Goal: Information Seeking & Learning: Learn about a topic

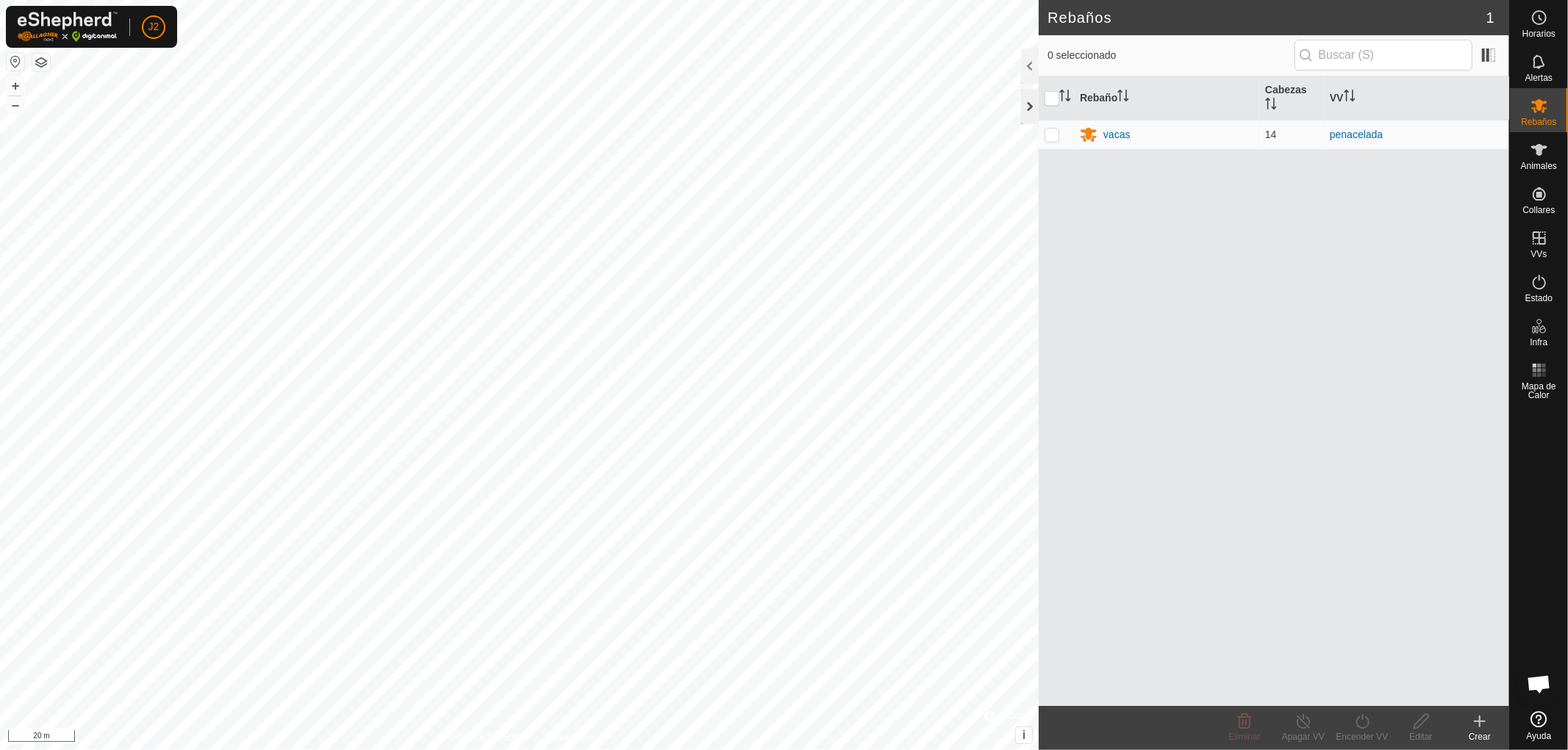
click at [1029, 106] on div at bounding box center [1030, 106] width 18 height 35
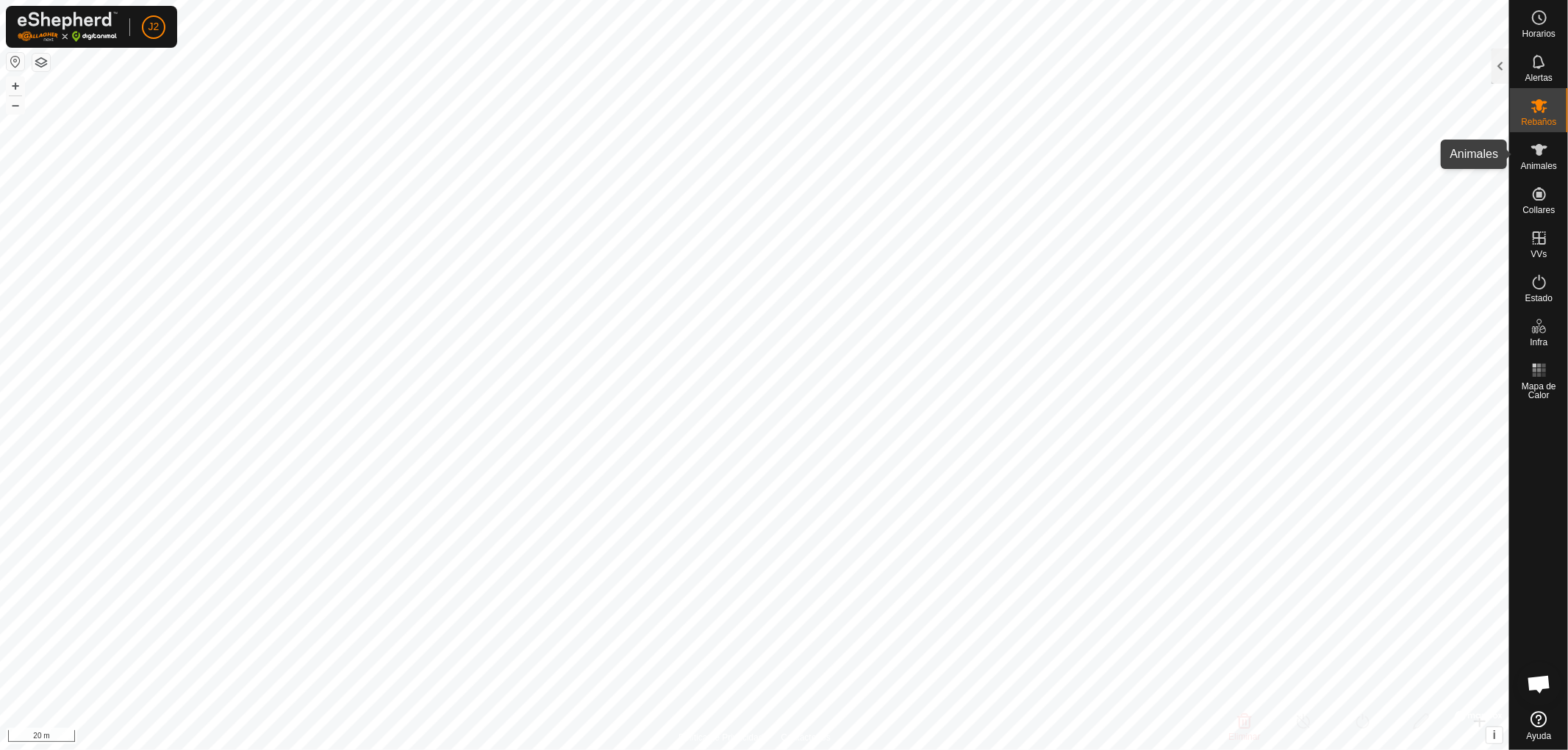
click at [1544, 161] on span "Animales" at bounding box center [1539, 166] width 36 height 9
click at [1500, 64] on div at bounding box center [1500, 66] width 18 height 35
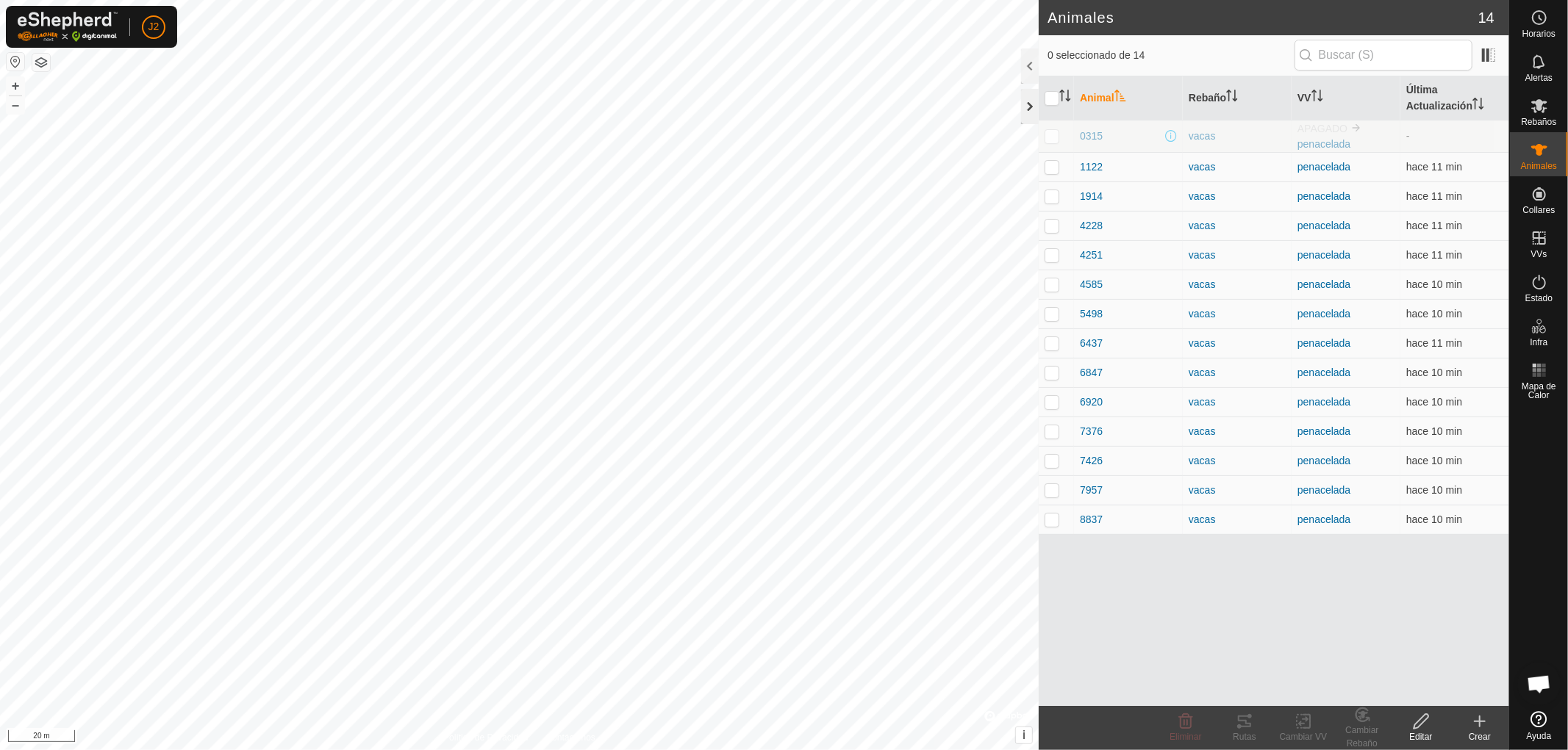
click at [1027, 108] on div at bounding box center [1030, 106] width 18 height 35
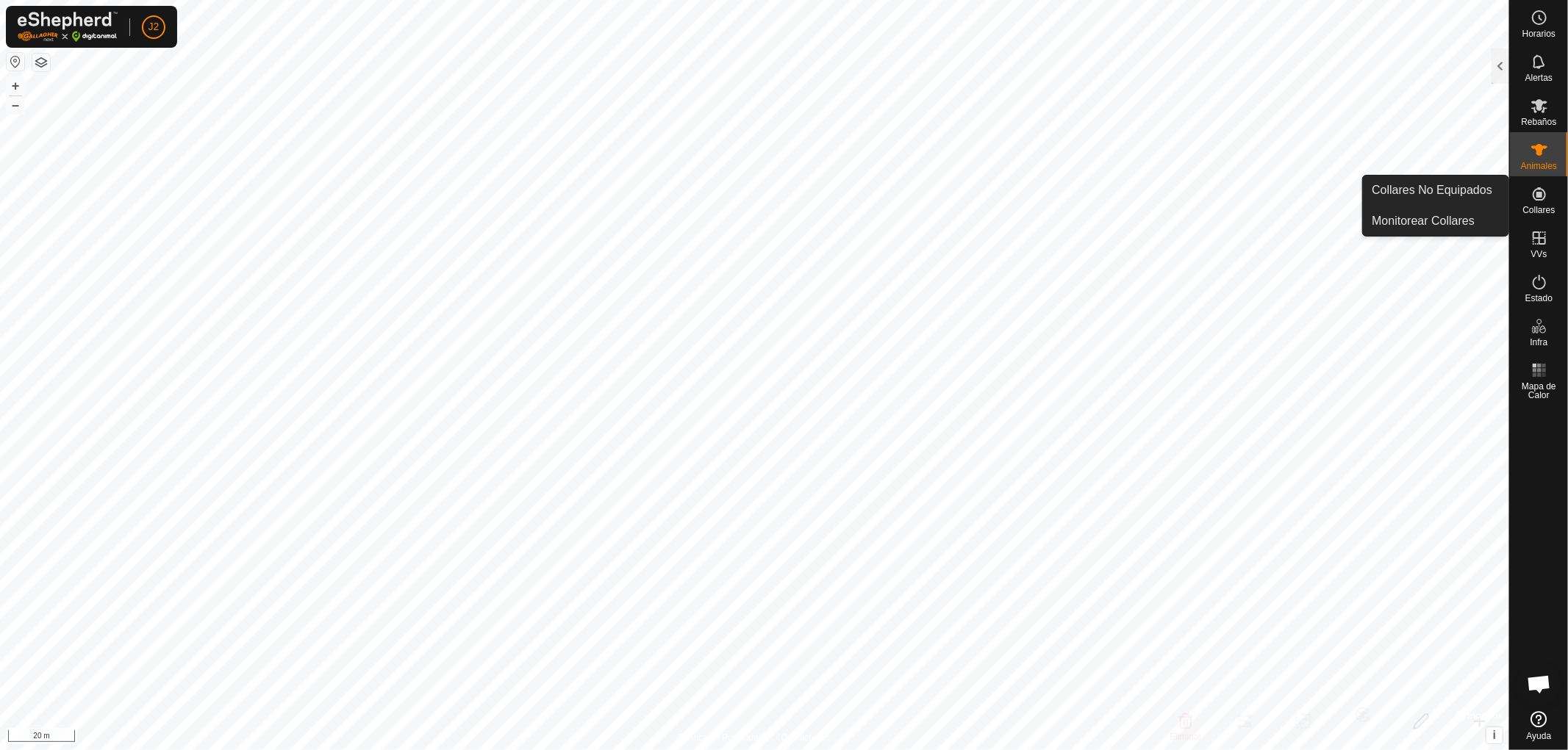
click at [1537, 198] on icon at bounding box center [1539, 194] width 18 height 18
click at [1495, 57] on div at bounding box center [1500, 66] width 18 height 35
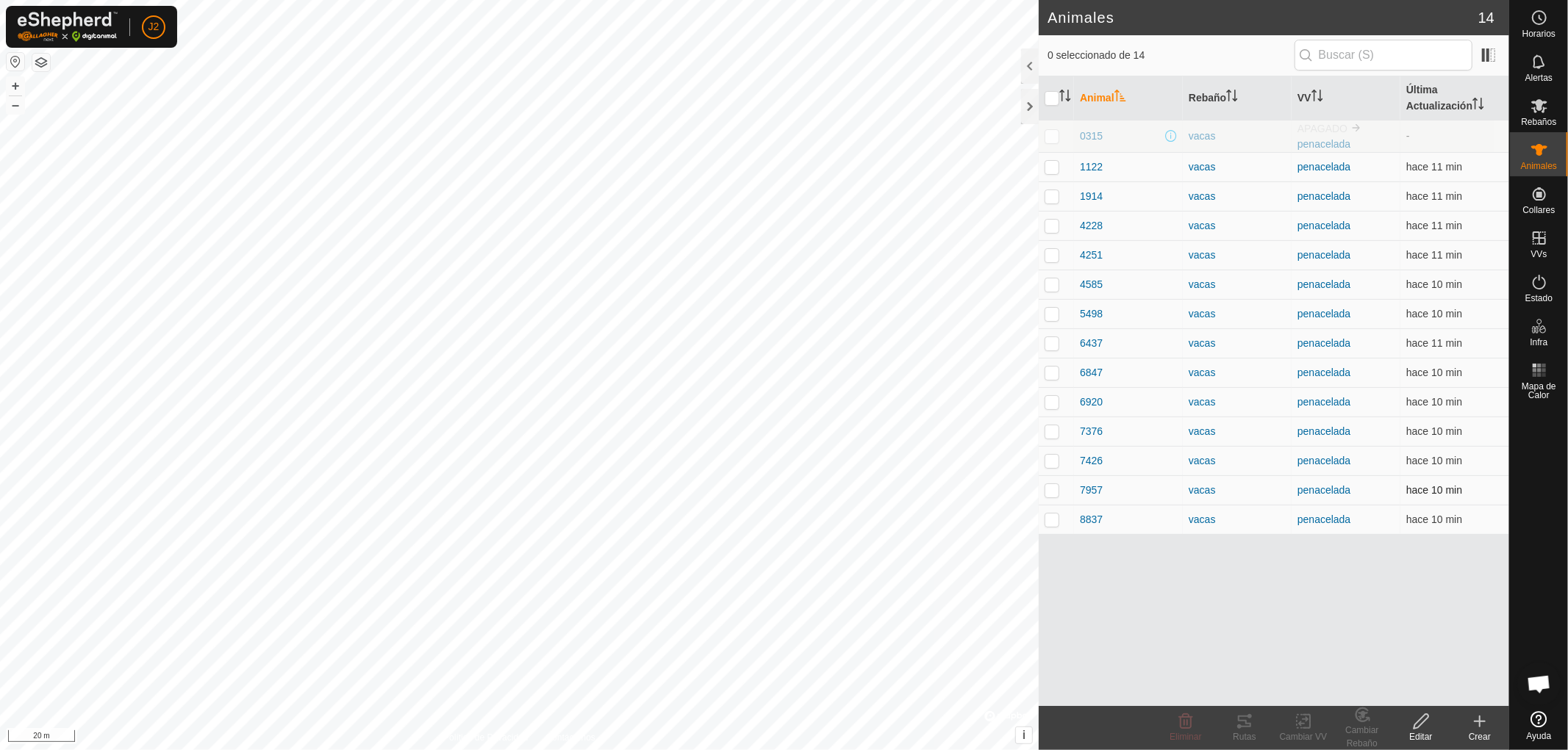
click at [1050, 492] on p-checkbox at bounding box center [1051, 490] width 15 height 11
checkbox input "false"
click at [1093, 169] on span "1122" at bounding box center [1091, 167] width 23 height 15
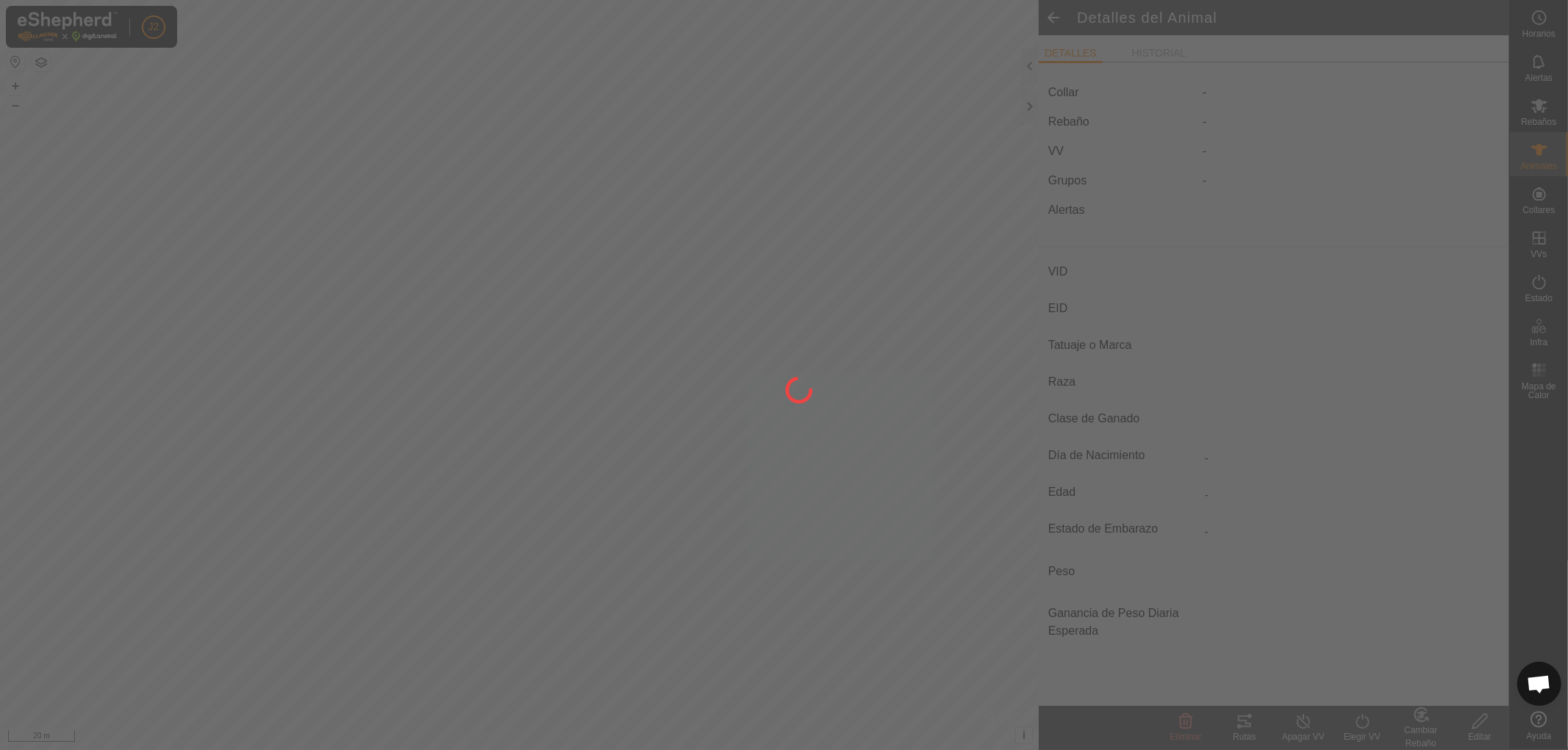
type input "1122"
type input "-"
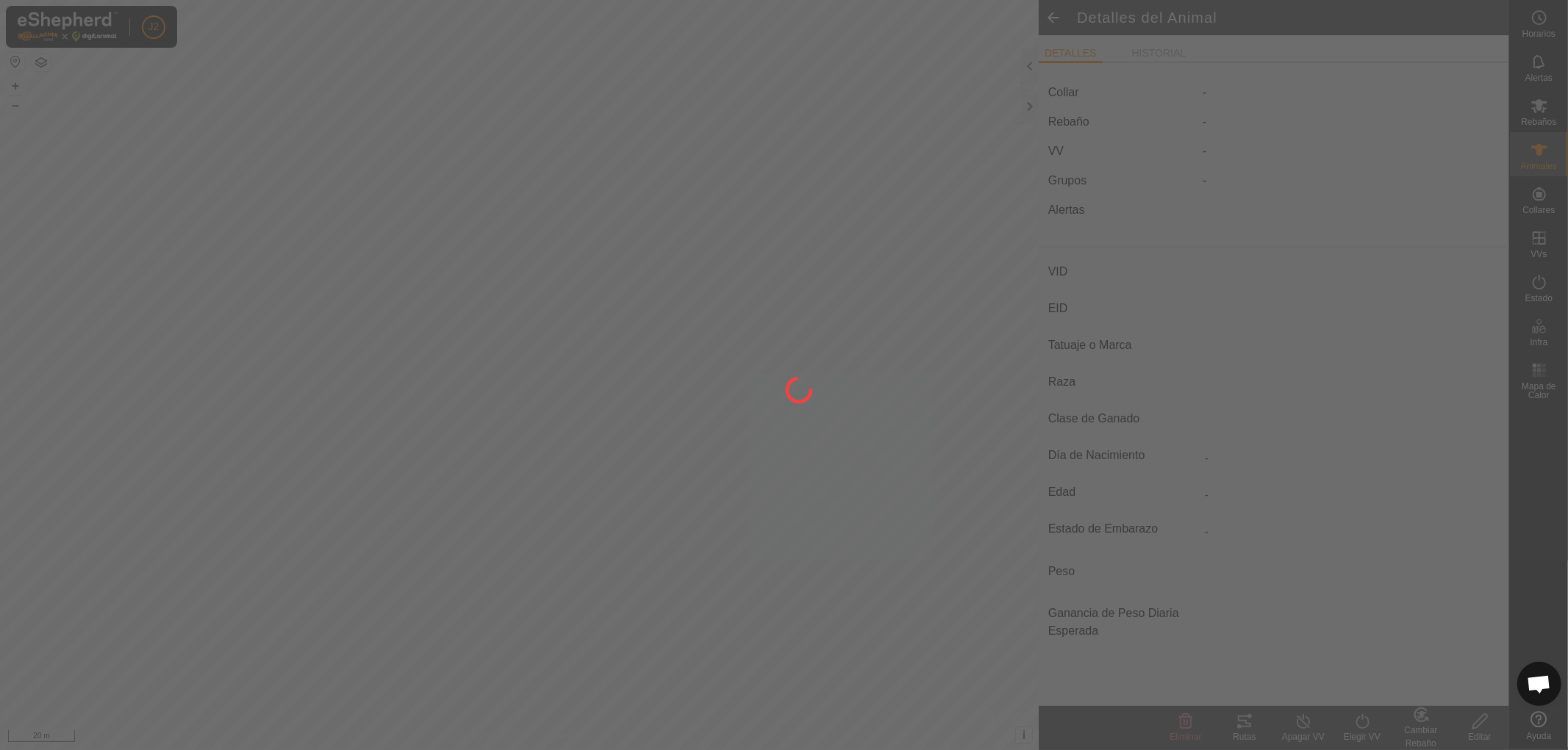
type input "0 kg"
type input "-"
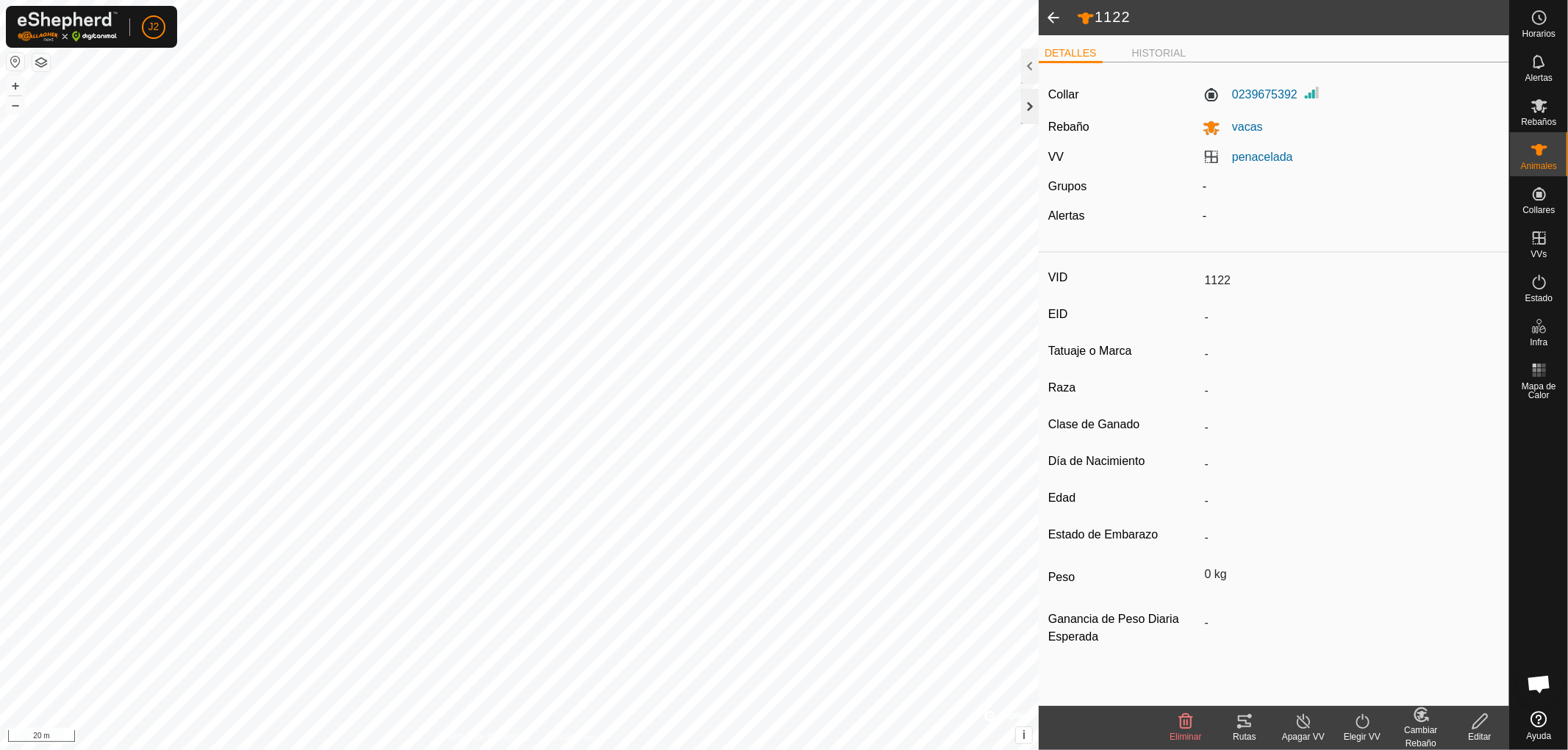
click at [1027, 107] on div at bounding box center [1030, 106] width 18 height 35
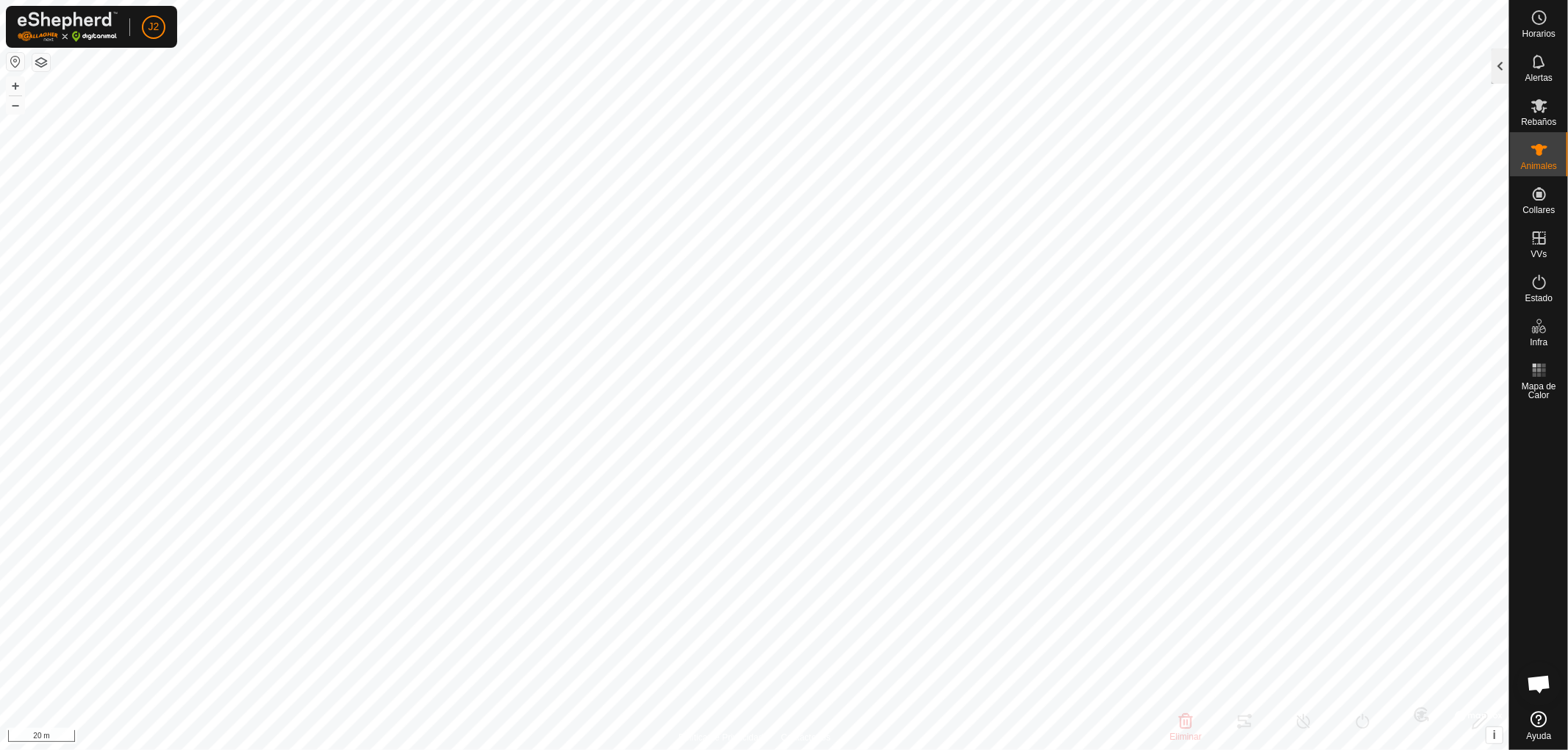
click at [1501, 67] on div at bounding box center [1500, 66] width 18 height 35
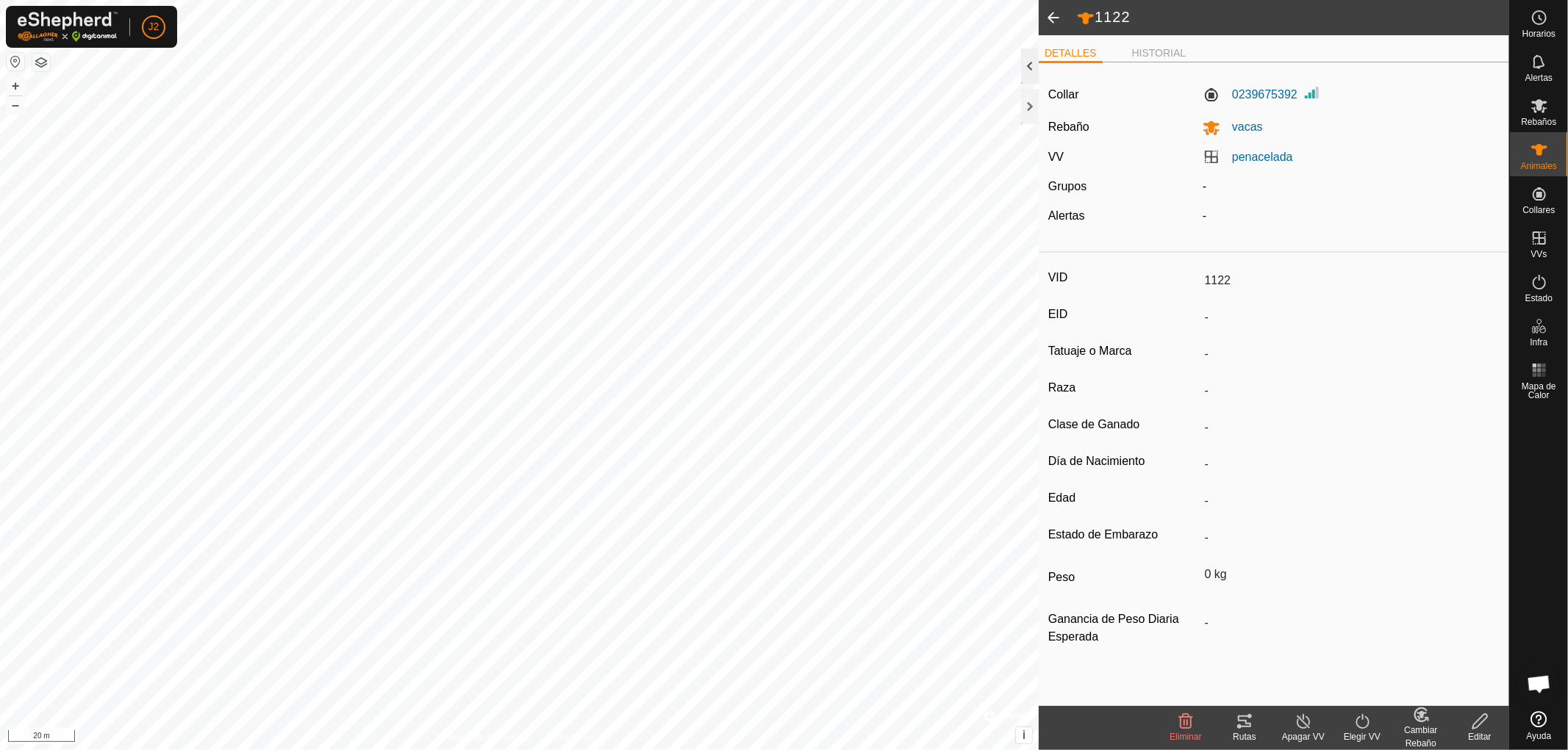
click at [1030, 68] on div at bounding box center [1030, 66] width 18 height 35
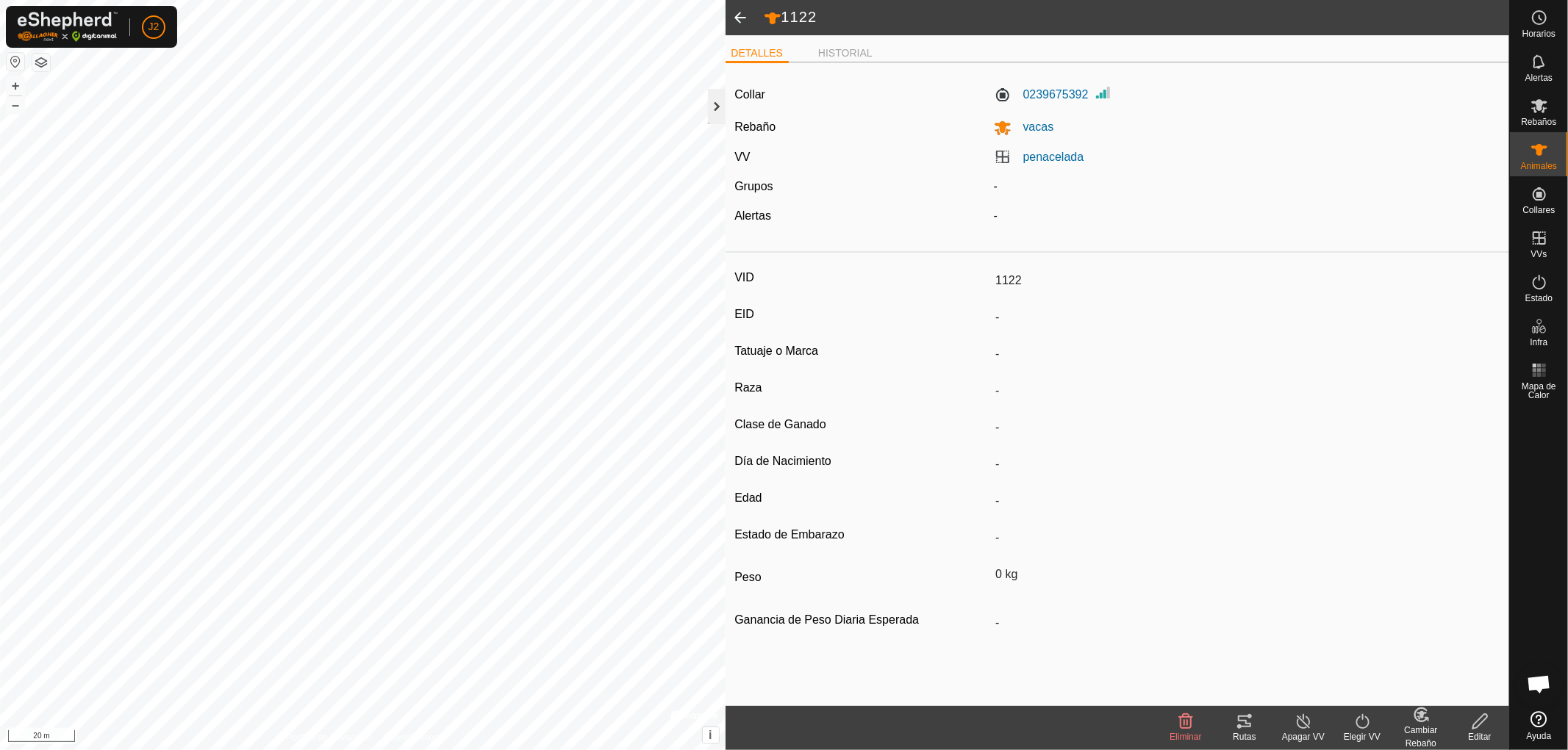
click at [716, 109] on div at bounding box center [717, 106] width 18 height 35
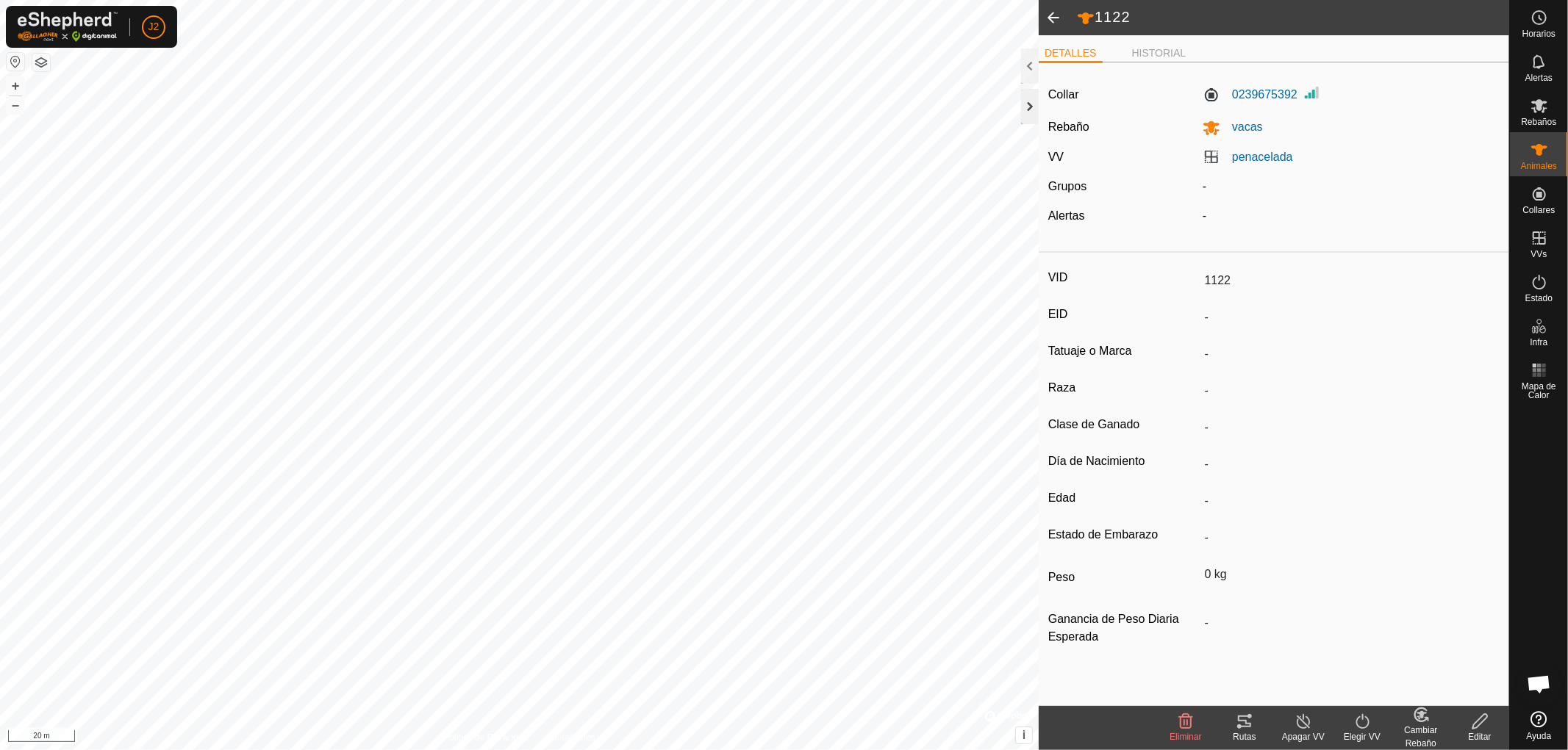
click at [1025, 103] on div at bounding box center [1030, 106] width 18 height 35
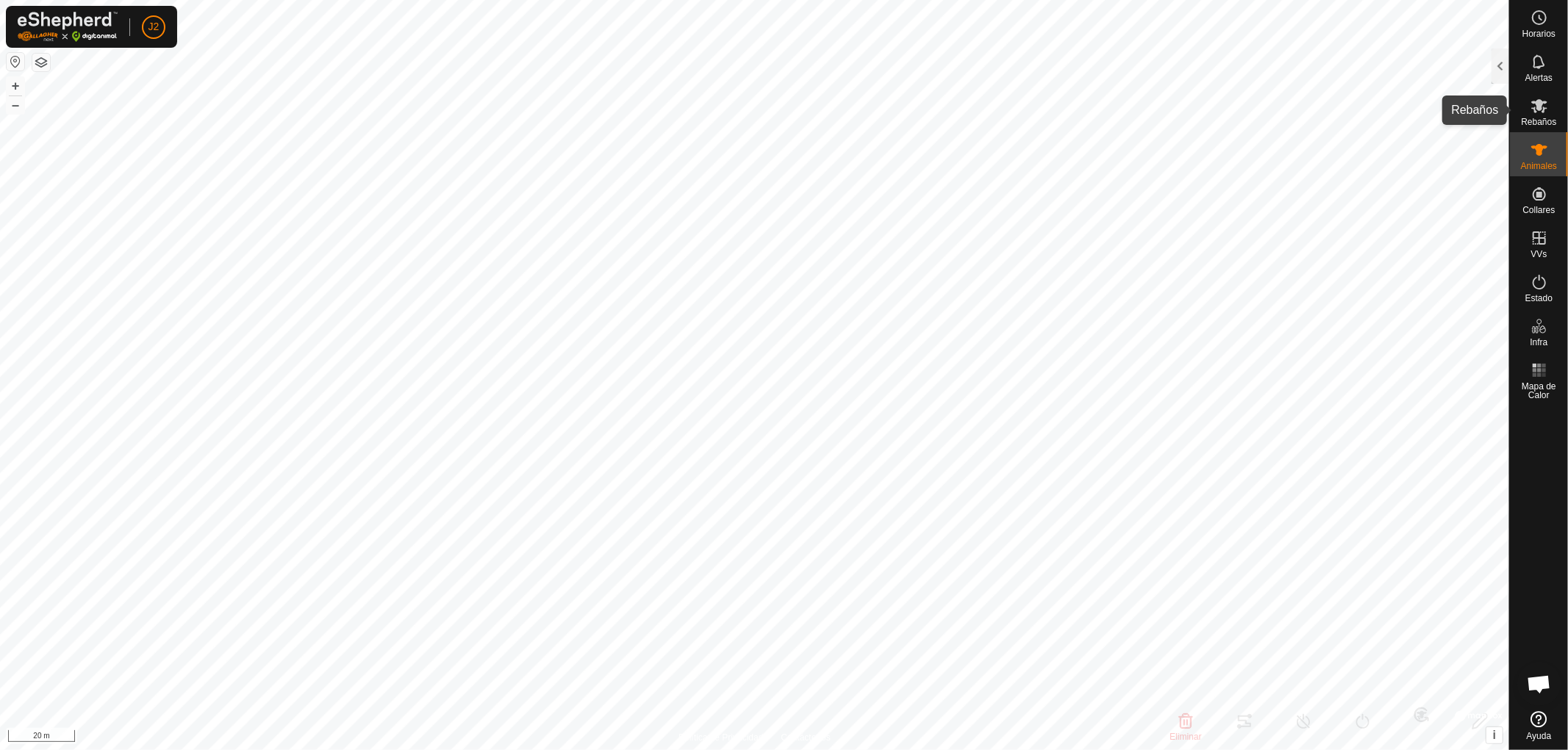
click at [1540, 114] on icon at bounding box center [1539, 106] width 18 height 18
click at [1540, 155] on icon at bounding box center [1539, 149] width 16 height 11
click at [1498, 78] on div at bounding box center [1500, 66] width 18 height 35
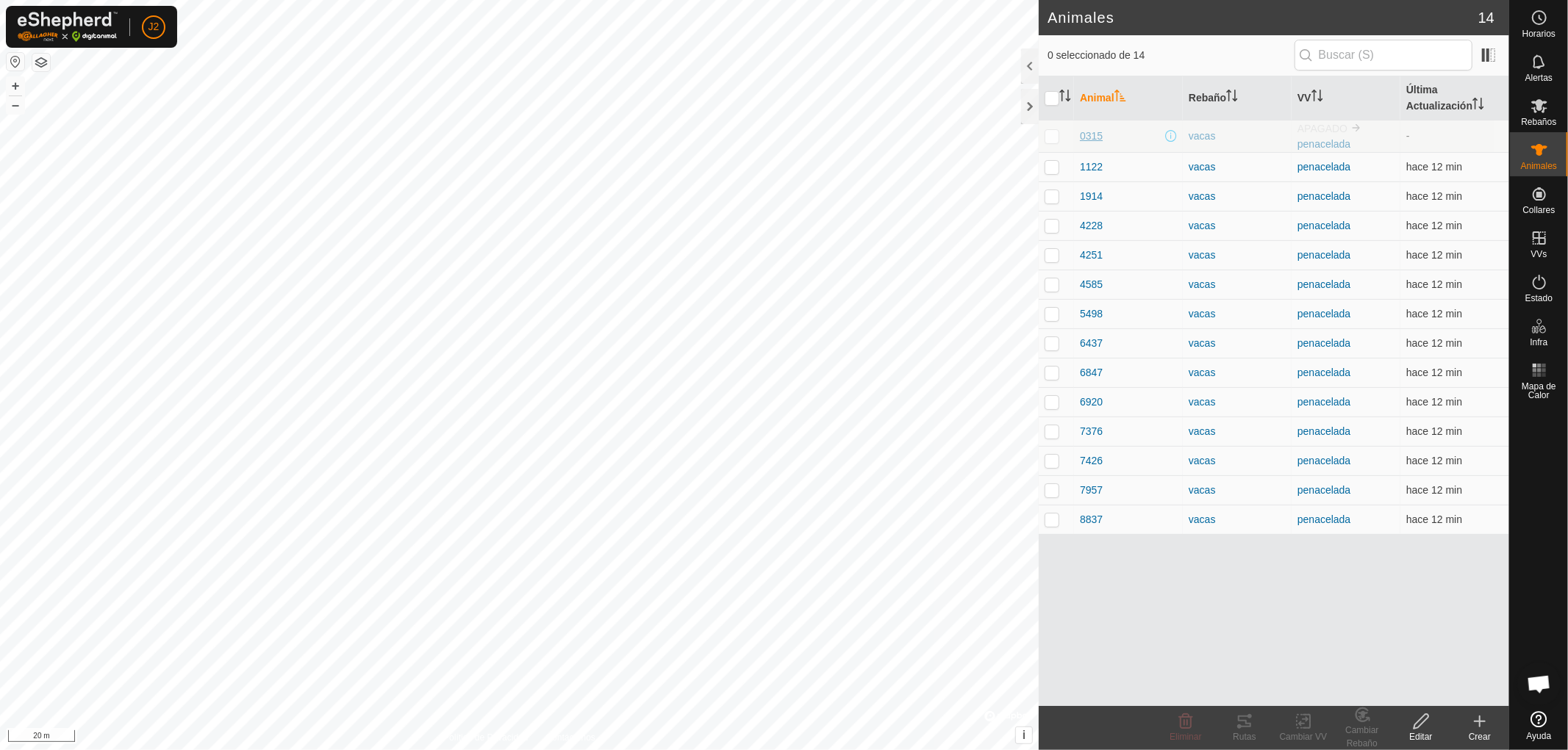
click at [1093, 136] on span "0315" at bounding box center [1091, 136] width 23 height 15
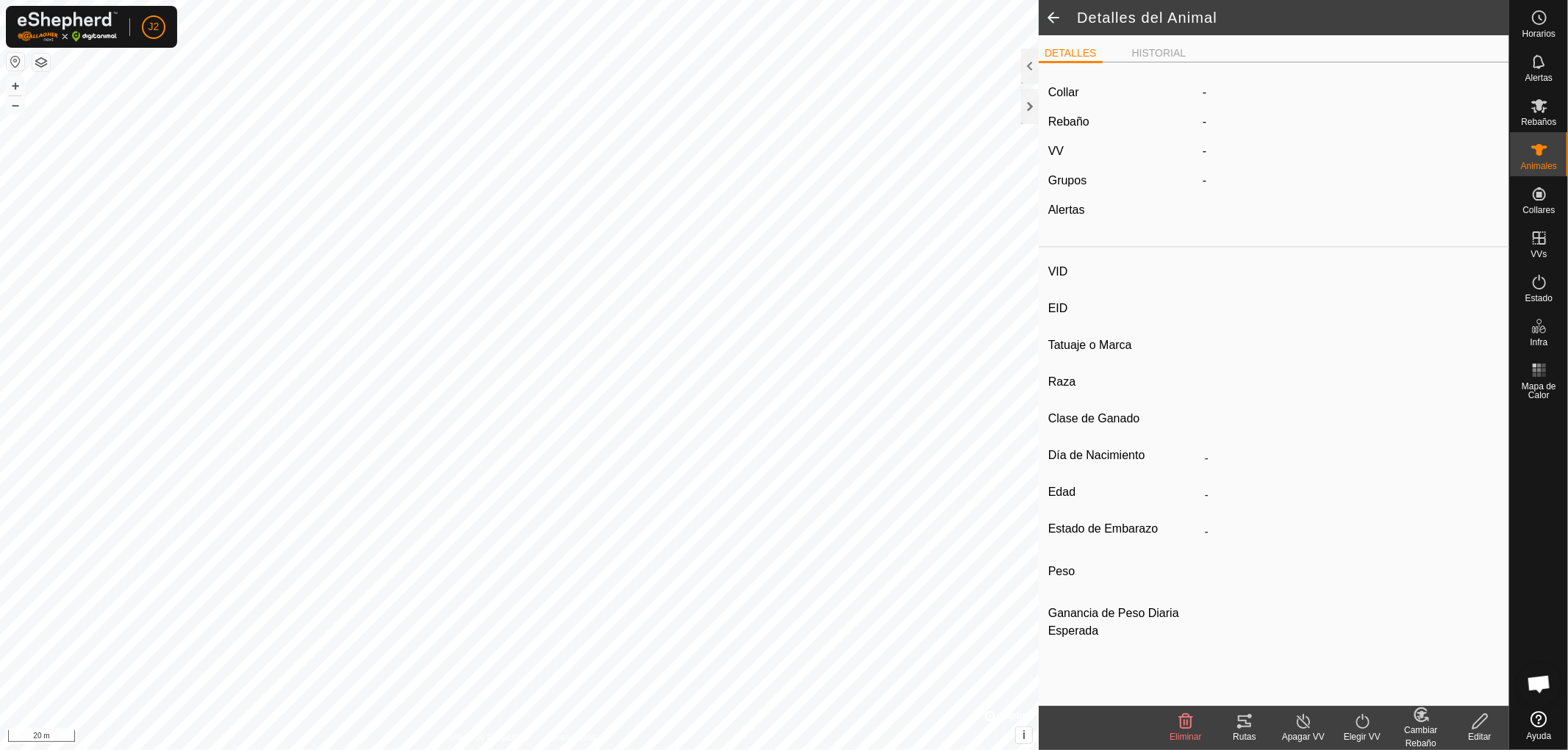
type input "0315"
type input "-"
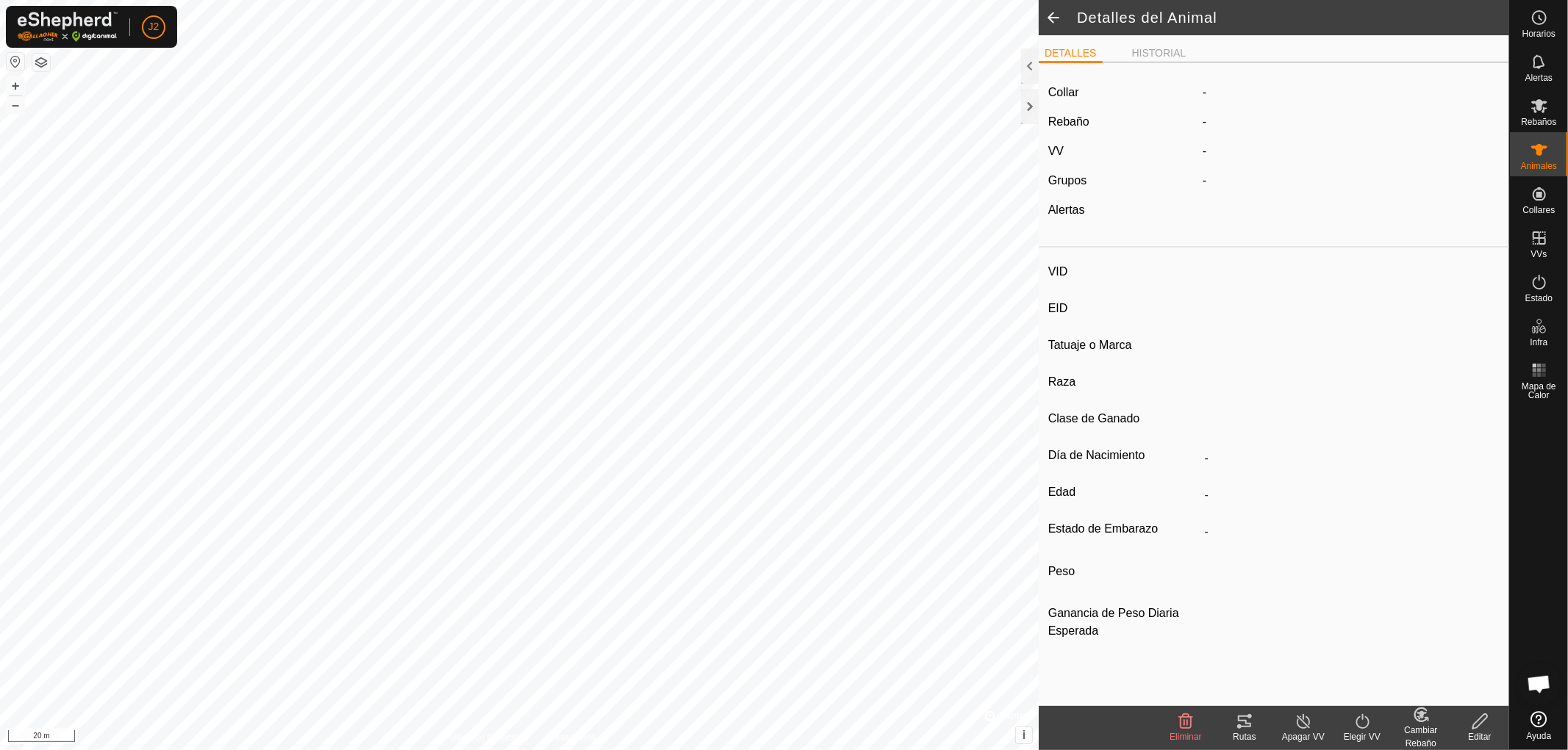
type input "0 kg"
type input "-"
click at [1282, 92] on label "0597550556" at bounding box center [1250, 92] width 95 height 18
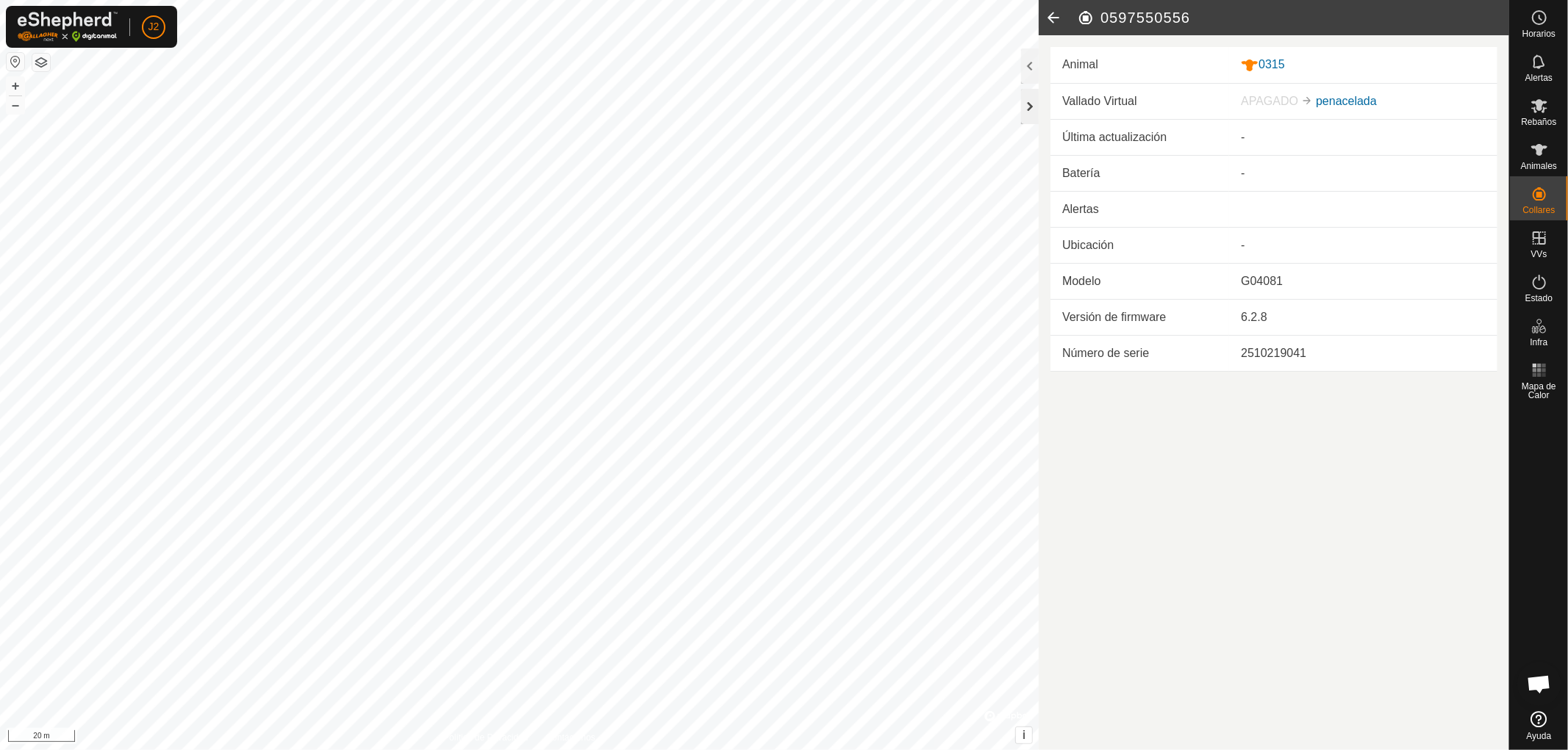
click at [1027, 111] on div at bounding box center [1030, 106] width 18 height 35
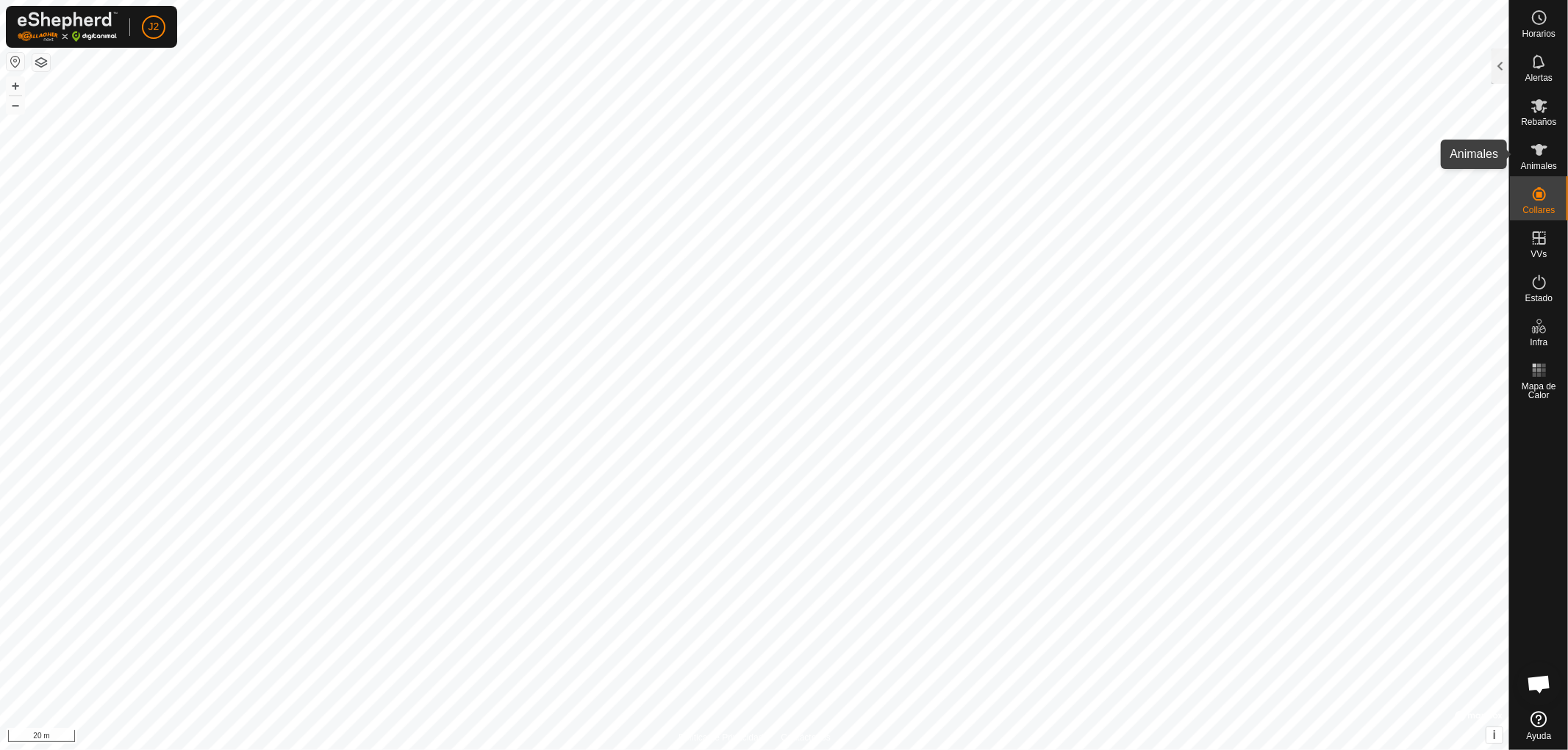
click at [1540, 148] on icon at bounding box center [1539, 149] width 16 height 11
click at [1501, 73] on div at bounding box center [1500, 66] width 18 height 35
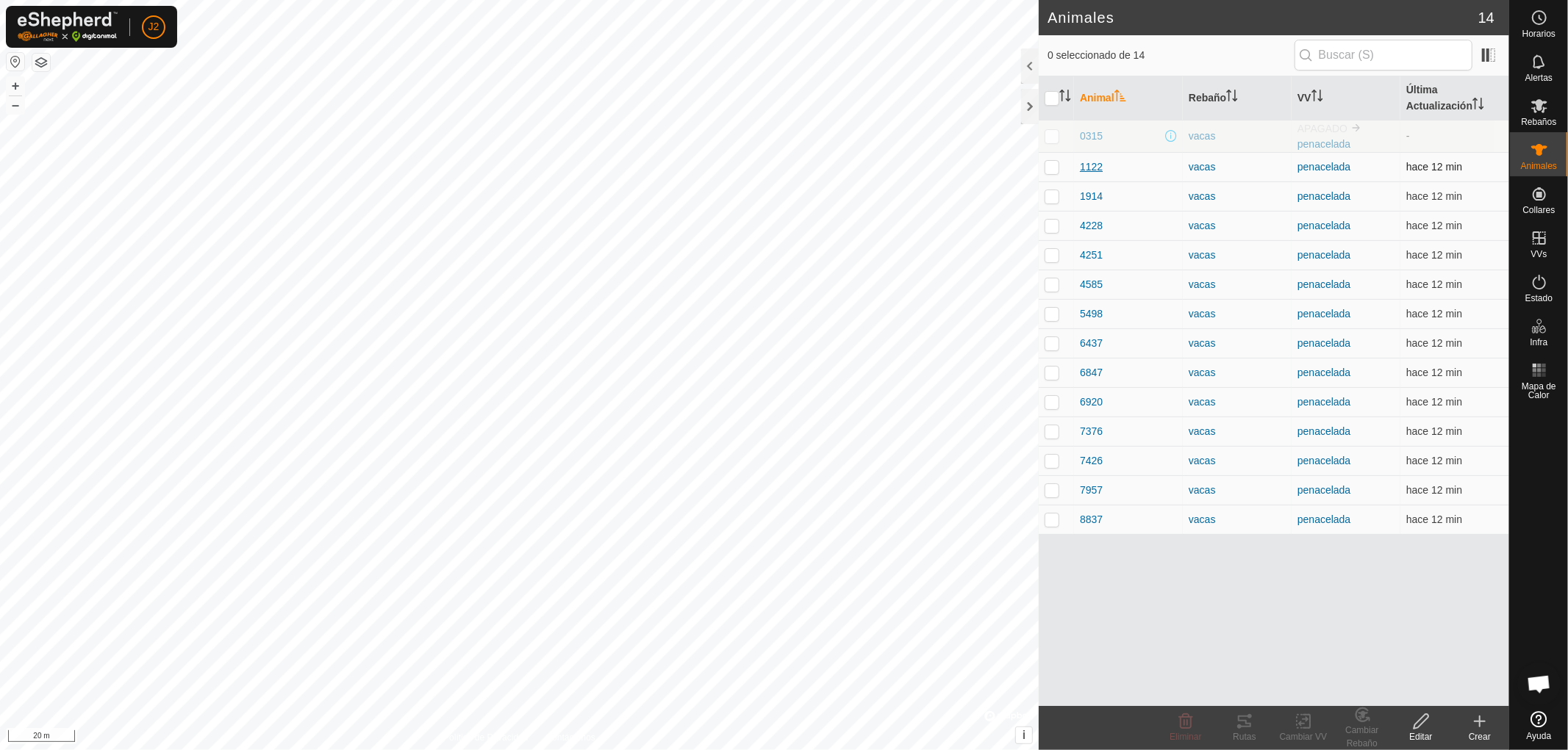
click at [1091, 162] on span "1122" at bounding box center [1091, 167] width 23 height 15
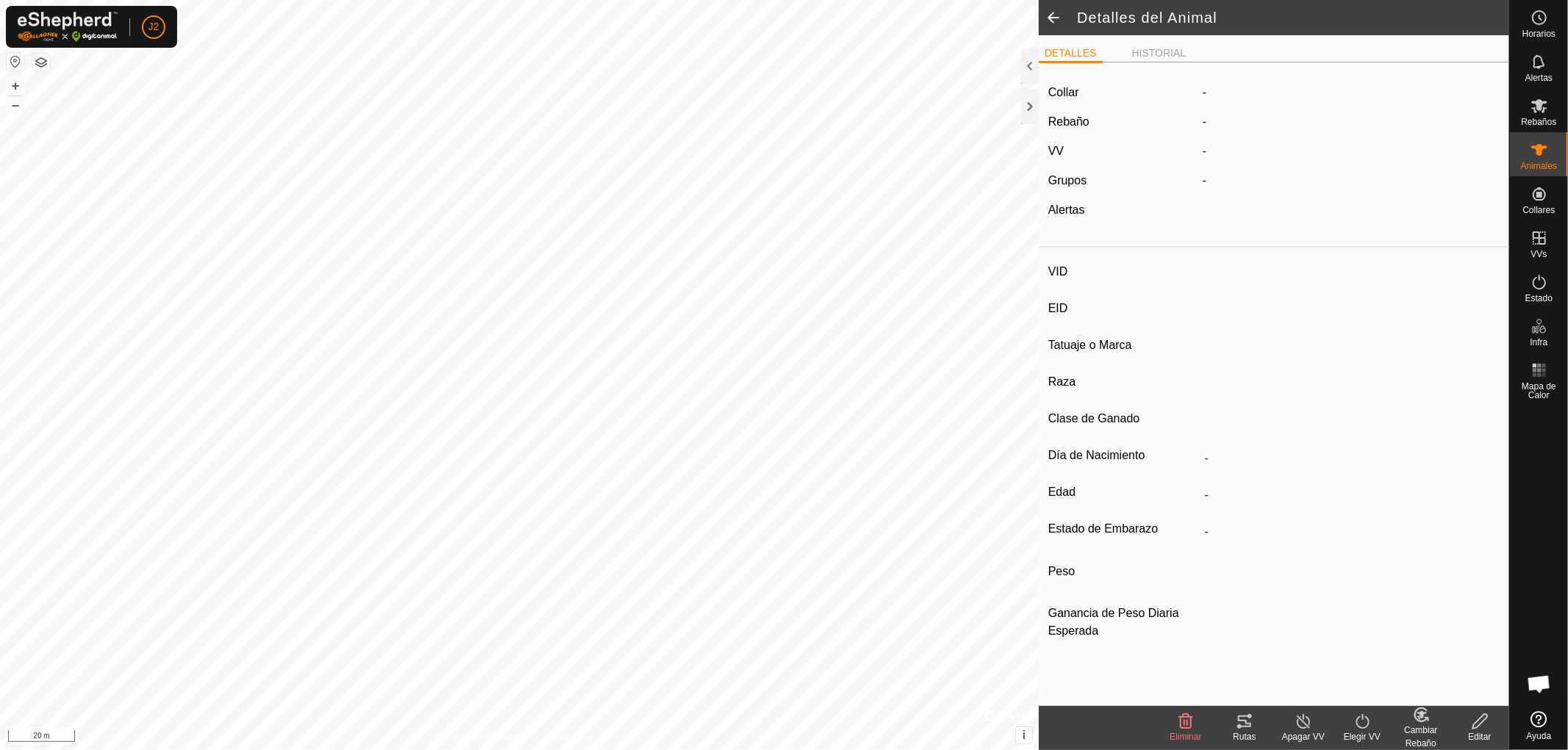
type input "1122"
type input "-"
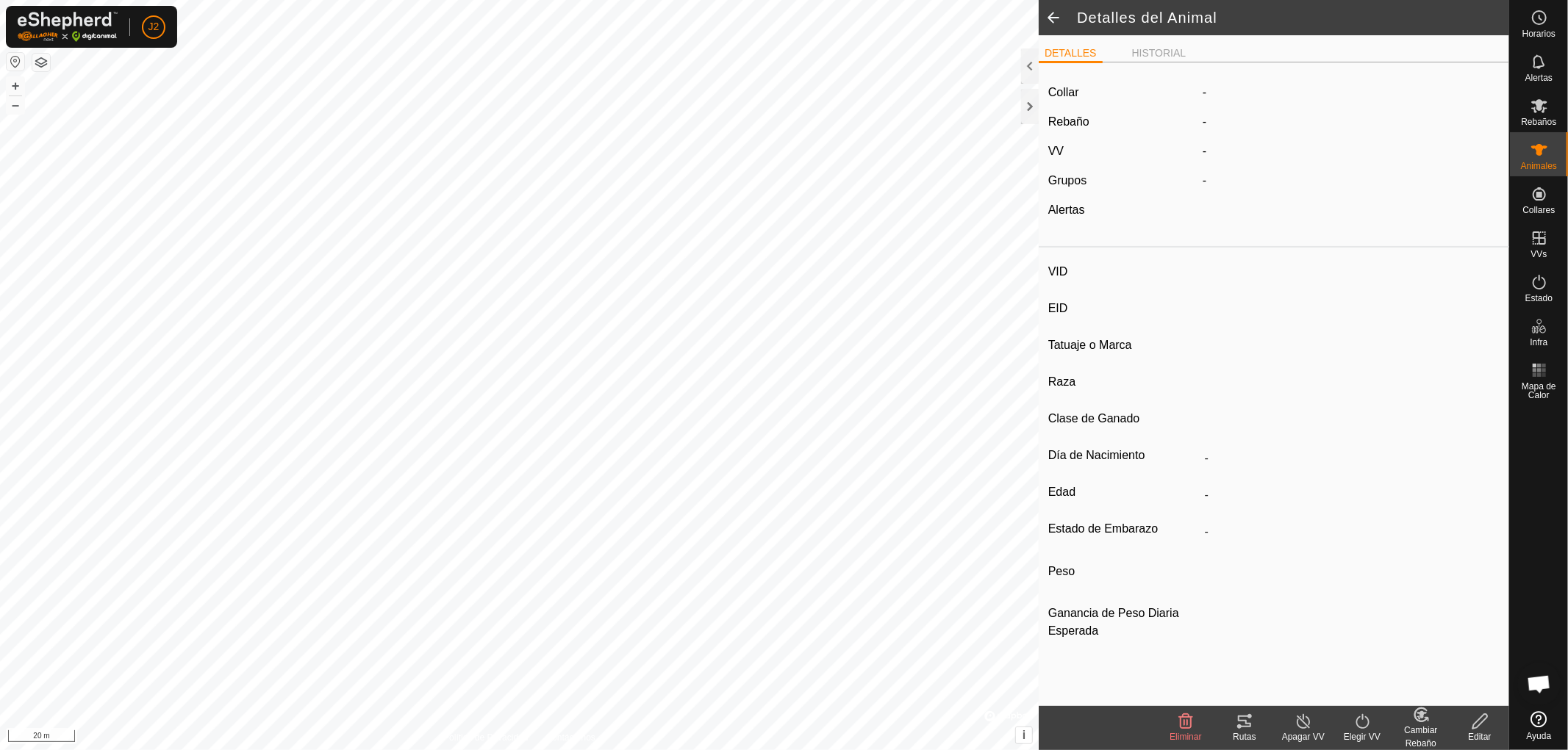
type input "0 kg"
type input "-"
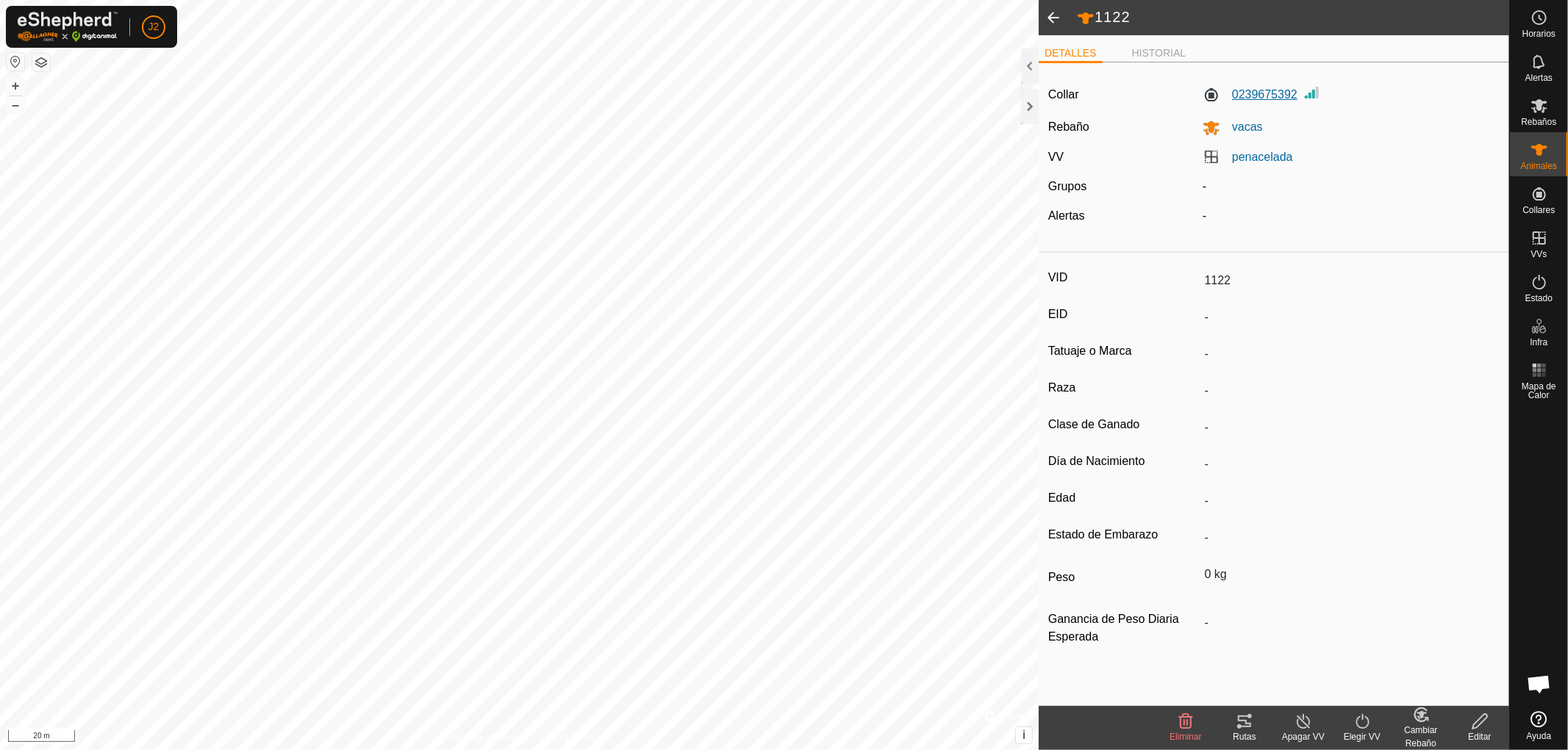
click at [1259, 96] on label "0239675392" at bounding box center [1250, 94] width 95 height 18
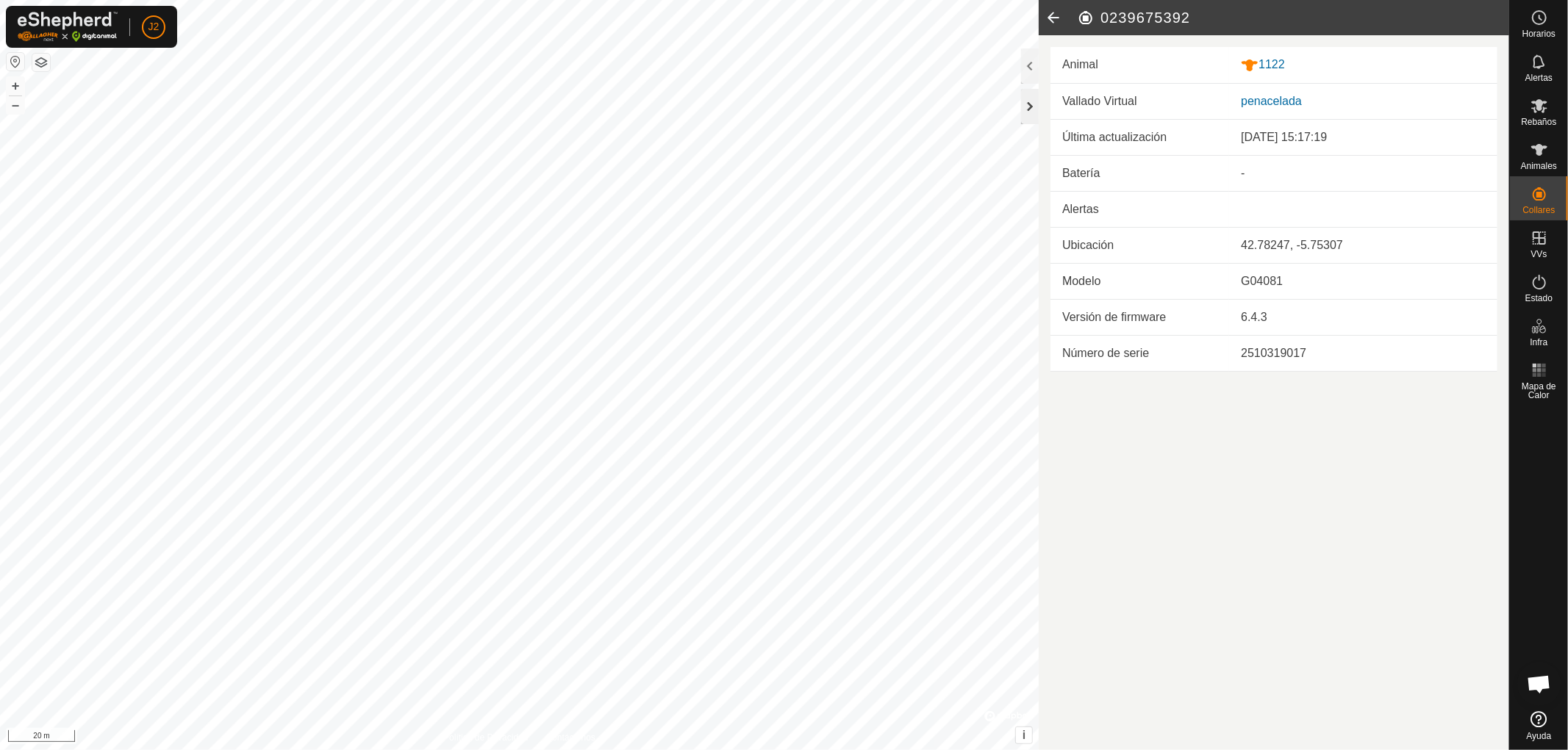
click at [1027, 106] on div at bounding box center [1030, 106] width 18 height 35
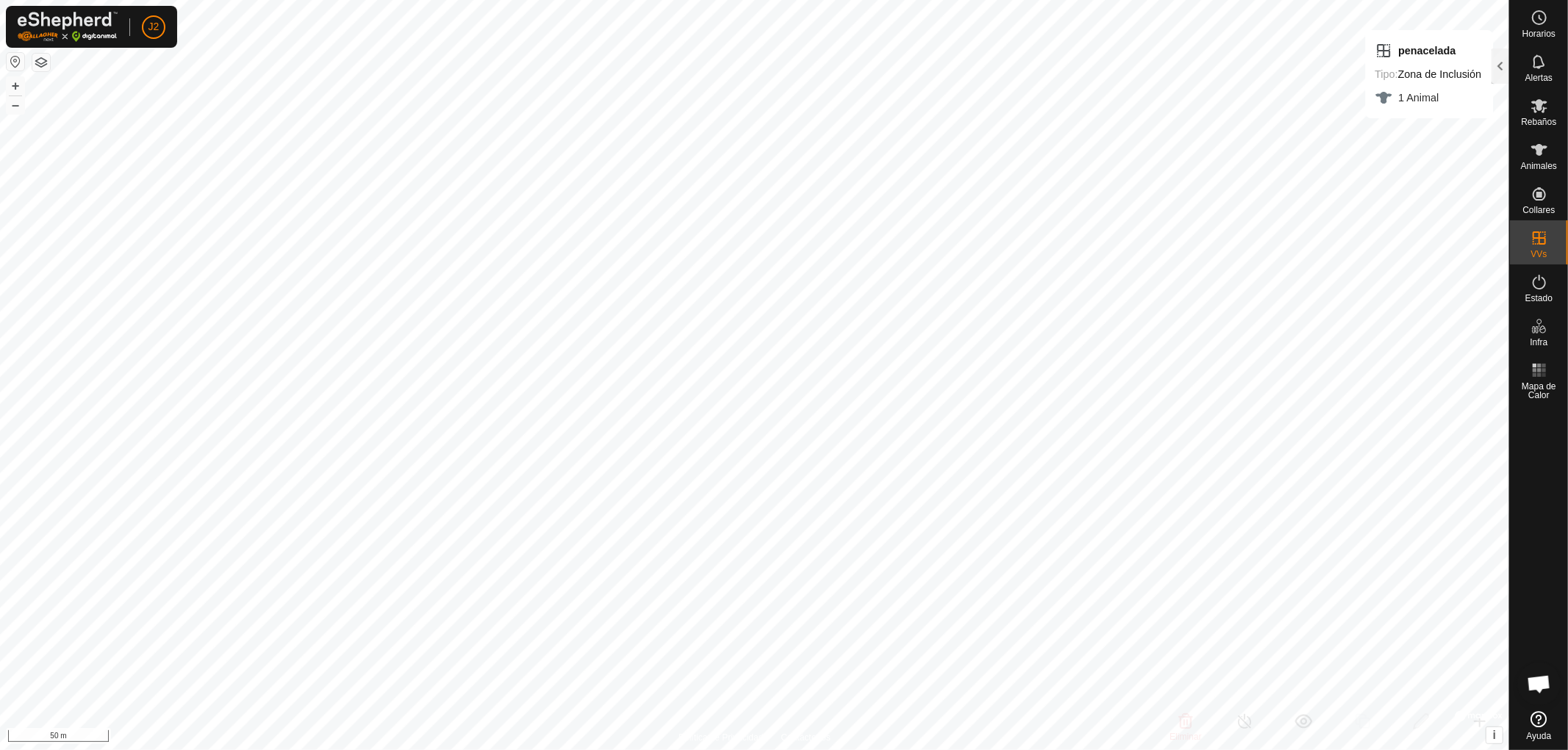
checkbox input "false"
click at [1540, 145] on icon at bounding box center [1539, 149] width 16 height 11
click at [1500, 64] on div at bounding box center [1500, 66] width 18 height 35
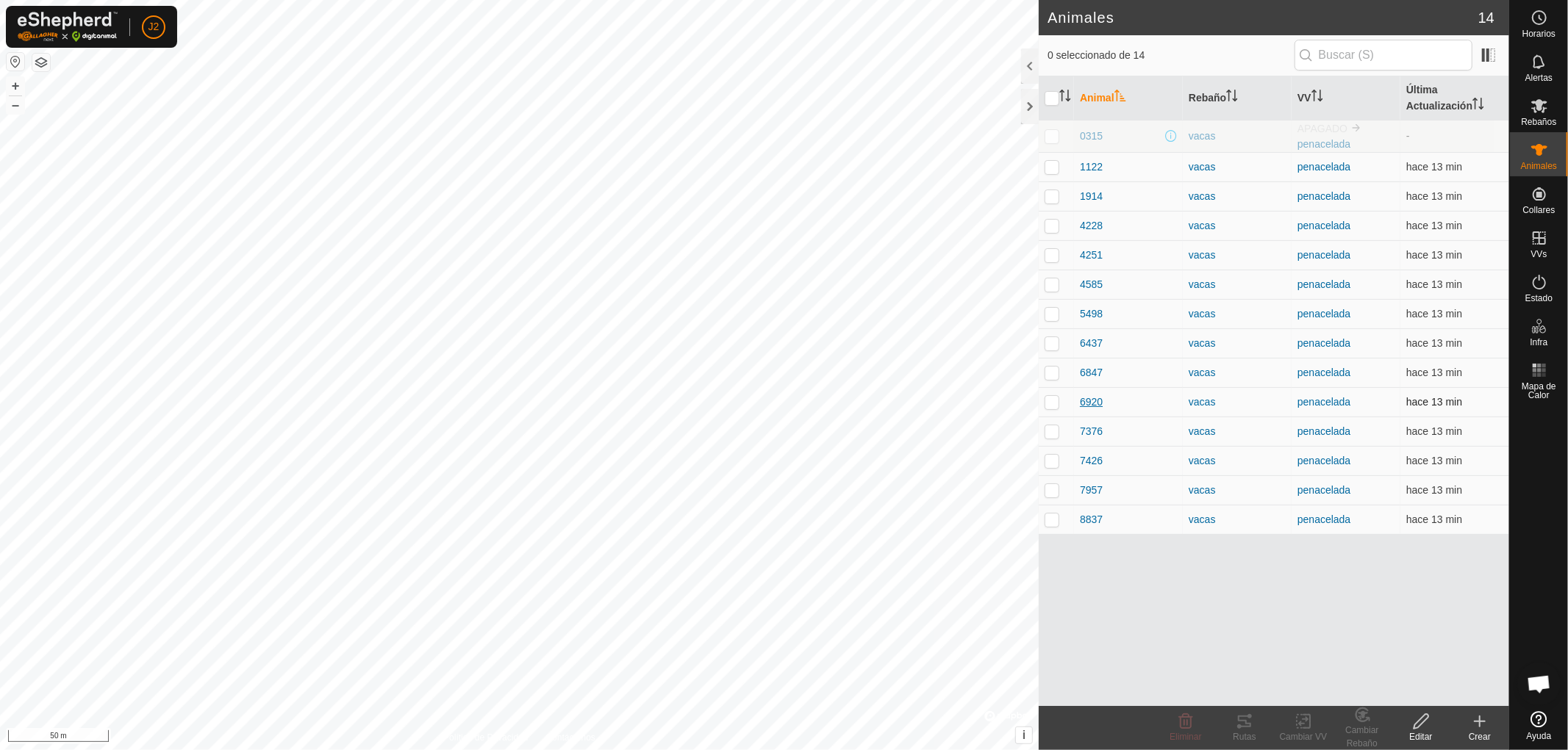
click at [1091, 400] on span "6920" at bounding box center [1091, 403] width 23 height 15
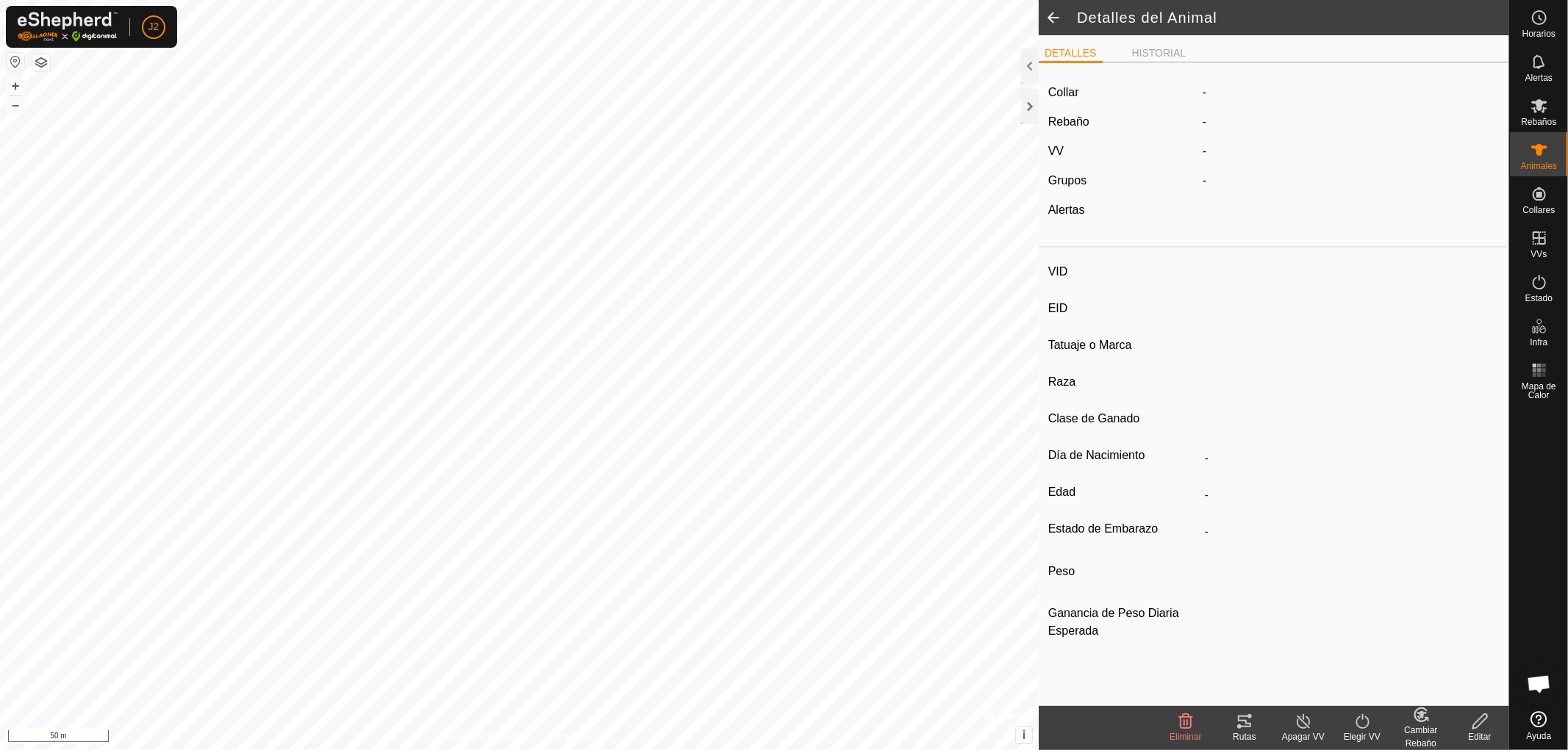
type input "6920"
type input "-"
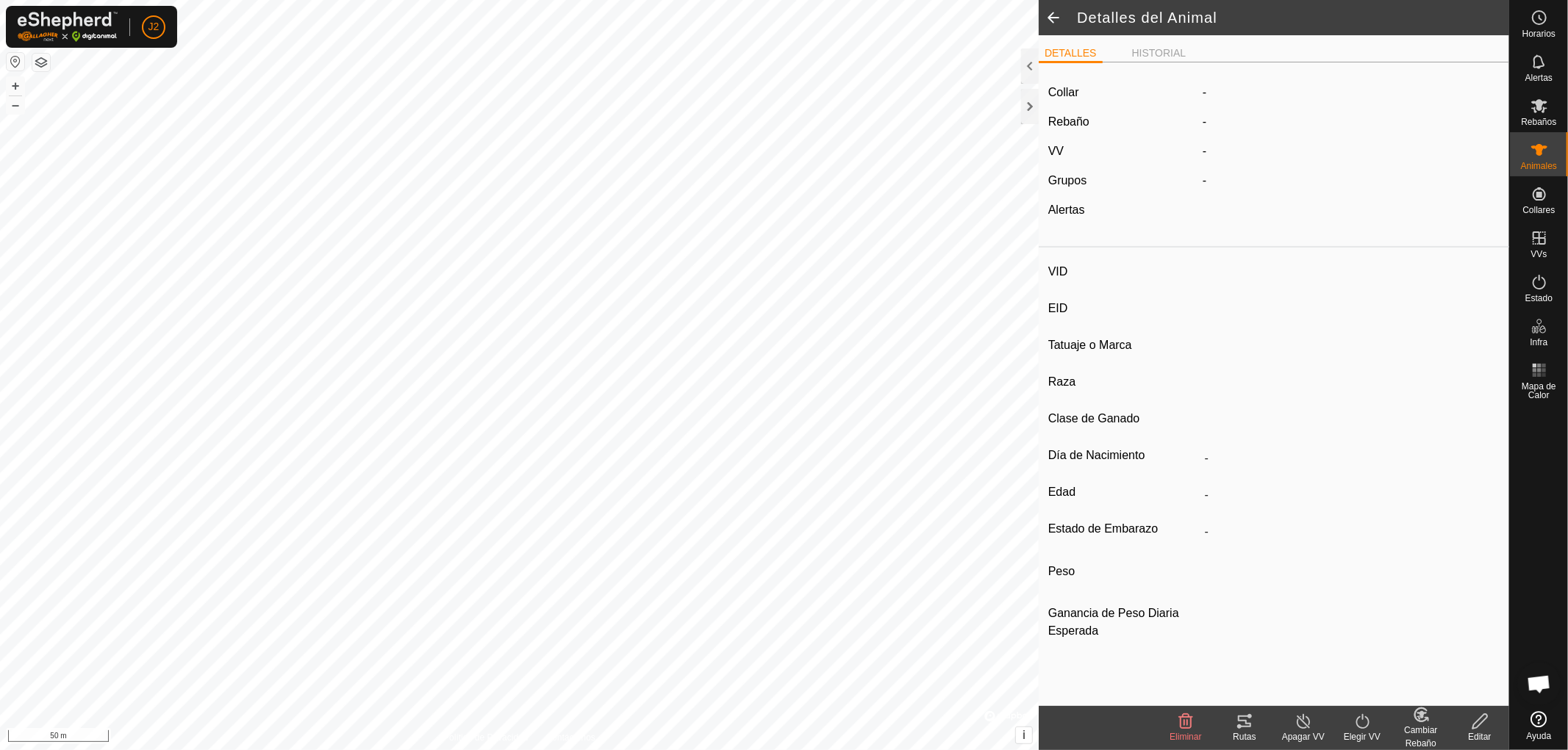
type input "0 kg"
type input "-"
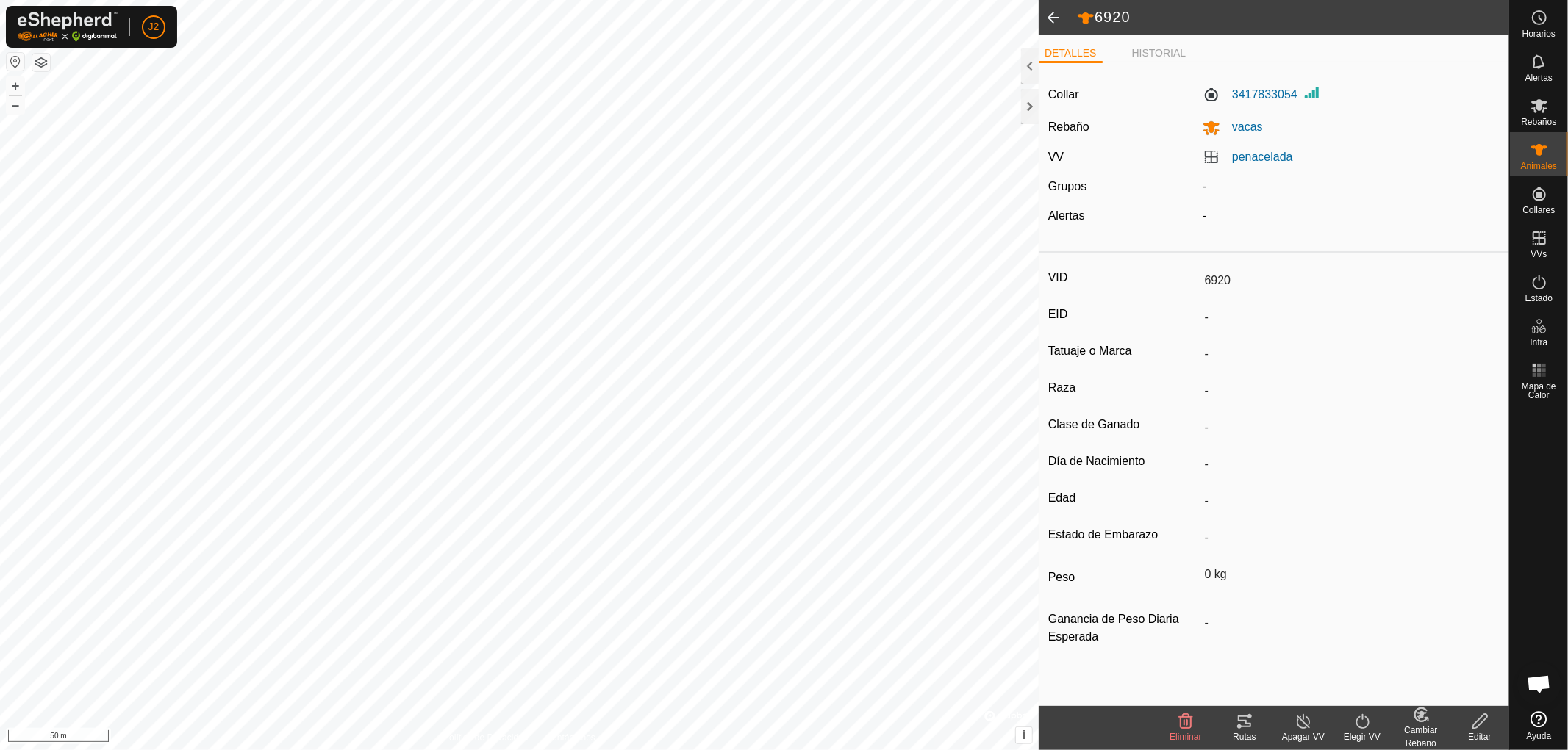
click at [1244, 730] on div "Rutas" at bounding box center [1244, 736] width 59 height 13
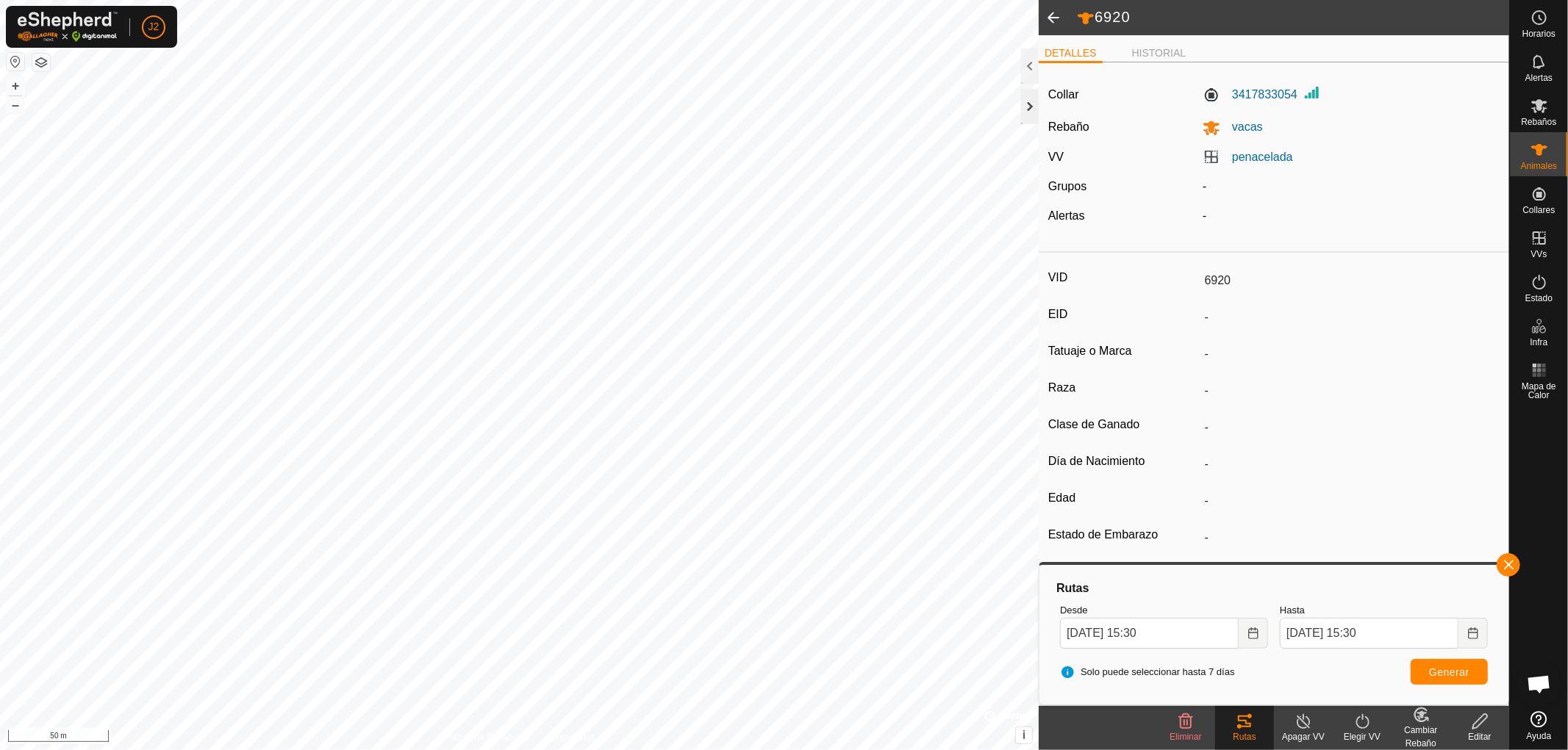
click at [1027, 103] on div at bounding box center [1030, 106] width 18 height 35
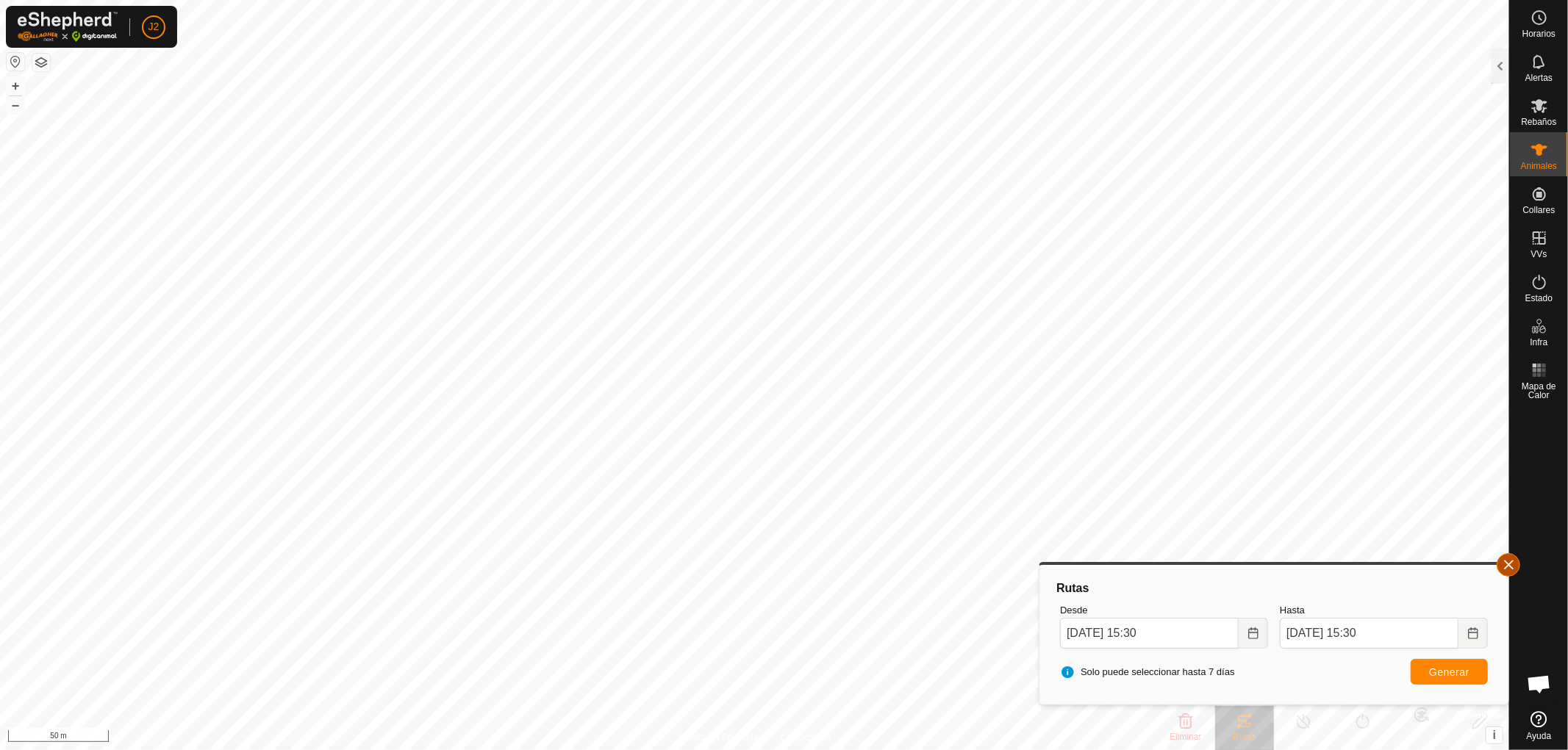
click at [1514, 574] on button "button" at bounding box center [1508, 565] width 24 height 24
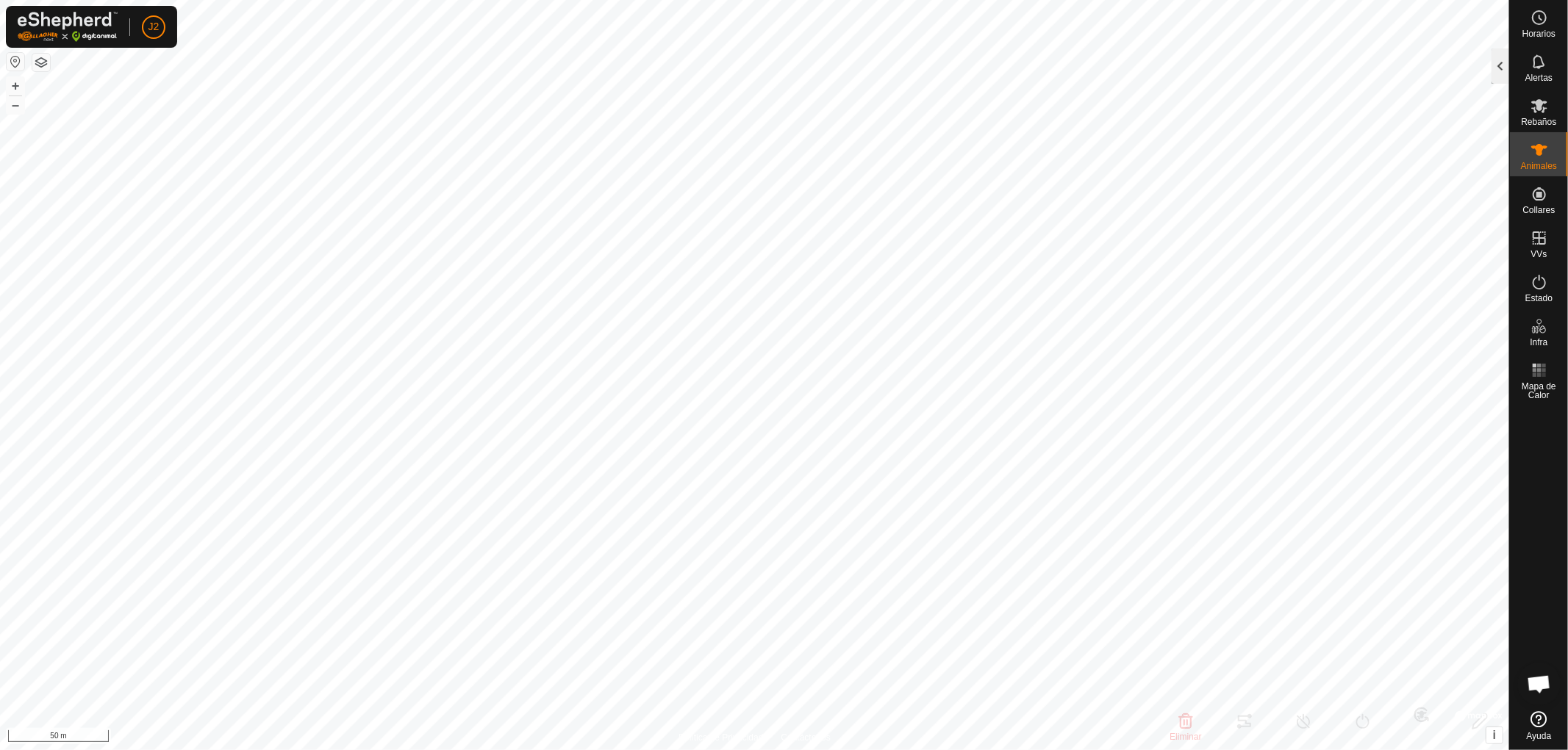
click at [1494, 64] on div at bounding box center [1500, 66] width 18 height 35
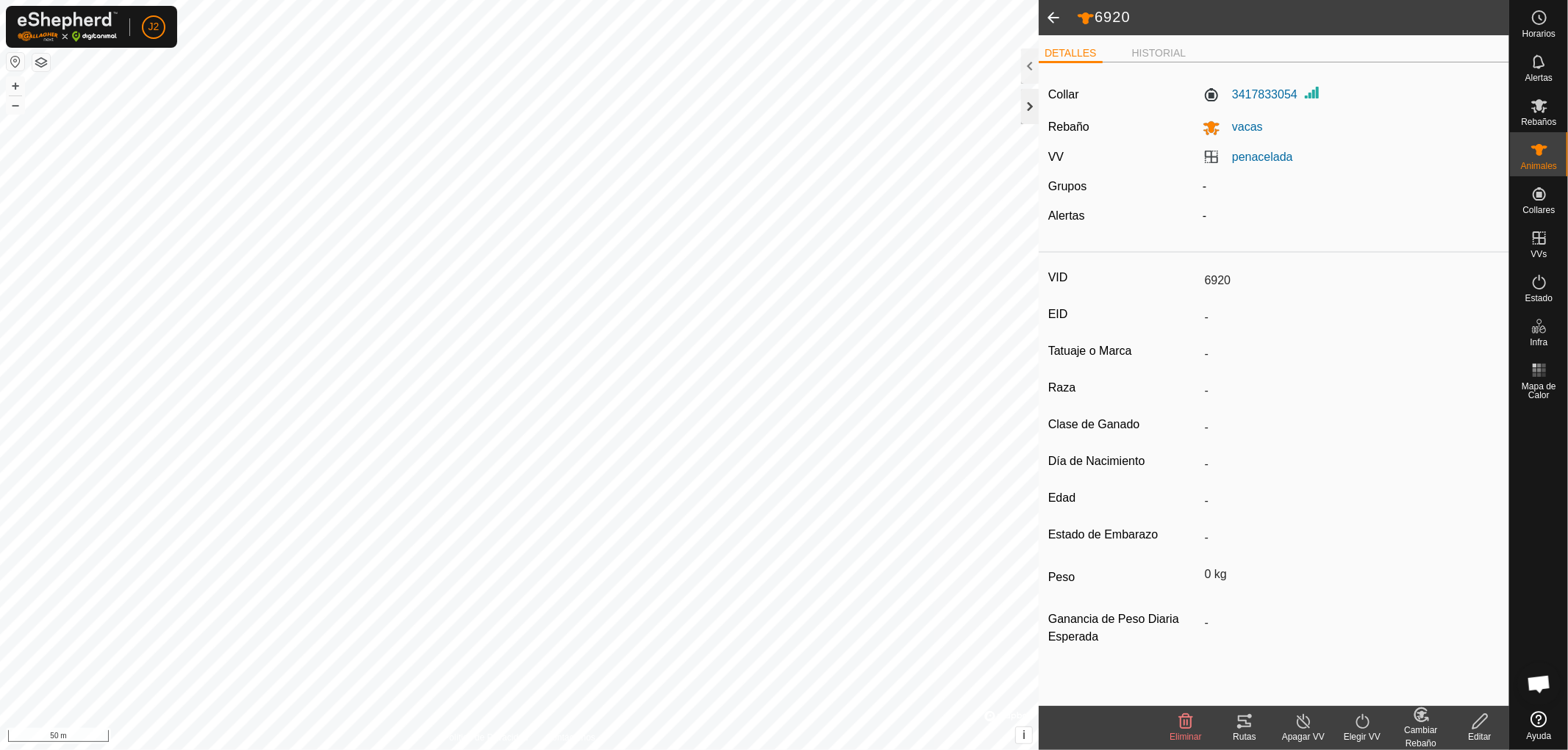
click at [1025, 111] on div at bounding box center [1030, 106] width 18 height 35
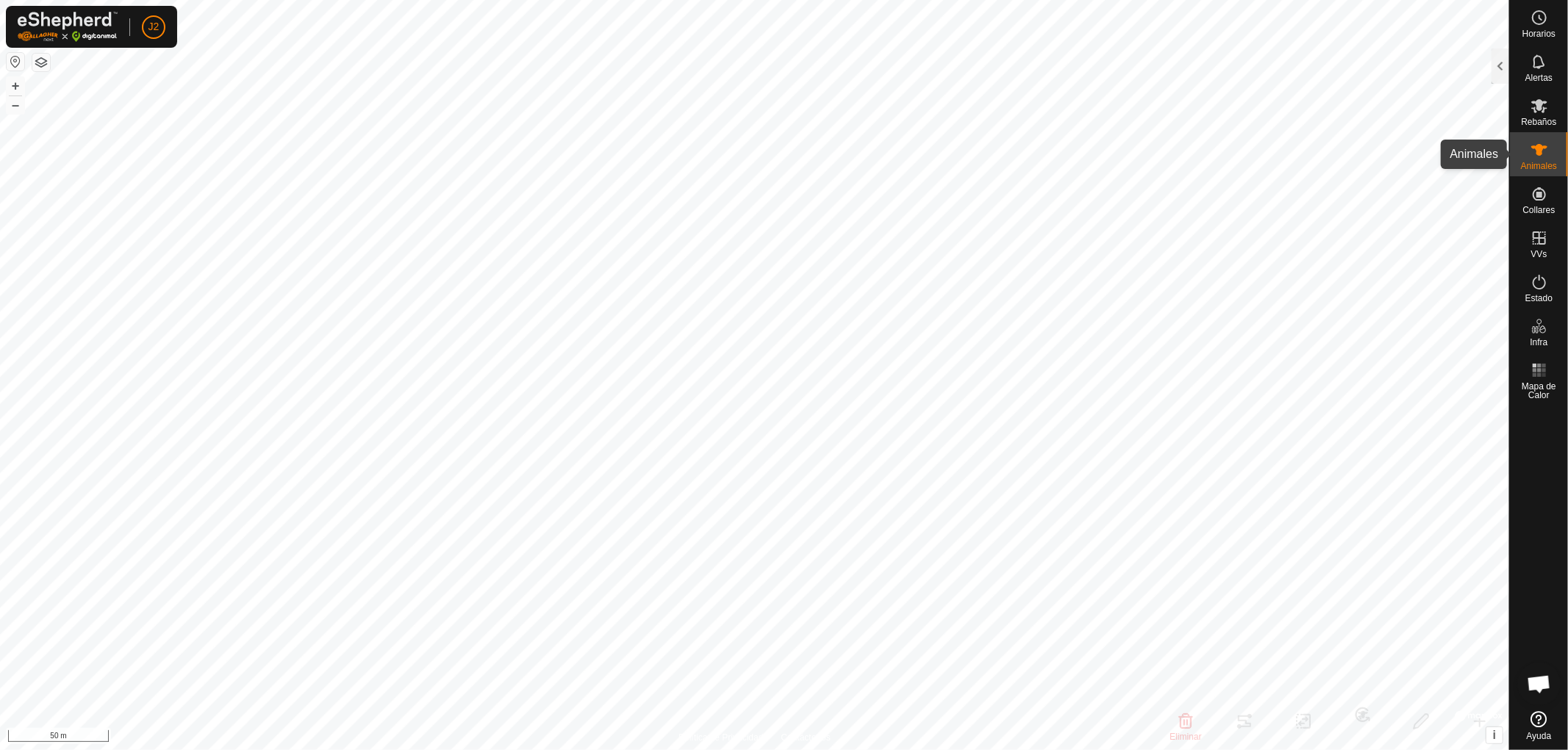
click at [1544, 153] on icon at bounding box center [1539, 149] width 18 height 18
click at [1544, 110] on icon at bounding box center [1539, 106] width 16 height 14
click at [1541, 157] on icon at bounding box center [1539, 149] width 18 height 18
click at [1497, 68] on div at bounding box center [1500, 66] width 18 height 35
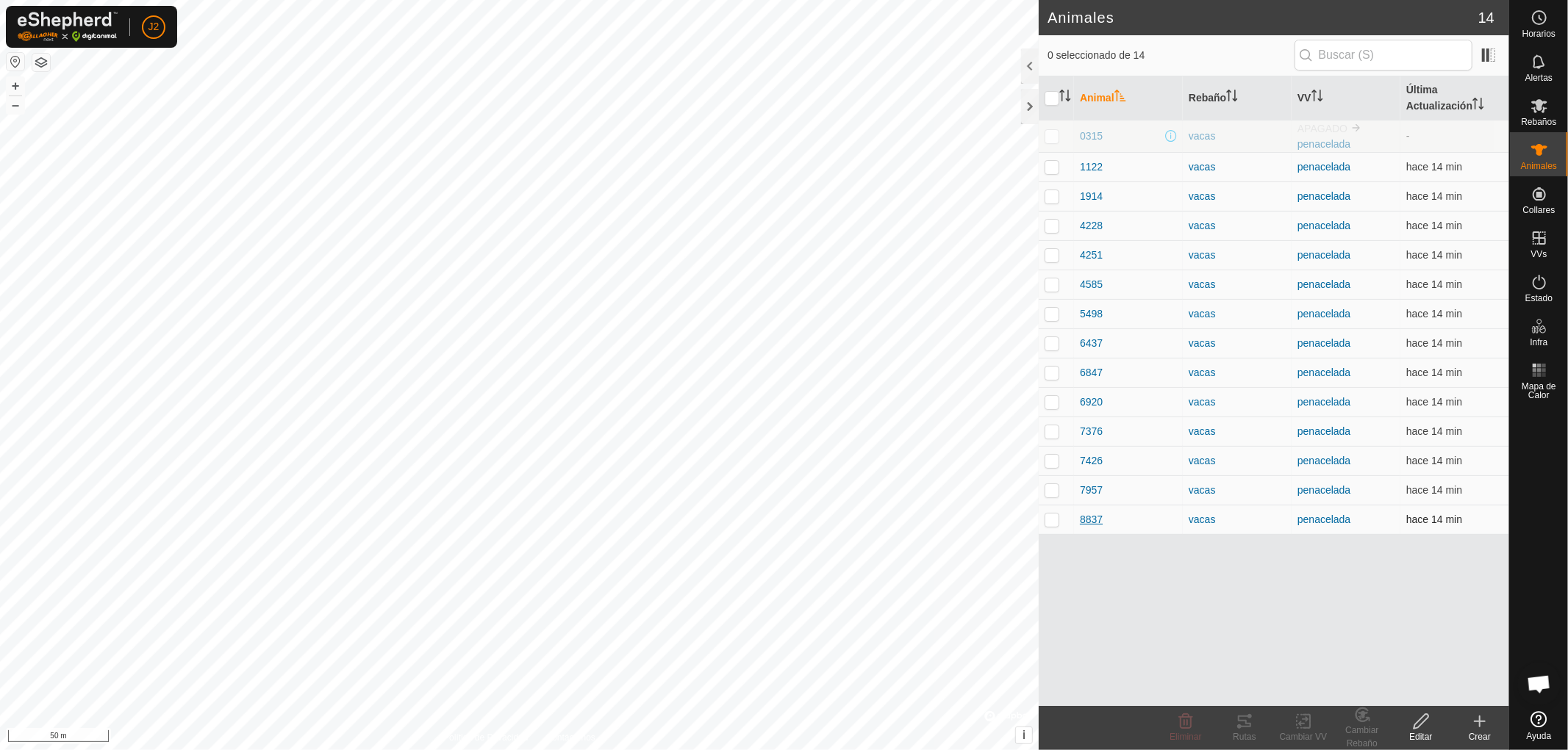
click at [1090, 522] on span "8837" at bounding box center [1091, 520] width 23 height 15
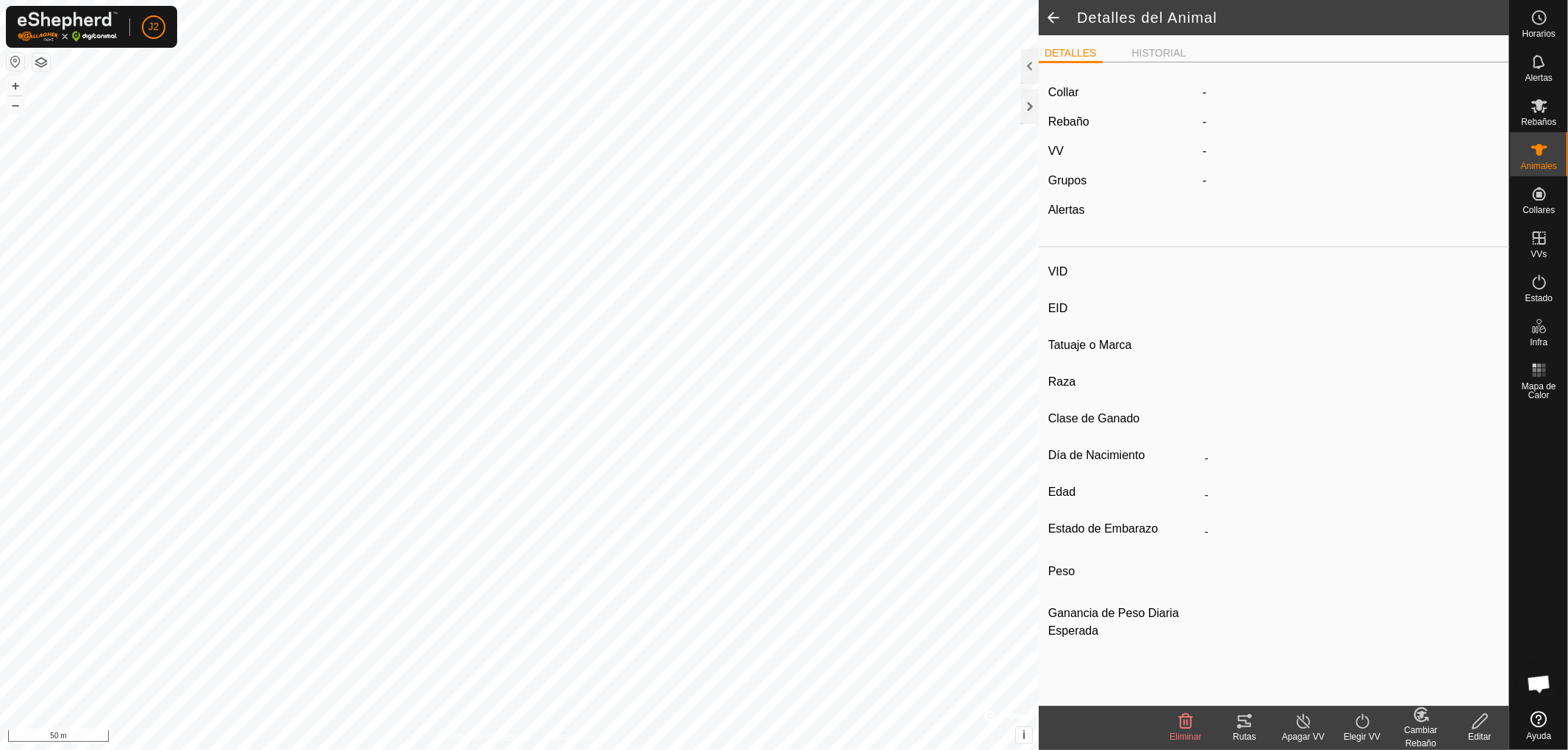
type input "8837"
type input "-"
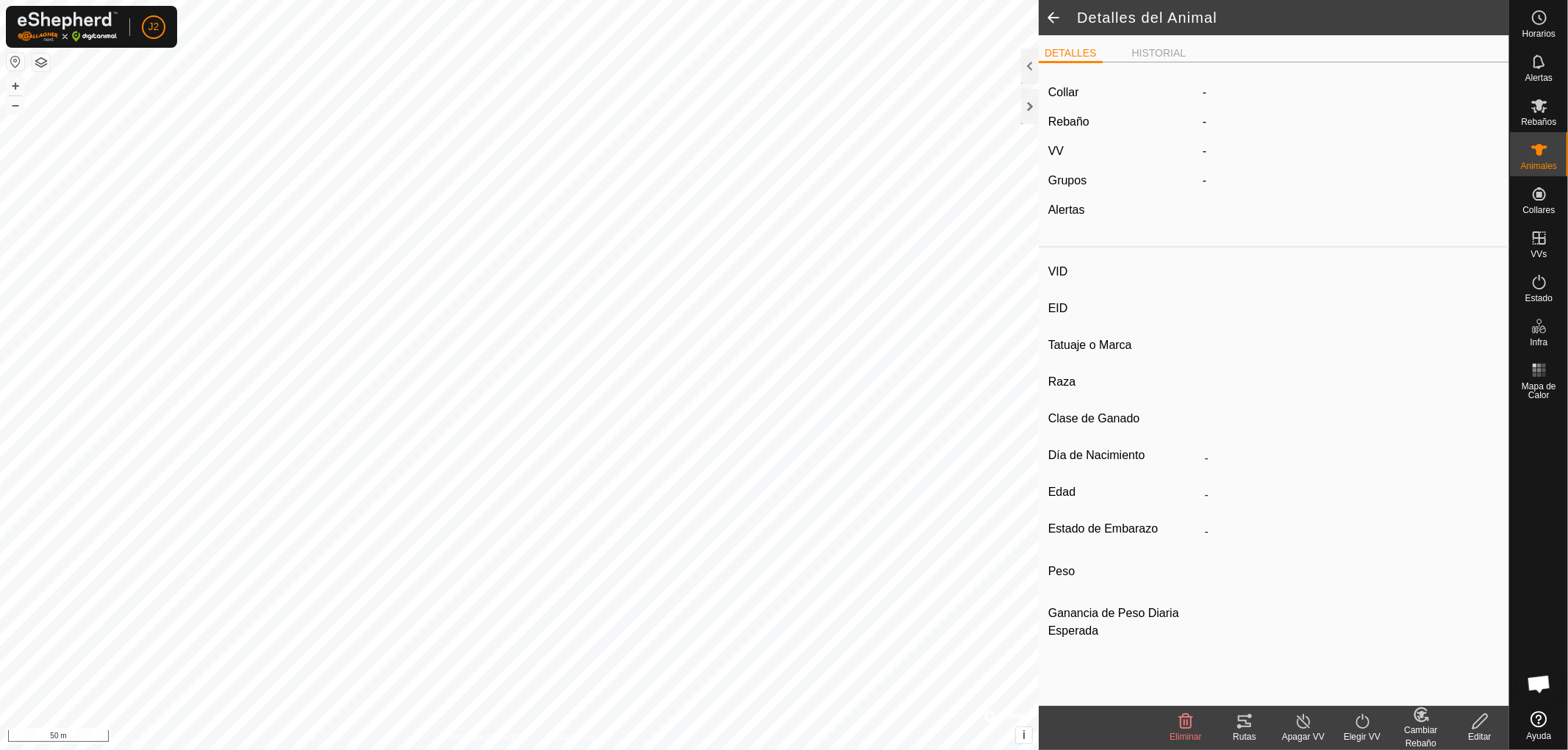
type input "0 kg"
type input "-"
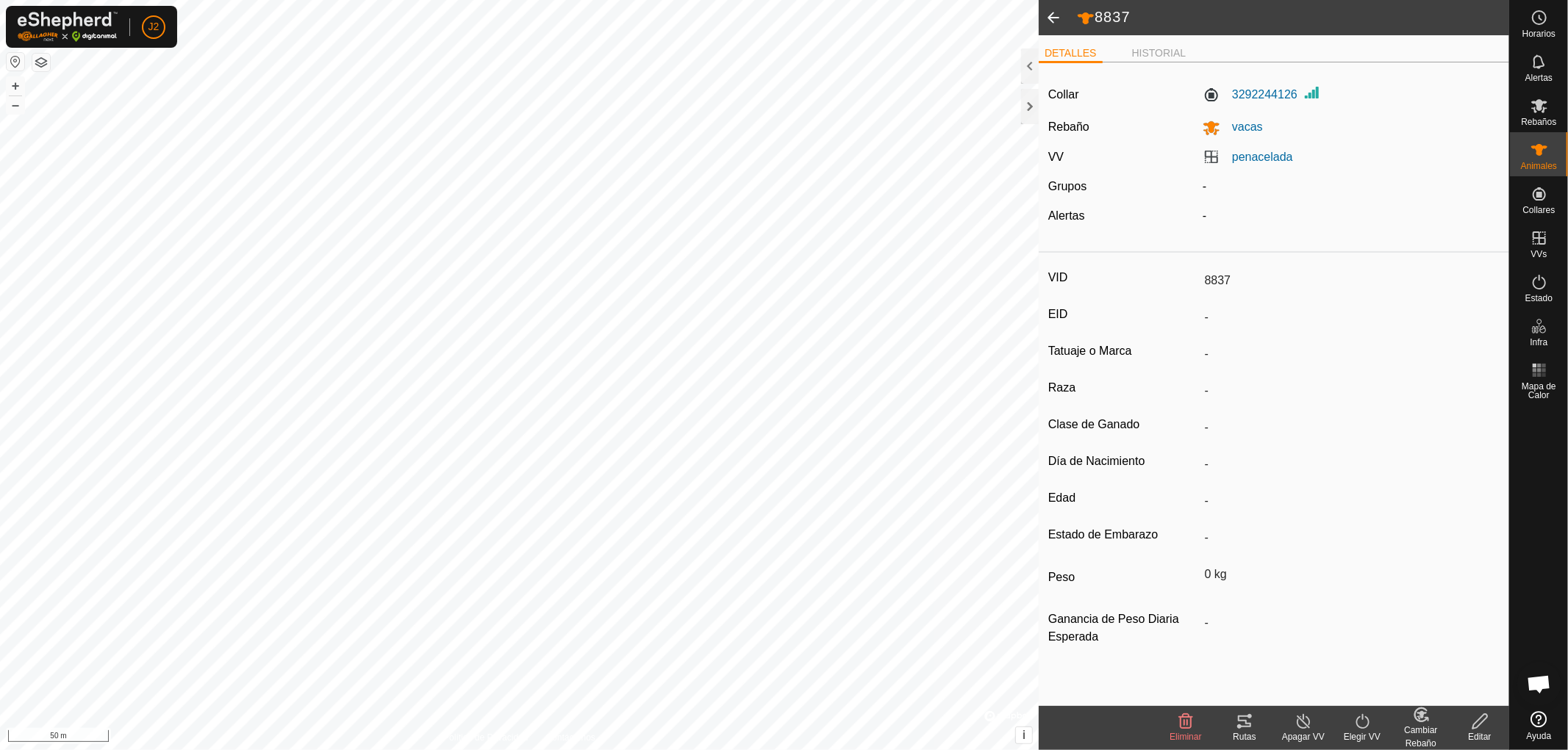
click at [1244, 726] on icon at bounding box center [1244, 721] width 13 height 11
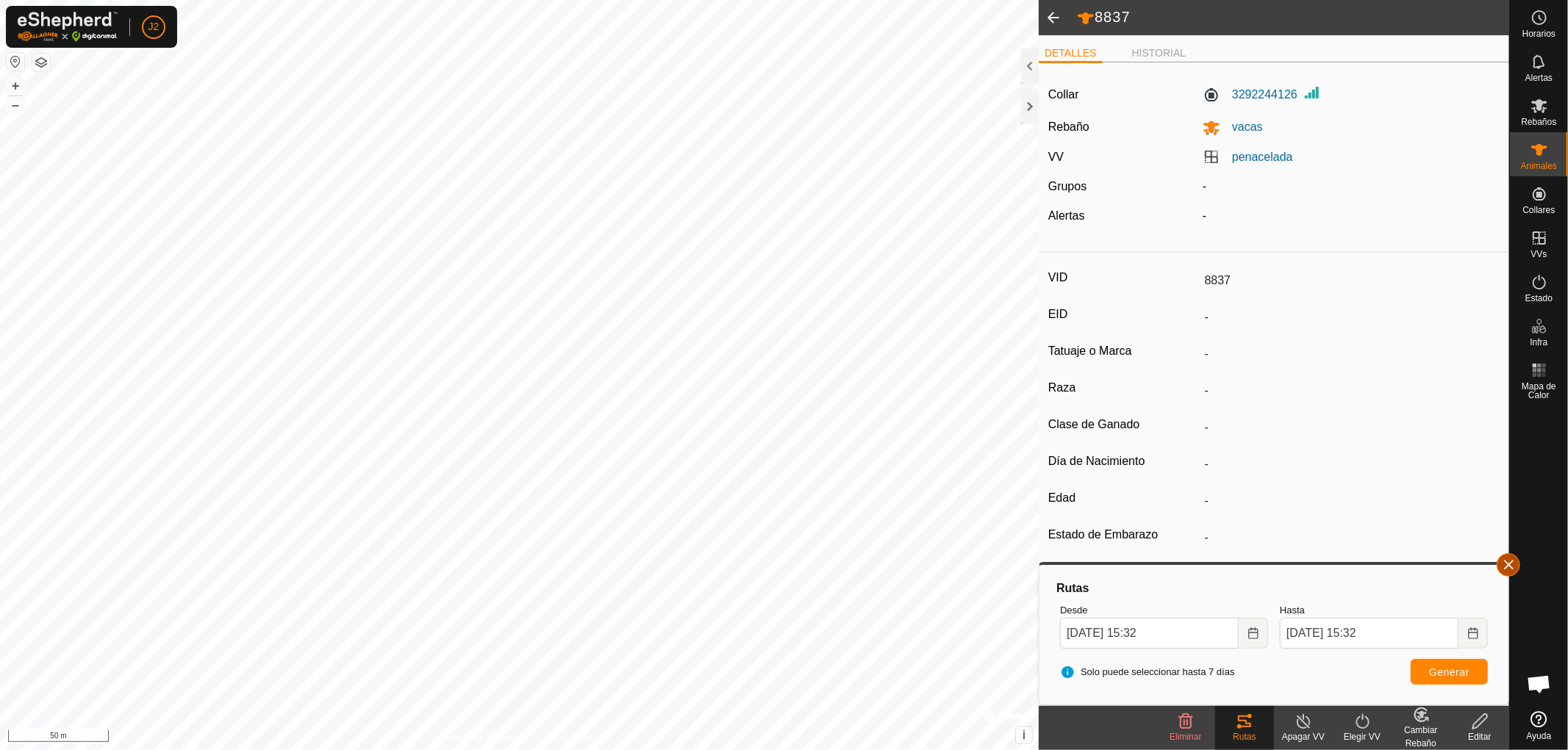
click at [1514, 564] on button "button" at bounding box center [1508, 565] width 24 height 24
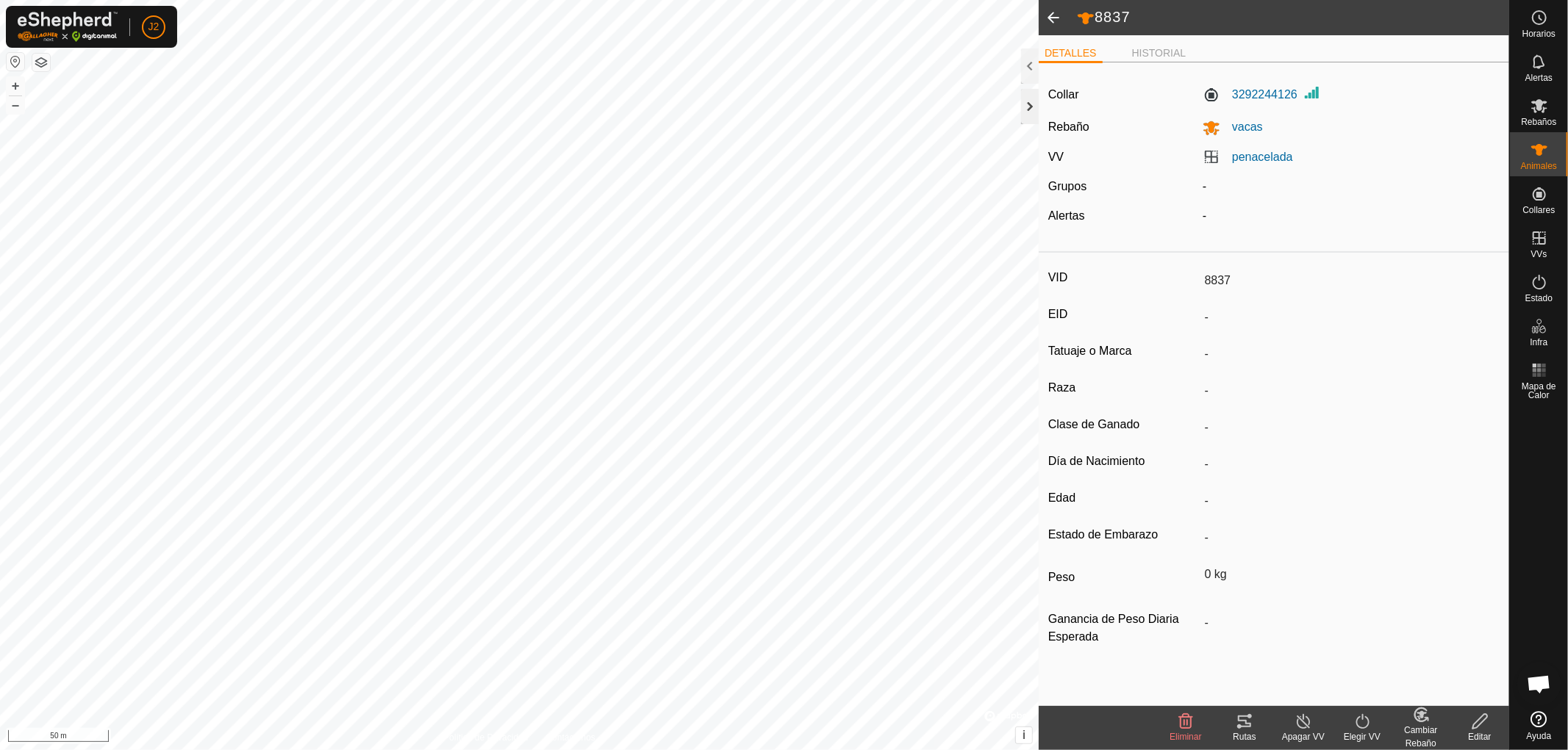
click at [1027, 109] on div at bounding box center [1030, 106] width 18 height 35
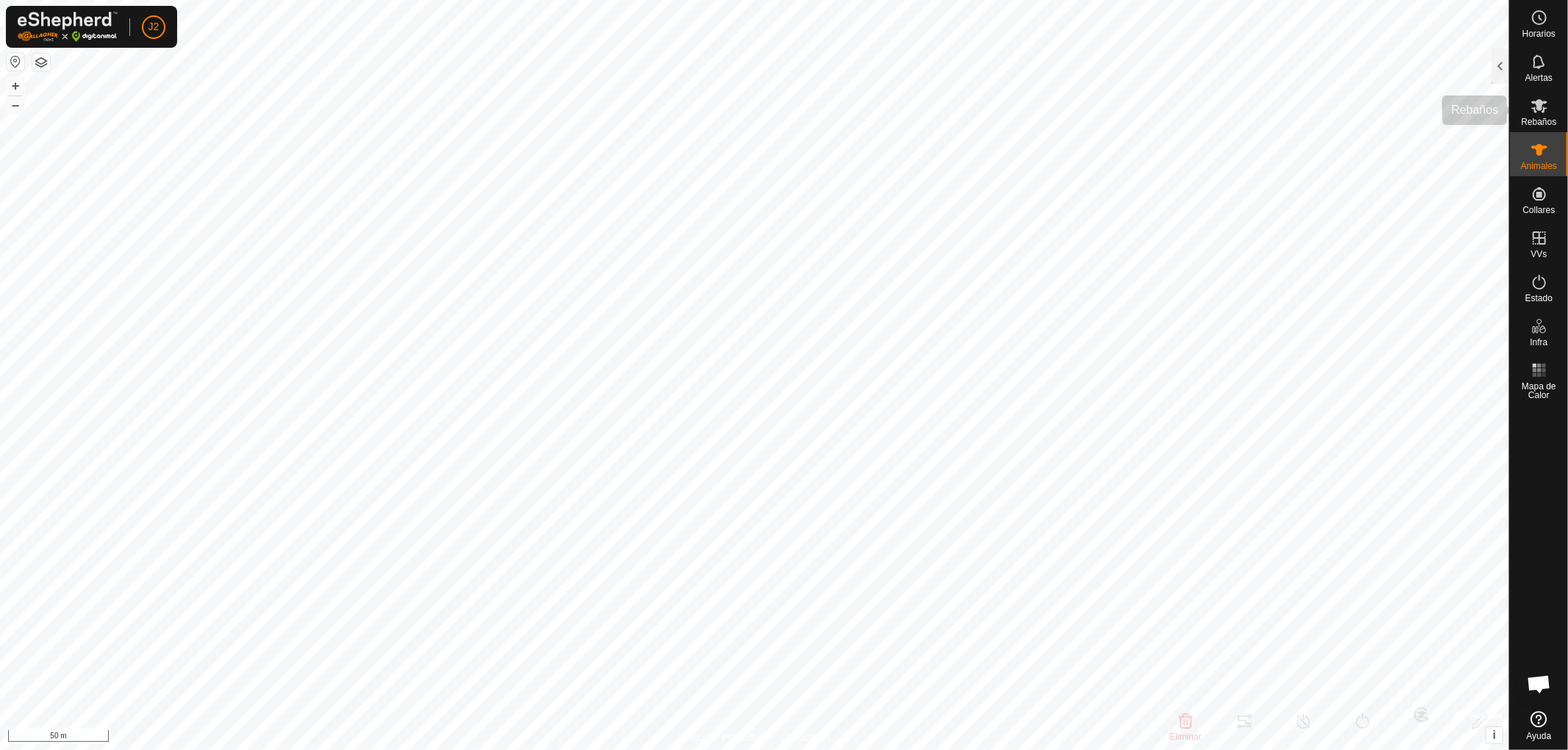
click at [1535, 106] on icon at bounding box center [1539, 106] width 18 height 18
click at [1537, 155] on icon at bounding box center [1539, 149] width 18 height 18
click at [1495, 64] on div at bounding box center [1500, 66] width 18 height 35
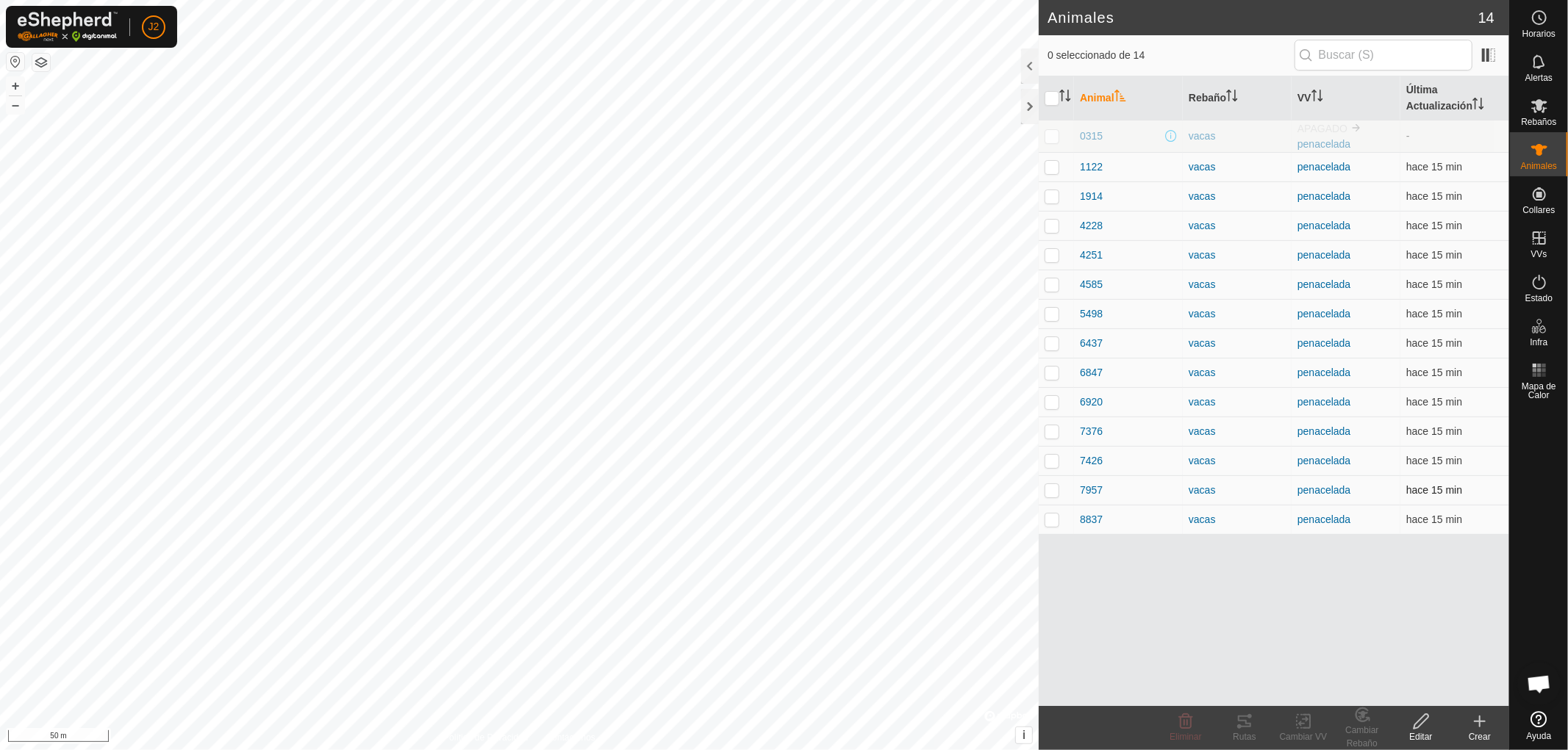
click at [1050, 492] on p-checkbox at bounding box center [1051, 490] width 15 height 11
click at [1243, 728] on icon at bounding box center [1244, 721] width 13 height 11
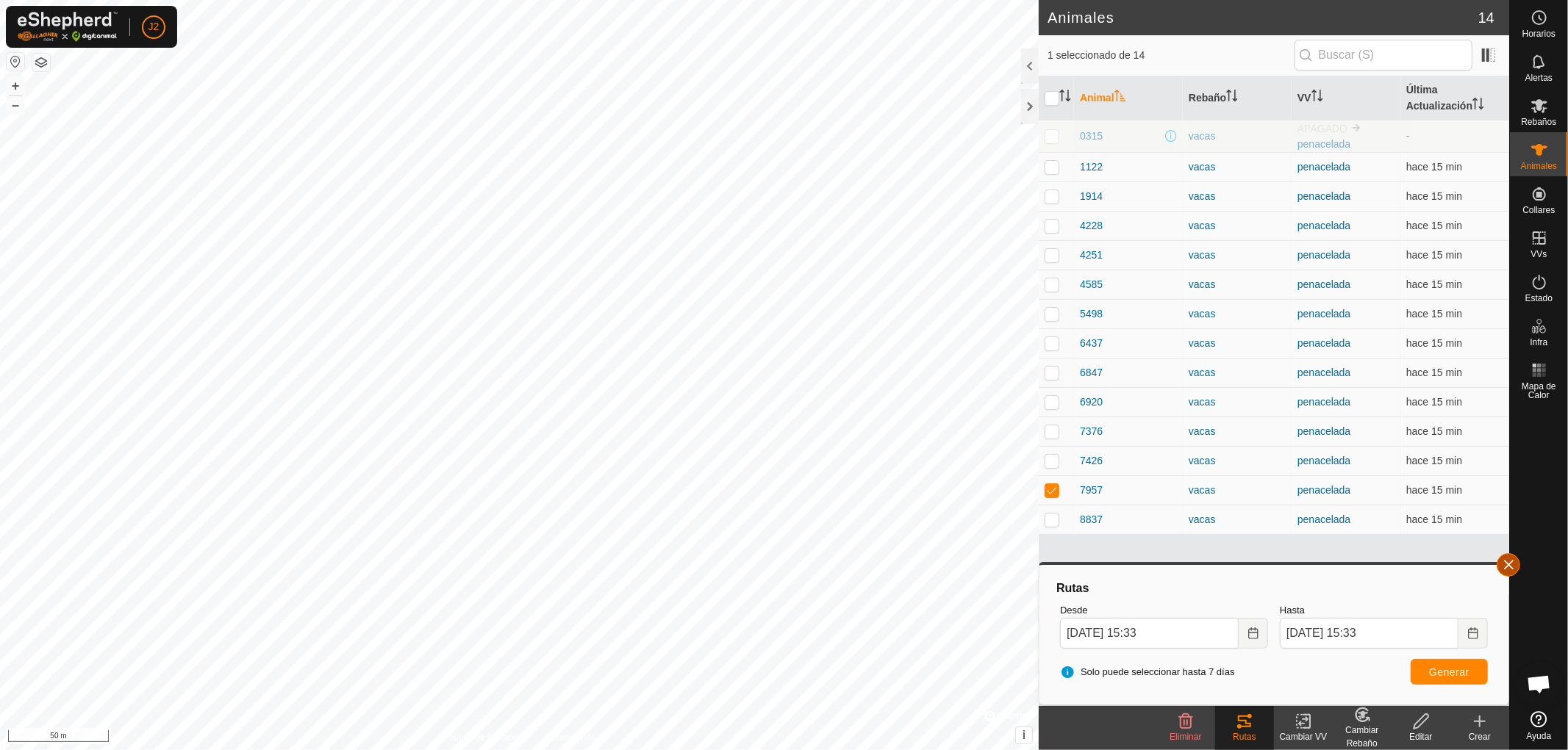
click at [1510, 562] on button "button" at bounding box center [1508, 565] width 24 height 24
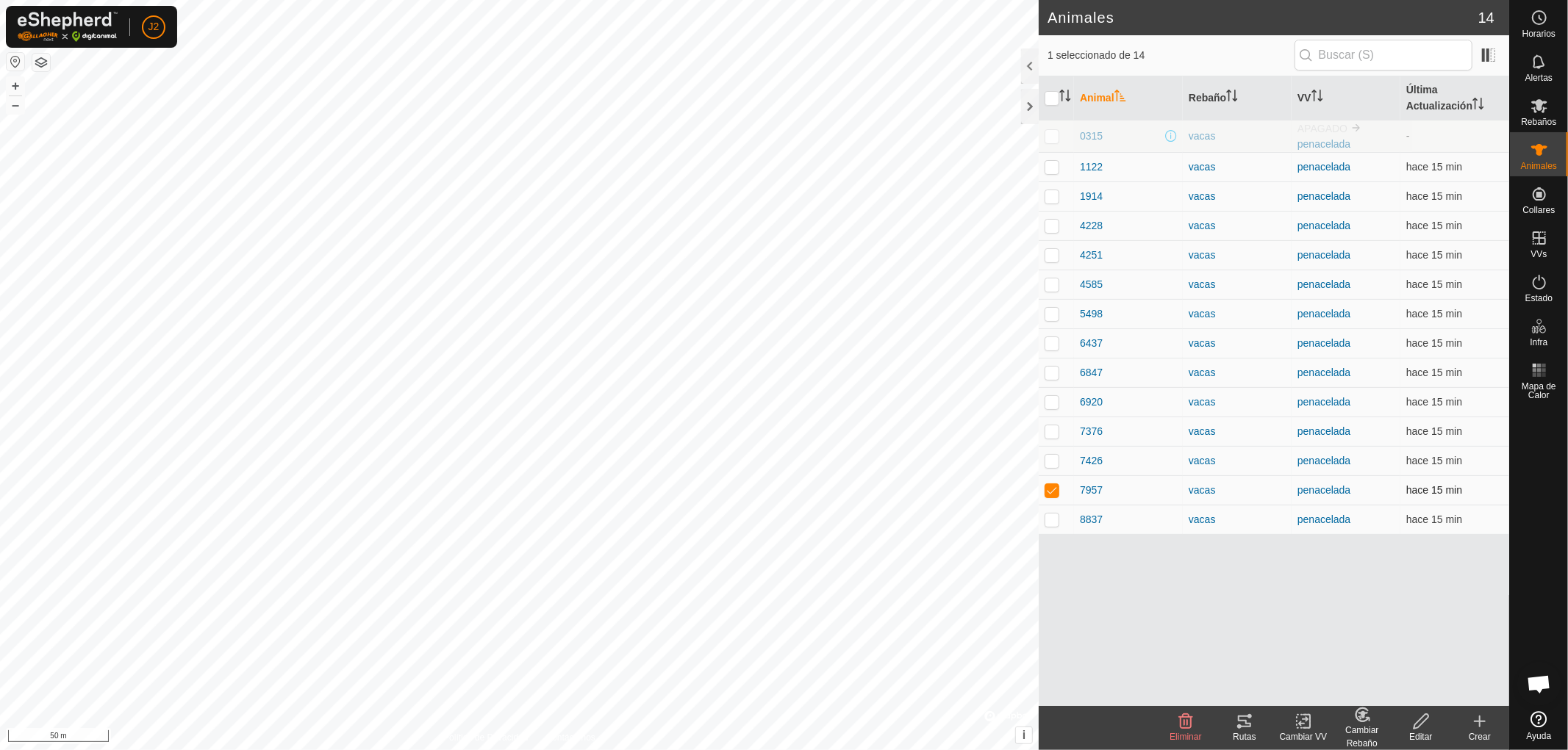
click at [1053, 493] on p-checkbox at bounding box center [1051, 490] width 15 height 11
checkbox input "false"
click at [1024, 107] on div at bounding box center [1030, 106] width 18 height 35
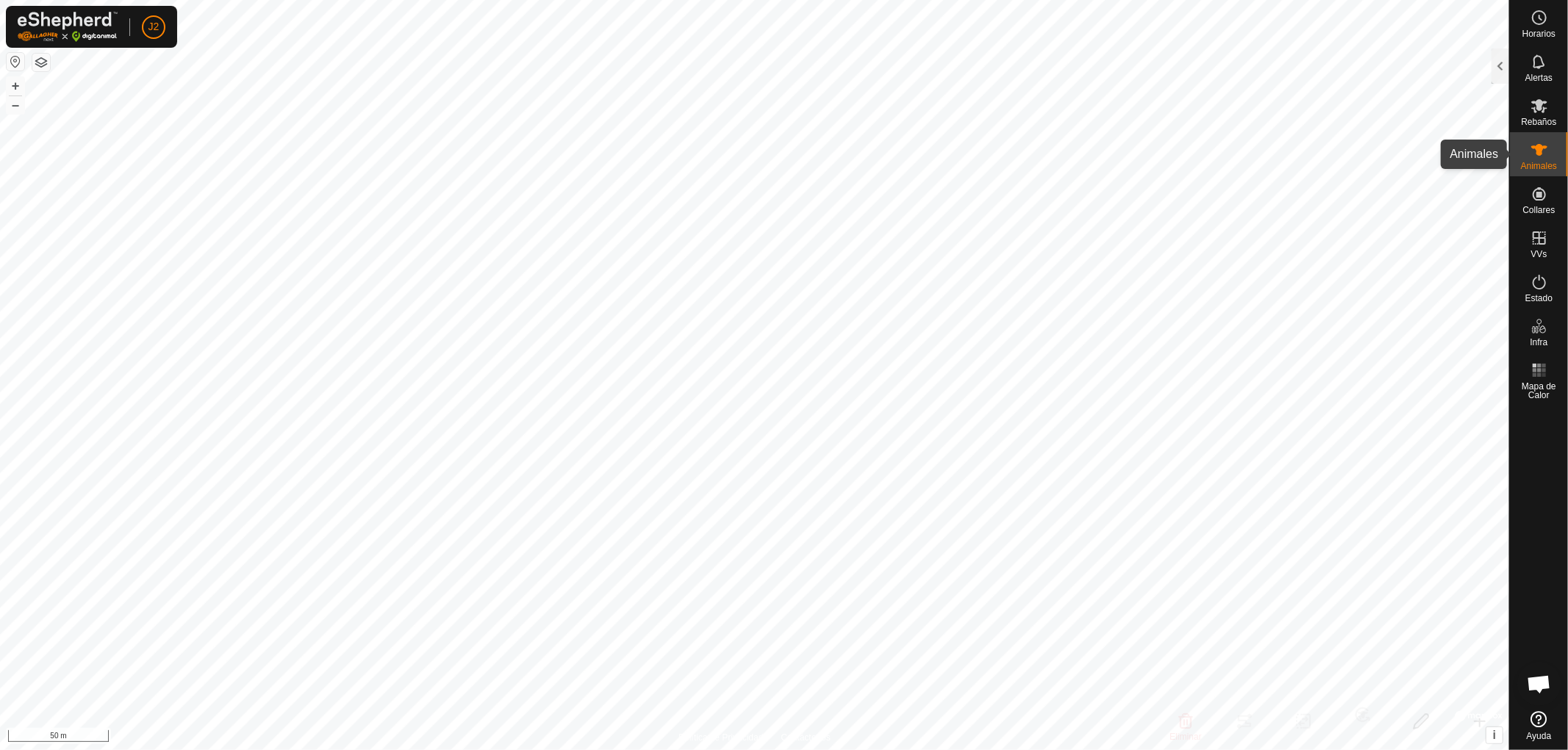
click at [1537, 147] on icon at bounding box center [1539, 149] width 16 height 11
click at [1538, 158] on icon at bounding box center [1539, 149] width 18 height 18
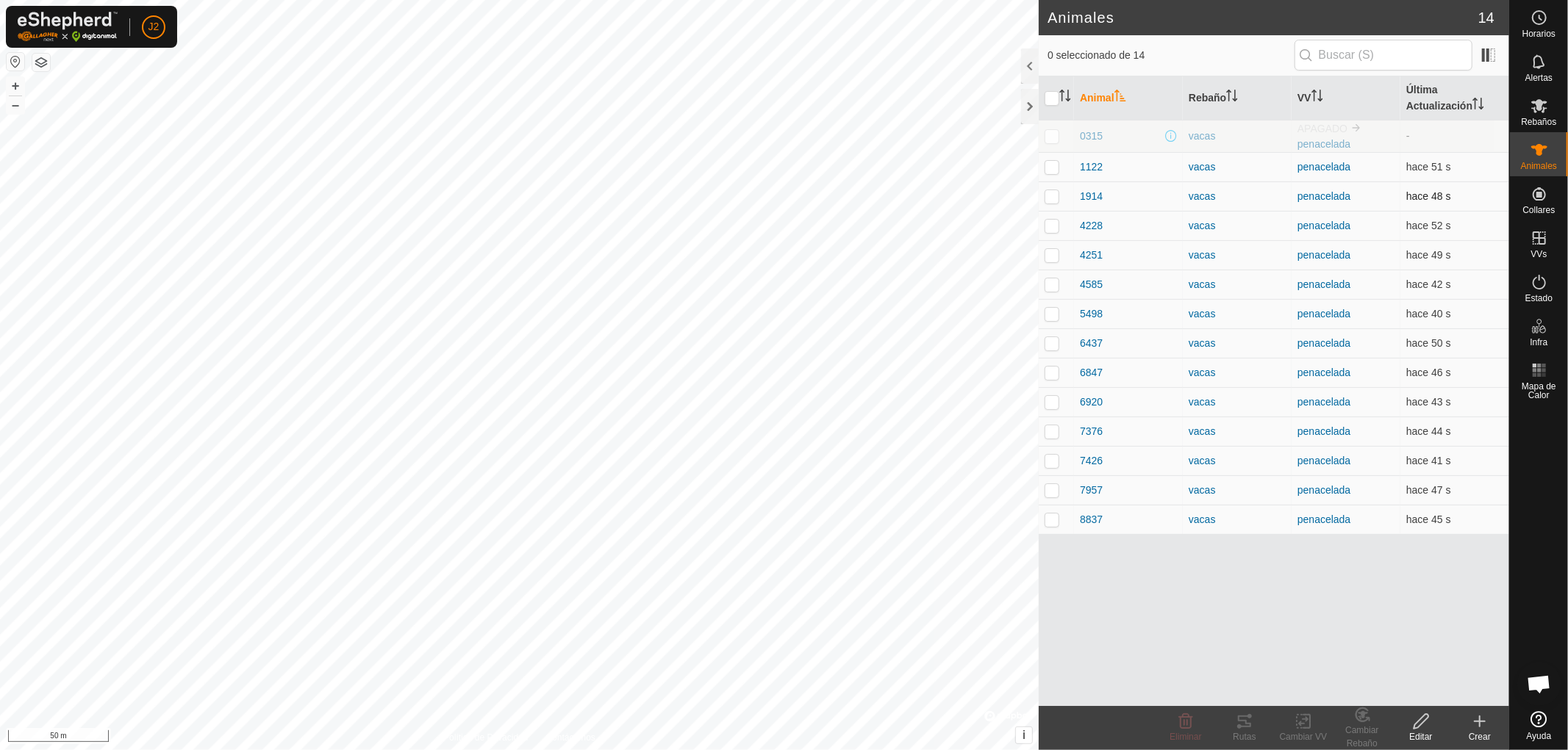
click at [1049, 195] on p-checkbox at bounding box center [1051, 196] width 15 height 11
click at [1248, 721] on icon at bounding box center [1244, 721] width 18 height 18
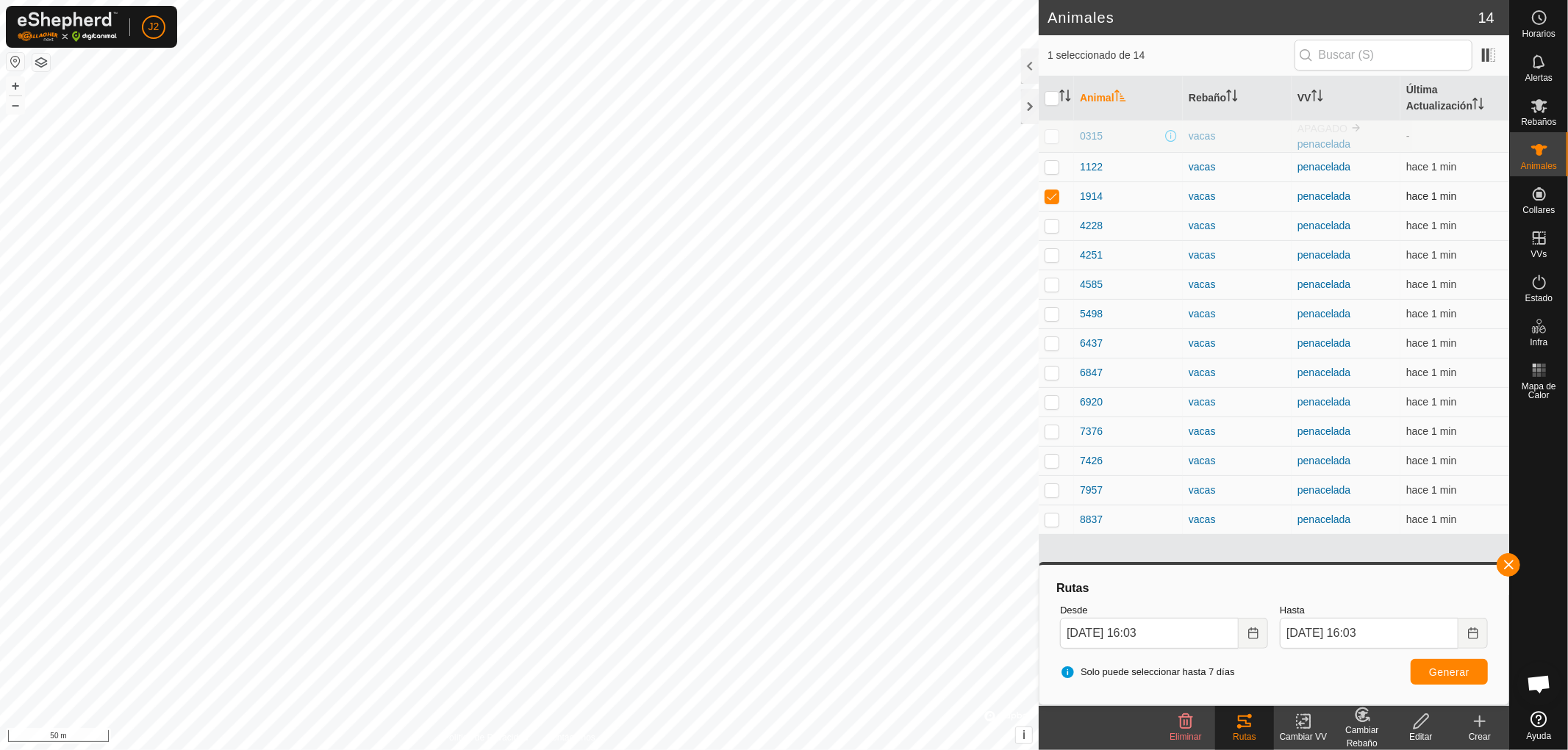
click at [1051, 196] on p-checkbox at bounding box center [1051, 196] width 15 height 11
checkbox input "false"
click at [1048, 226] on p-checkbox at bounding box center [1051, 225] width 15 height 11
click at [1240, 730] on div "Rutas" at bounding box center [1244, 736] width 59 height 13
click at [1026, 101] on div at bounding box center [1030, 106] width 18 height 35
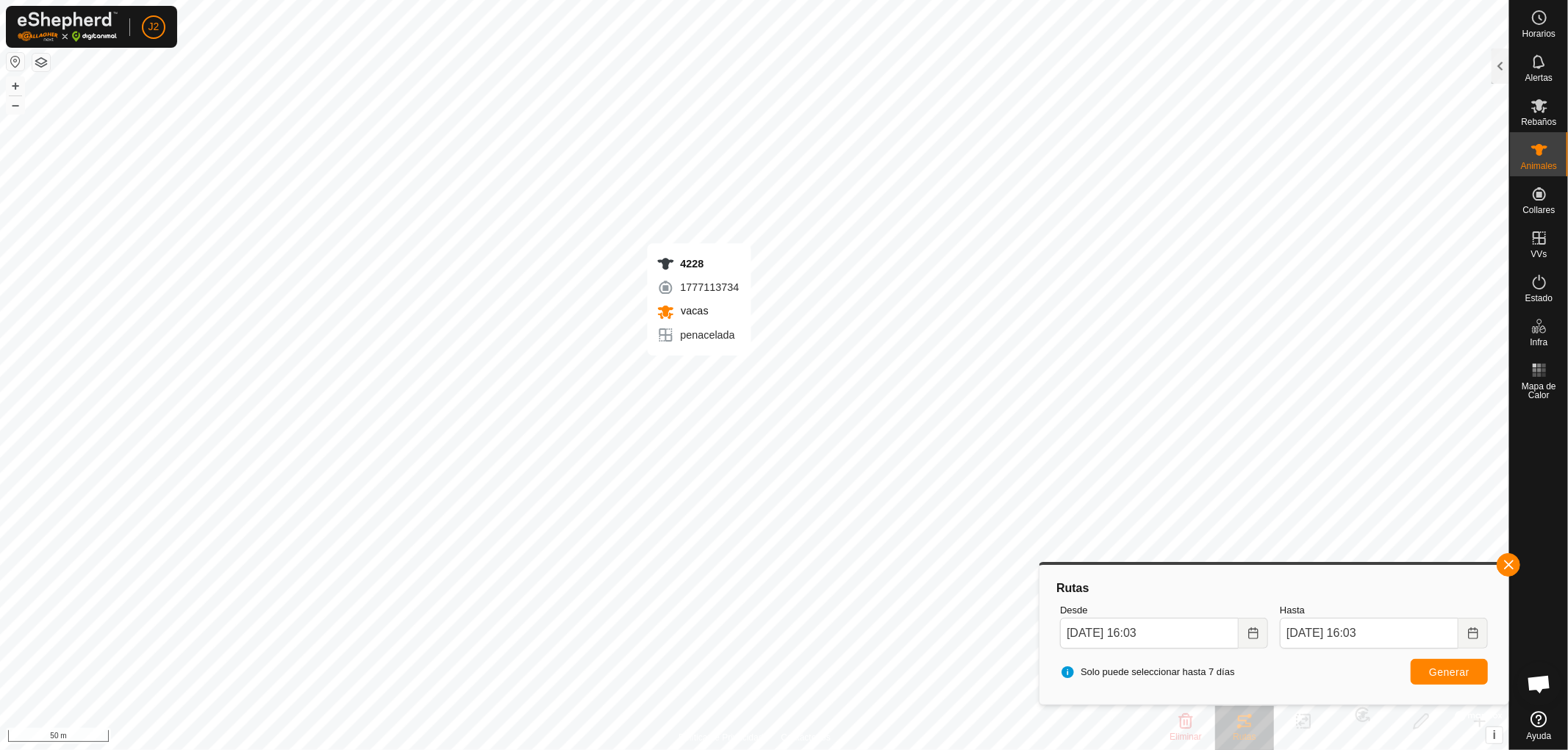
checkbox input "false"
checkbox input "true"
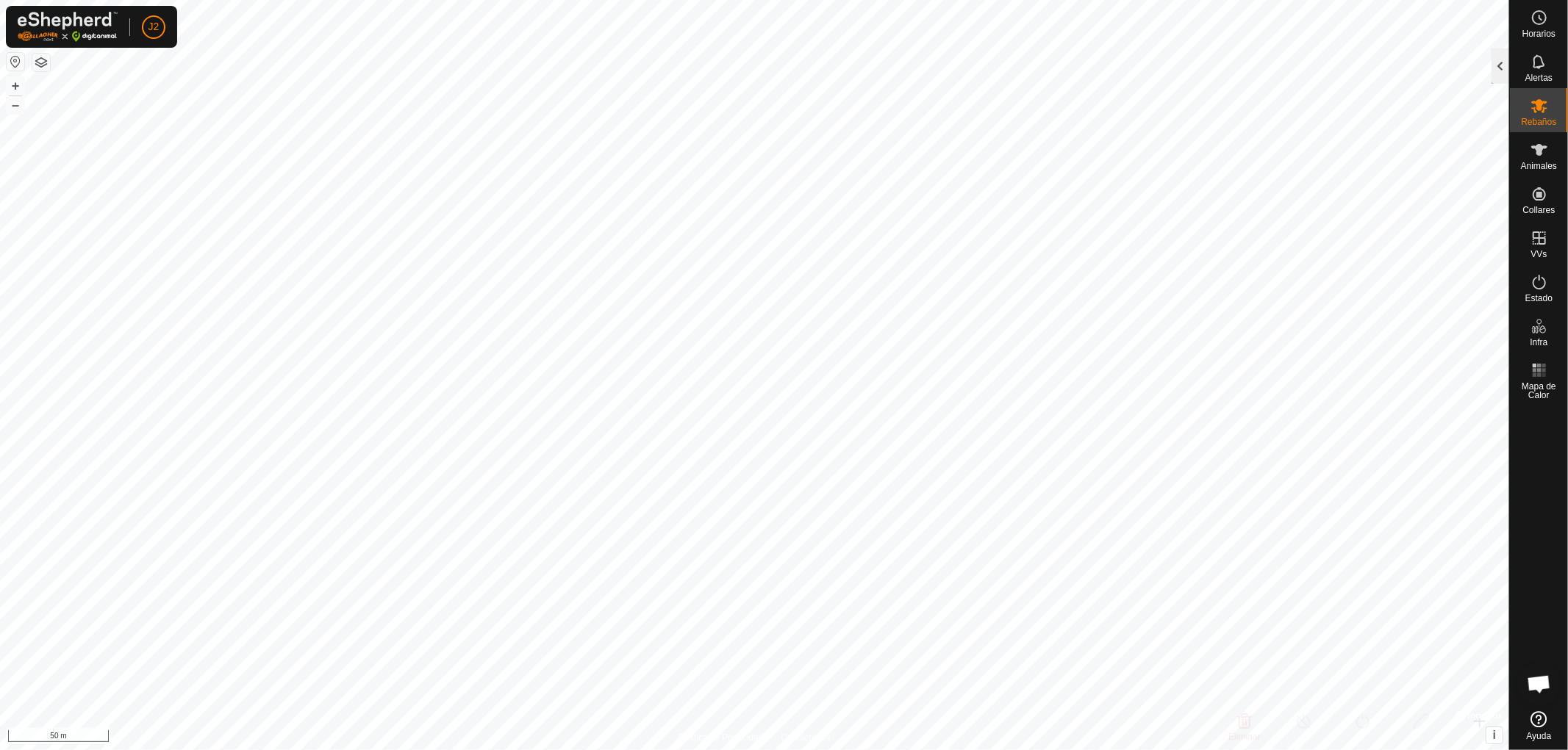
click at [1501, 64] on div at bounding box center [1500, 66] width 18 height 35
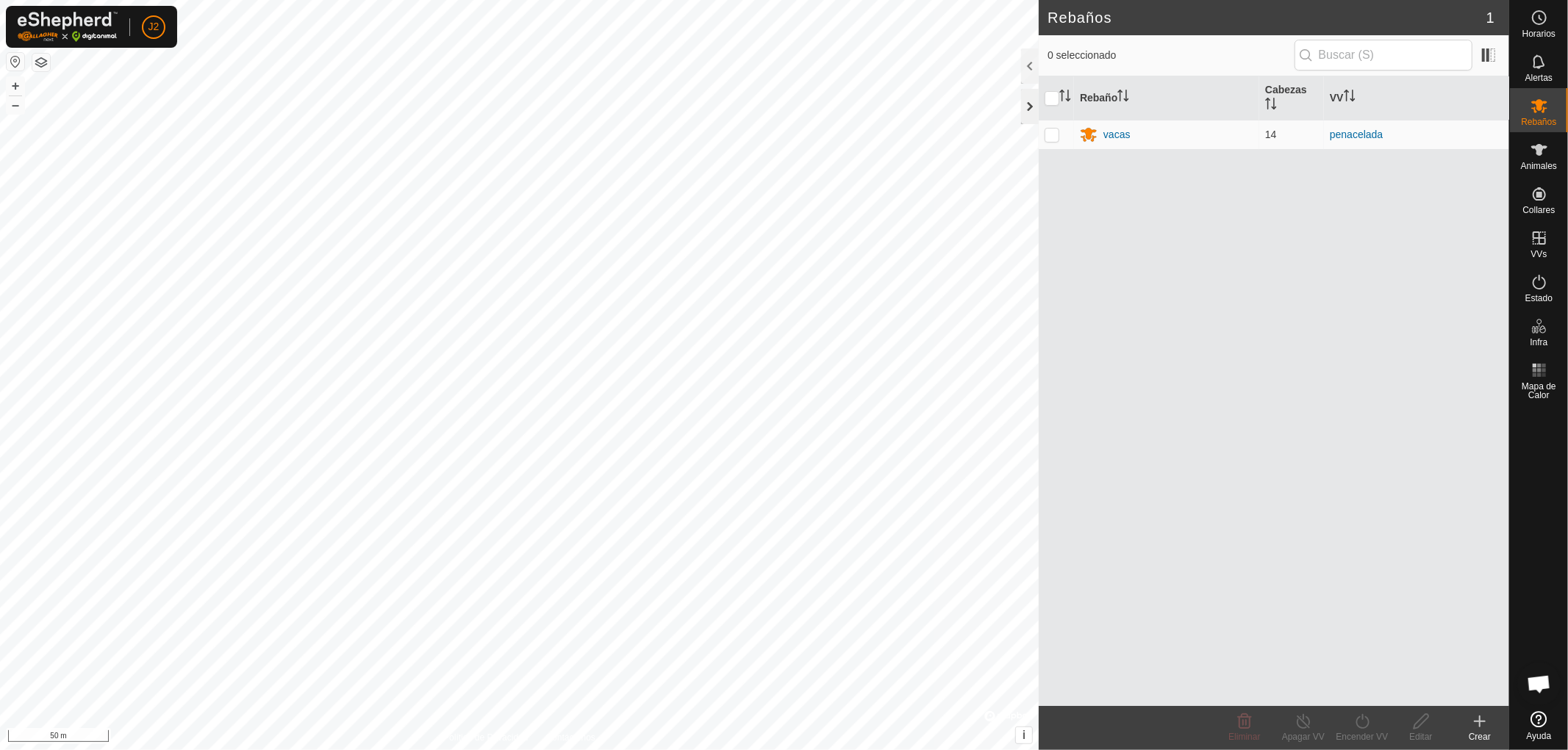
click at [1031, 109] on div at bounding box center [1030, 106] width 18 height 35
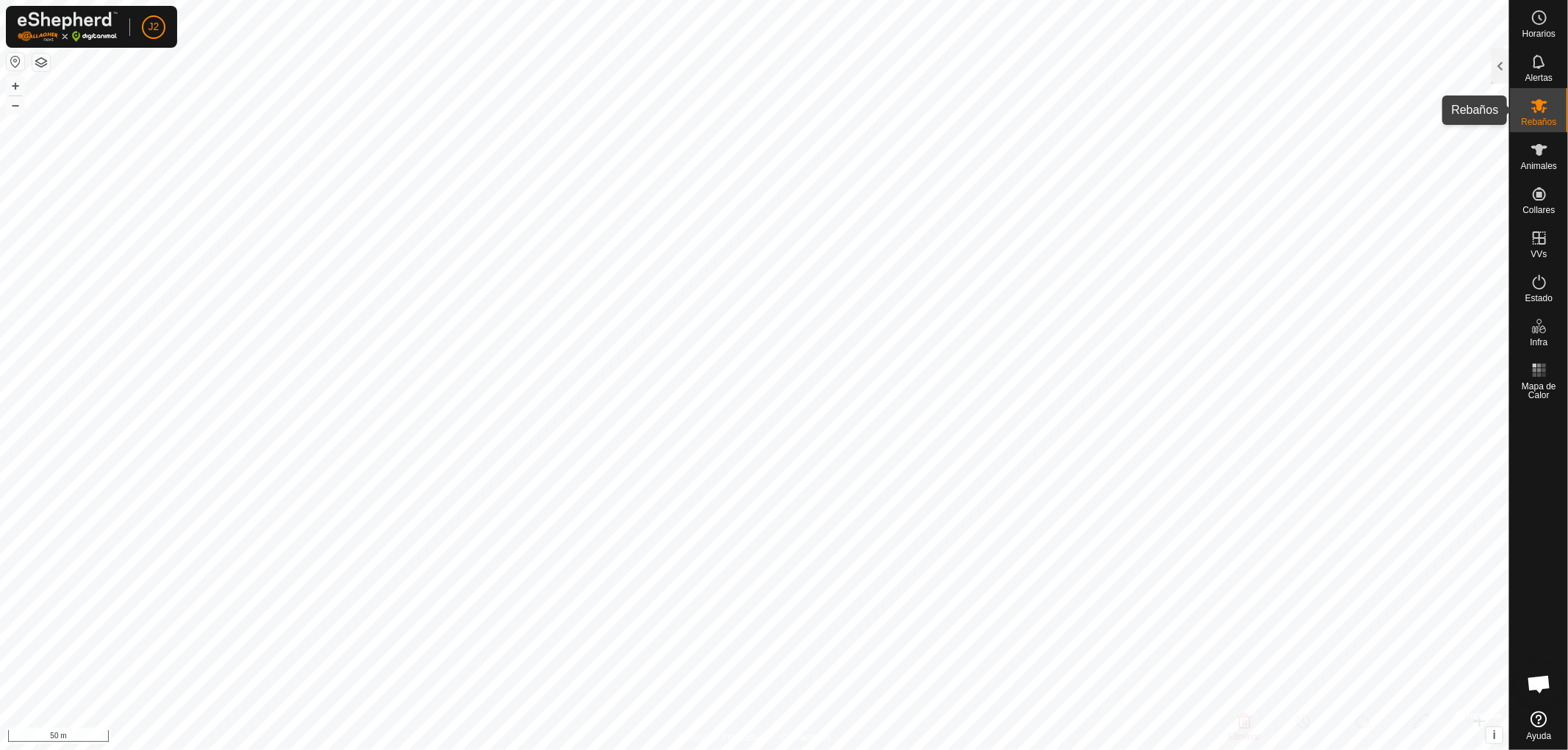
click at [1534, 119] on span "Rebaños" at bounding box center [1539, 122] width 35 height 9
click at [1533, 161] on span "Animales" at bounding box center [1539, 166] width 36 height 9
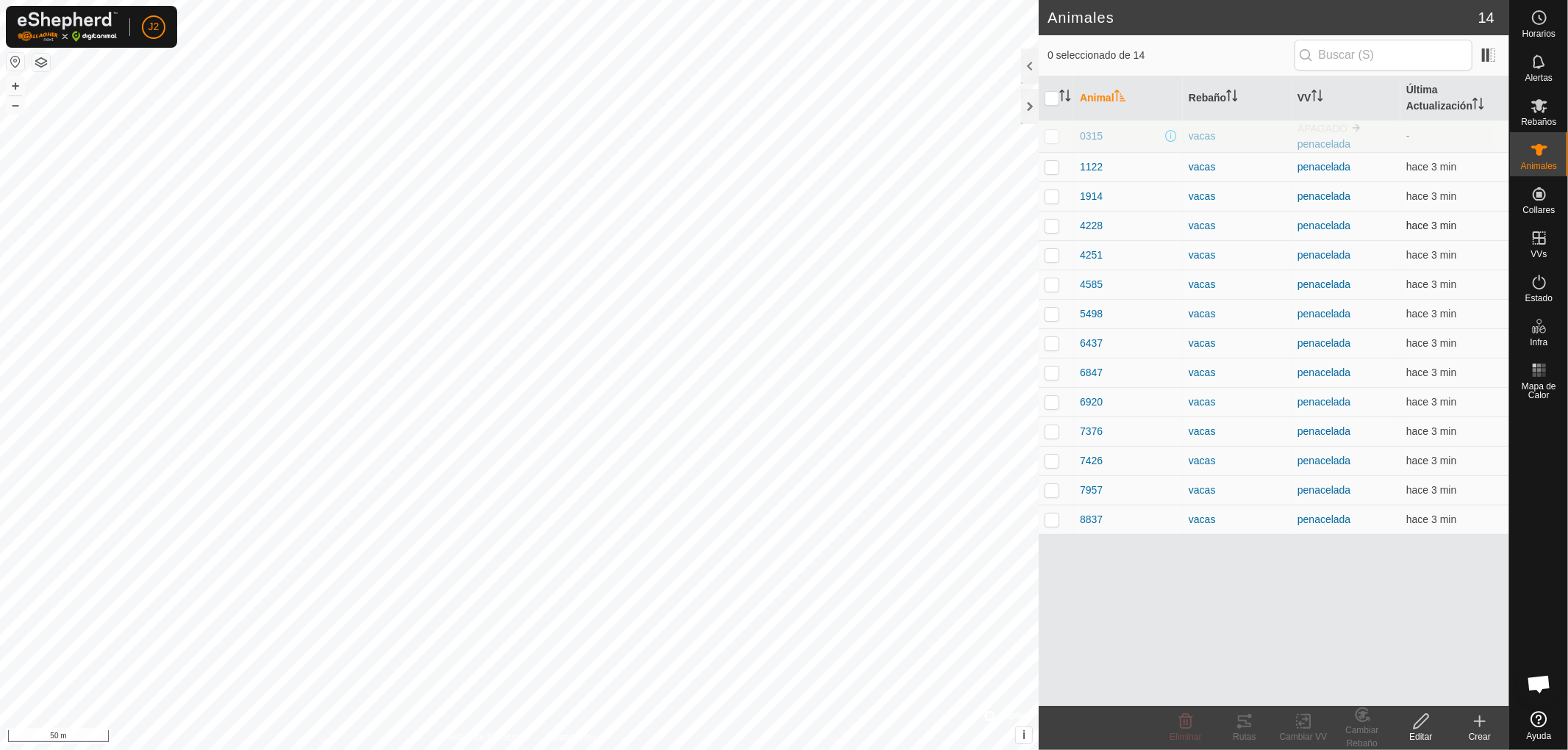
click at [1048, 225] on p-checkbox at bounding box center [1051, 225] width 15 height 11
click at [1250, 724] on icon at bounding box center [1244, 721] width 13 height 11
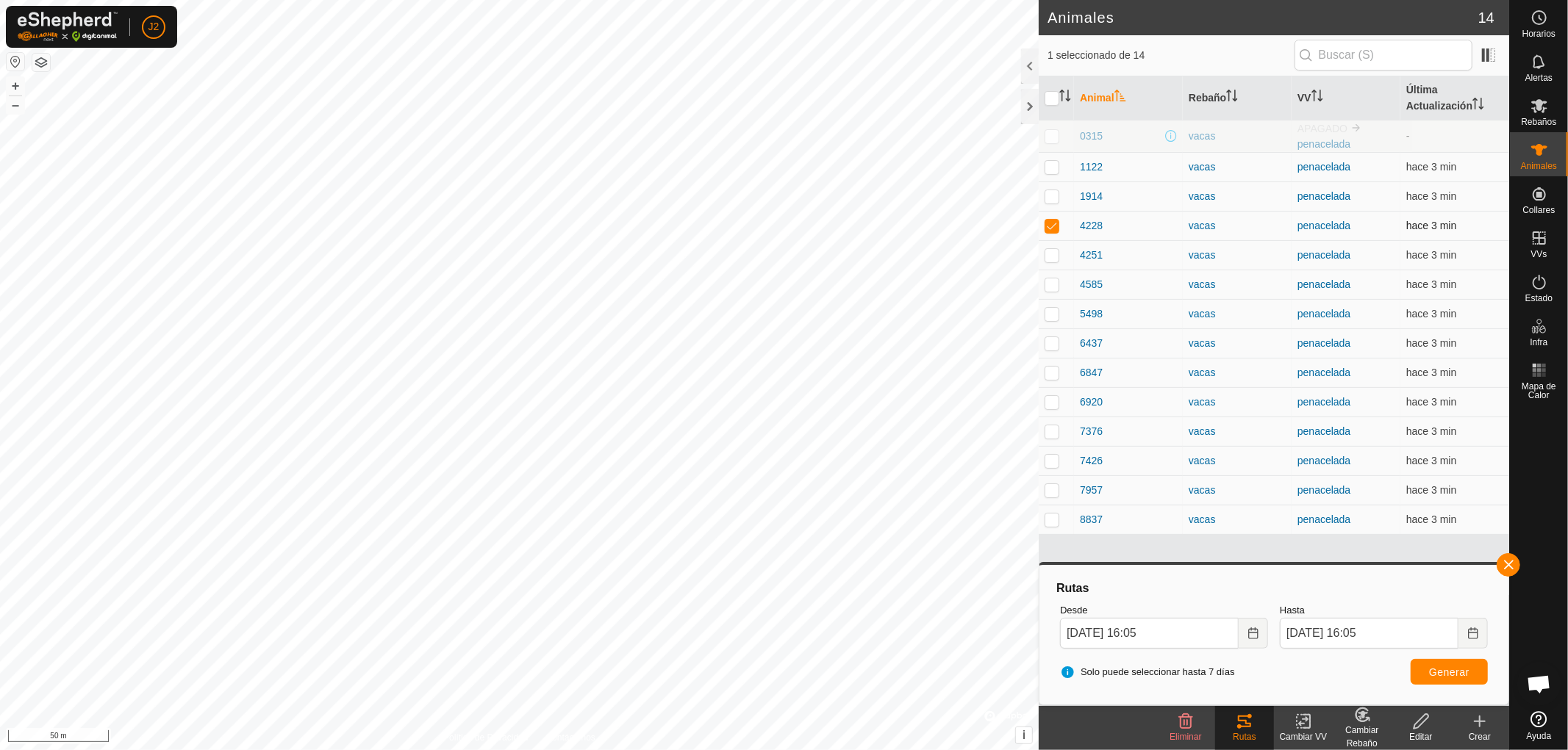
click at [1054, 229] on p-checkbox at bounding box center [1051, 225] width 15 height 11
checkbox input "false"
click at [1031, 99] on div at bounding box center [1030, 106] width 18 height 35
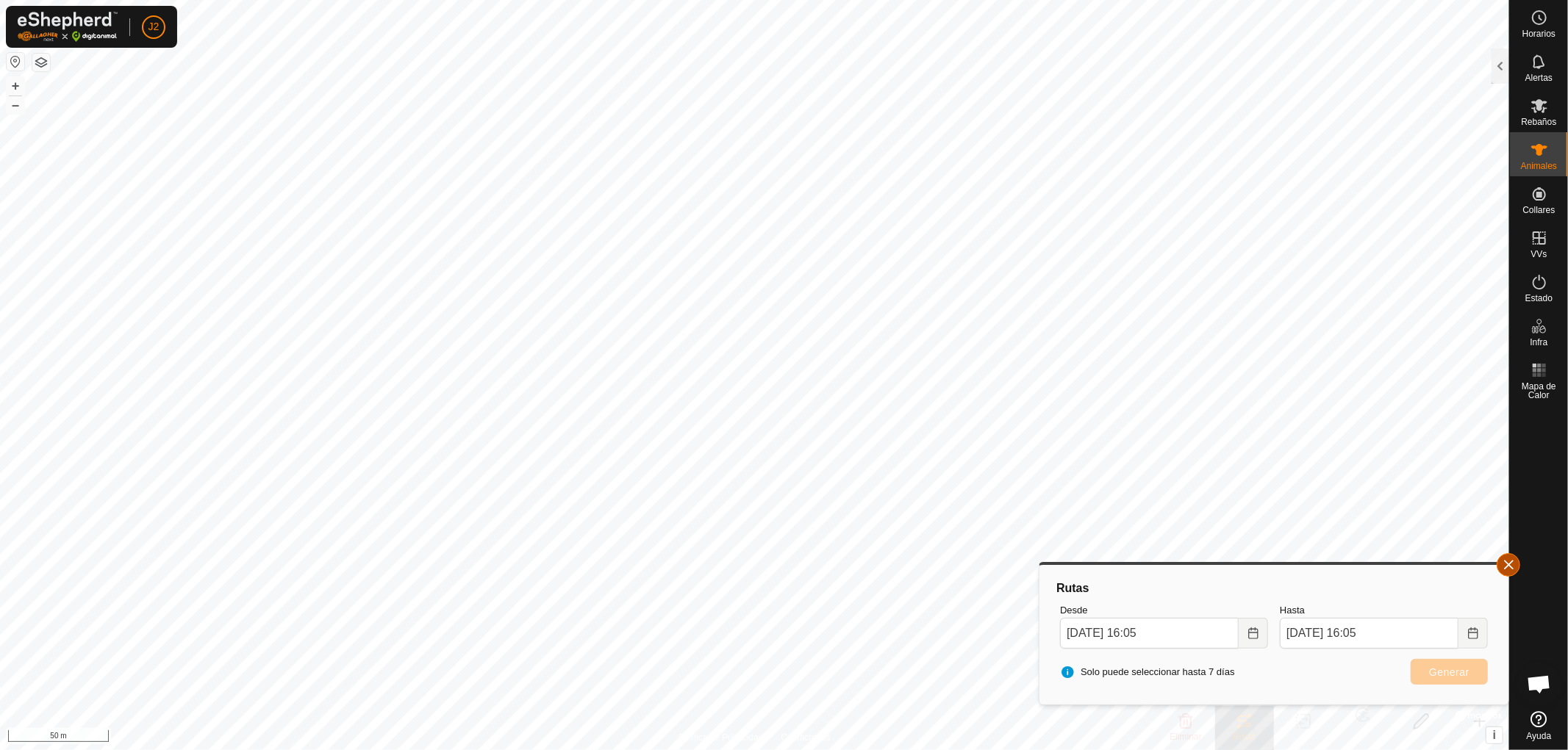
click at [1507, 559] on button "button" at bounding box center [1508, 565] width 24 height 24
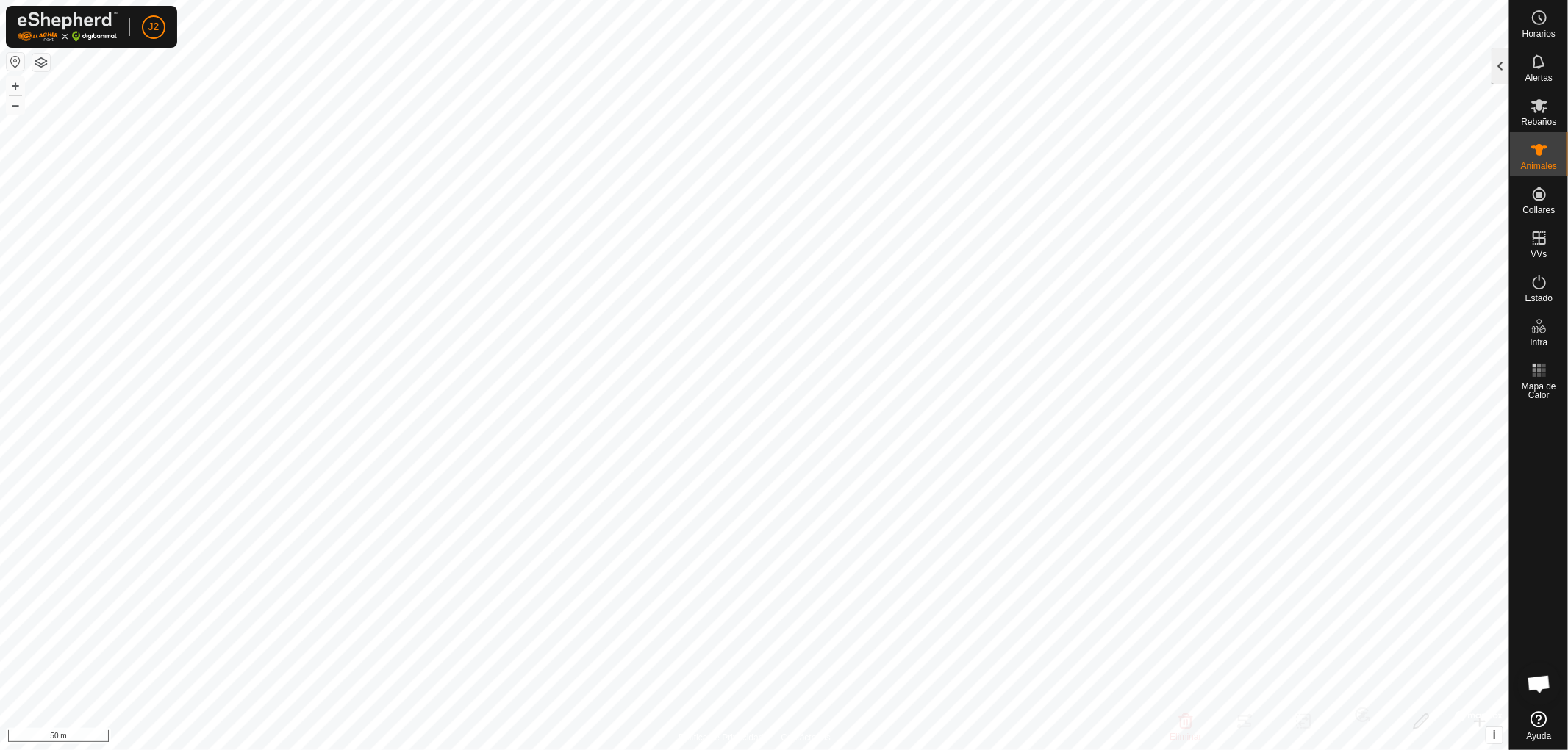
click at [1501, 67] on div at bounding box center [1500, 66] width 18 height 35
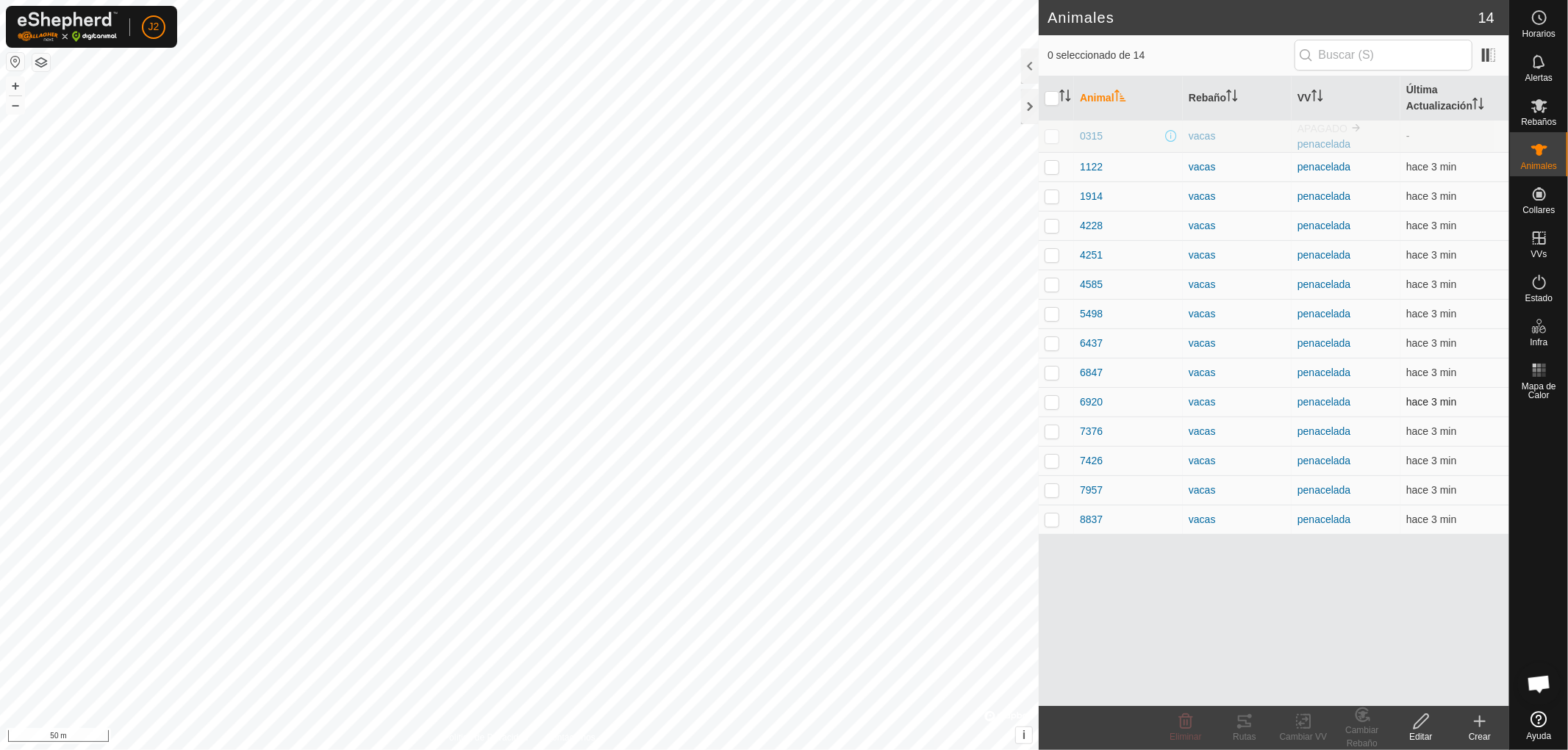
click at [1051, 405] on p-checkbox at bounding box center [1051, 402] width 15 height 11
click at [1237, 722] on icon at bounding box center [1244, 721] width 18 height 18
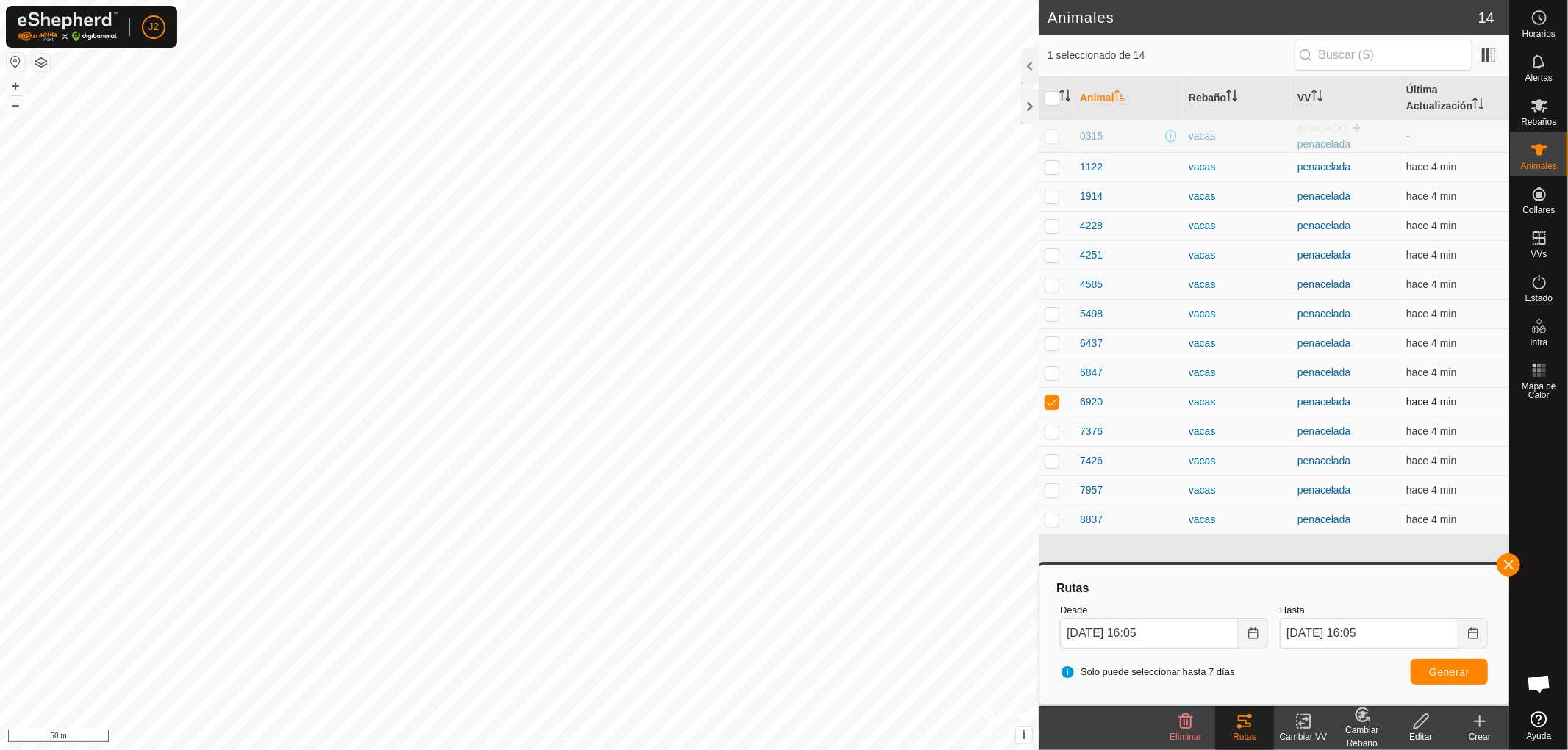
click at [1048, 402] on p-checkbox at bounding box center [1051, 402] width 15 height 11
checkbox input "false"
click at [1031, 107] on div at bounding box center [1030, 106] width 18 height 35
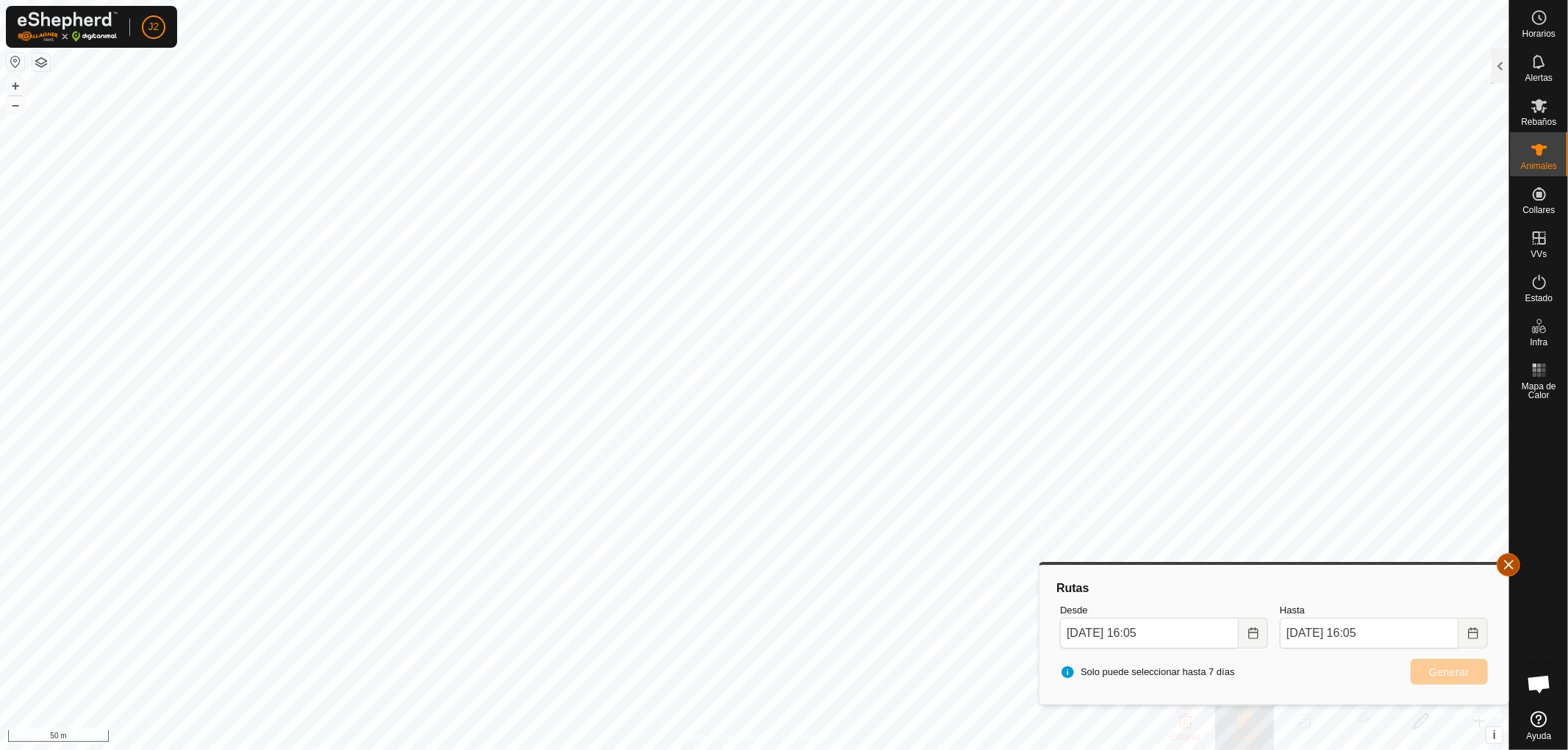
click at [1505, 562] on button "button" at bounding box center [1508, 565] width 24 height 24
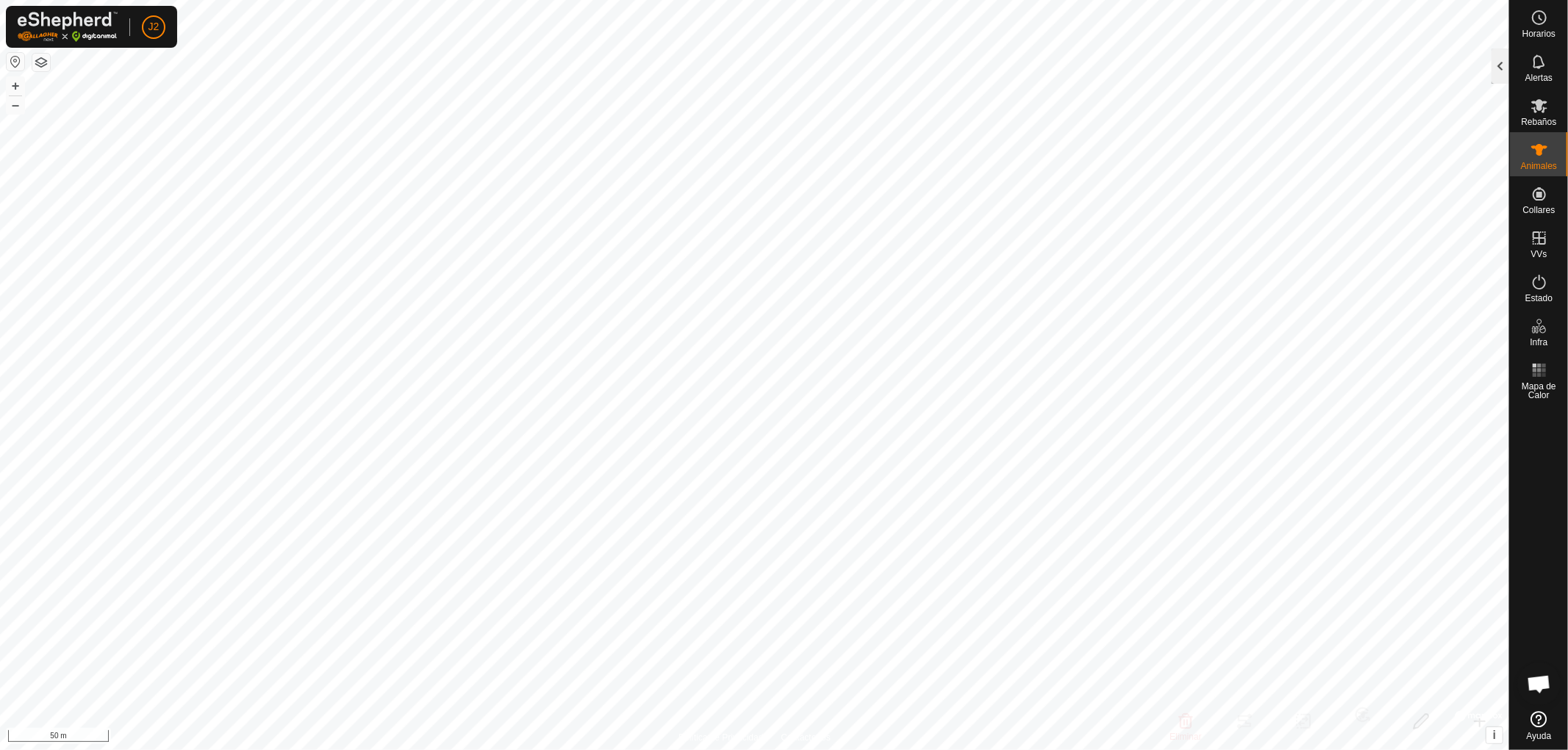
click at [1501, 64] on div at bounding box center [1500, 66] width 18 height 35
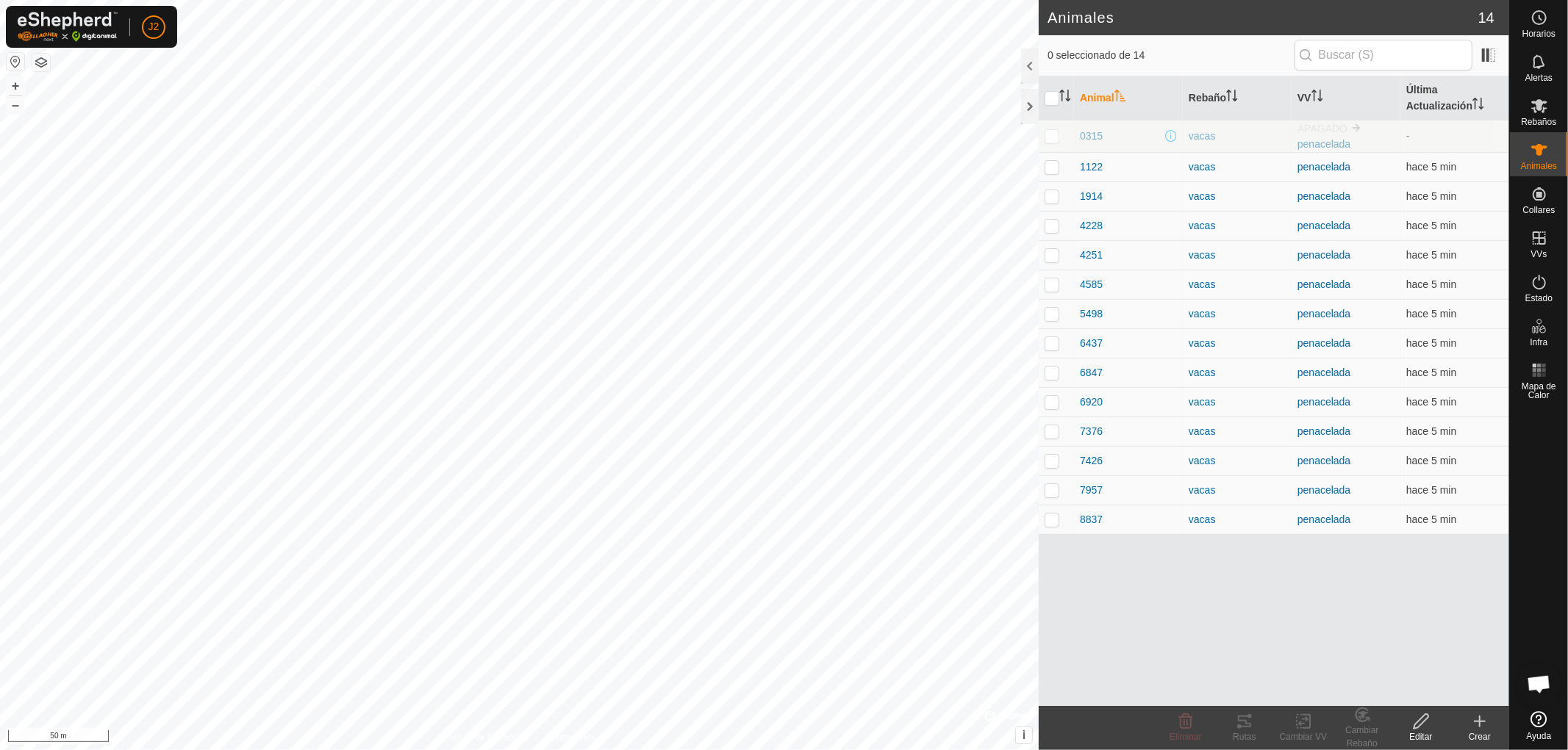
click at [1049, 137] on p-checkbox at bounding box center [1051, 135] width 15 height 11
click at [1248, 724] on icon at bounding box center [1244, 721] width 13 height 11
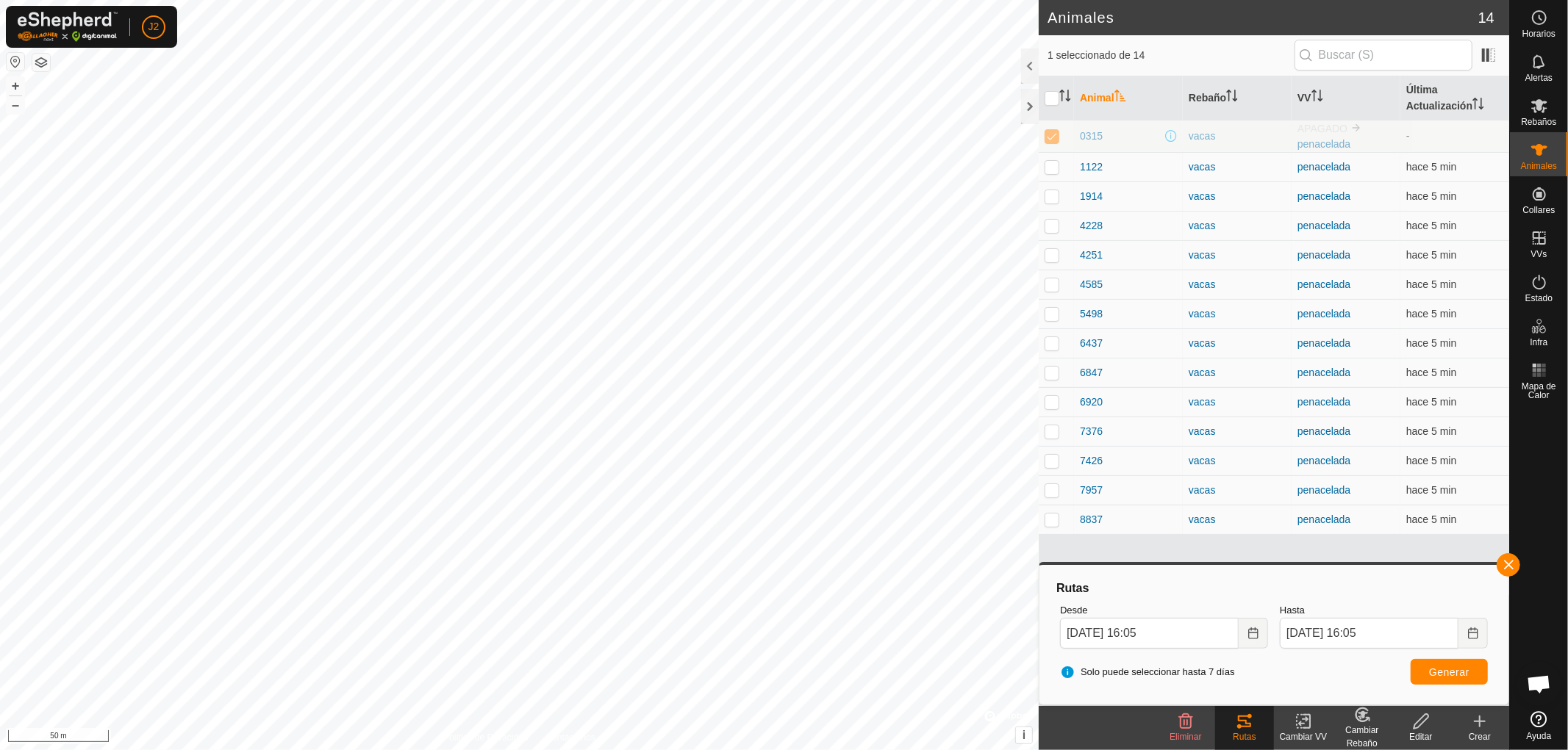
click at [1048, 137] on p-checkbox at bounding box center [1051, 135] width 15 height 11
checkbox input "false"
click at [1050, 166] on p-checkbox at bounding box center [1051, 166] width 15 height 11
click at [1253, 739] on div "Rutas" at bounding box center [1244, 736] width 59 height 13
click at [1507, 566] on button "button" at bounding box center [1508, 565] width 24 height 24
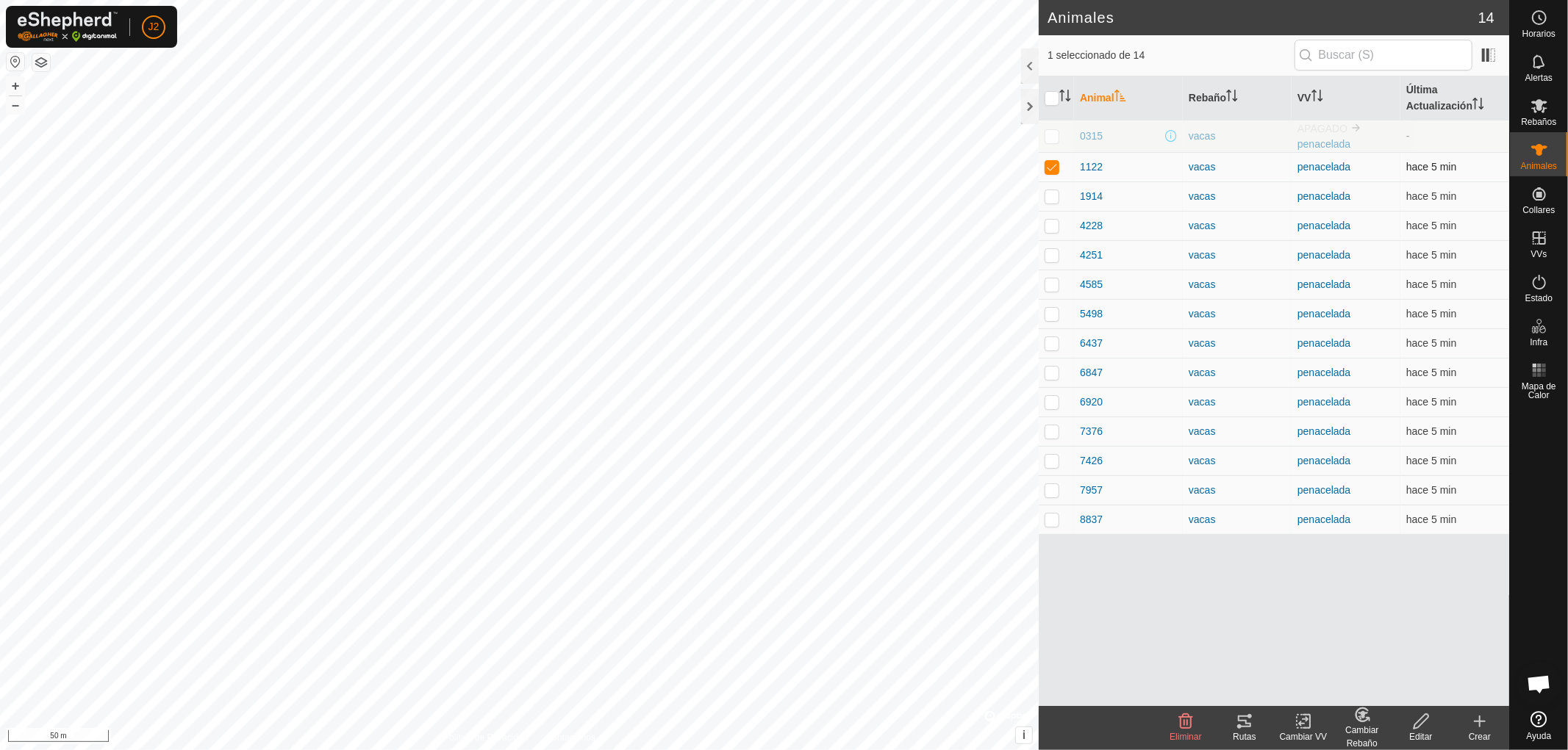
click at [1052, 162] on p-checkbox at bounding box center [1051, 166] width 15 height 11
click at [1031, 100] on div at bounding box center [1030, 106] width 18 height 35
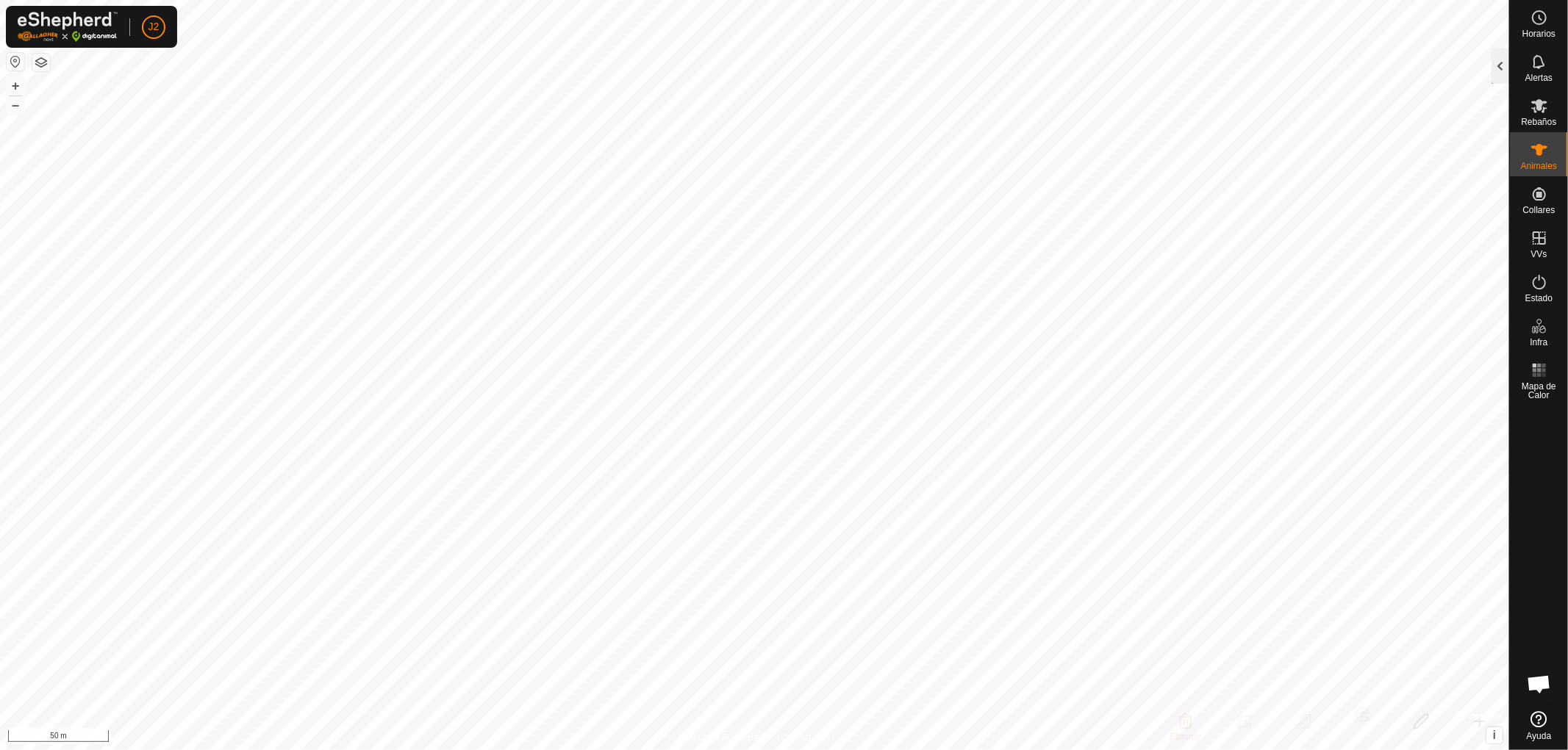
click at [1494, 64] on div at bounding box center [1500, 66] width 18 height 35
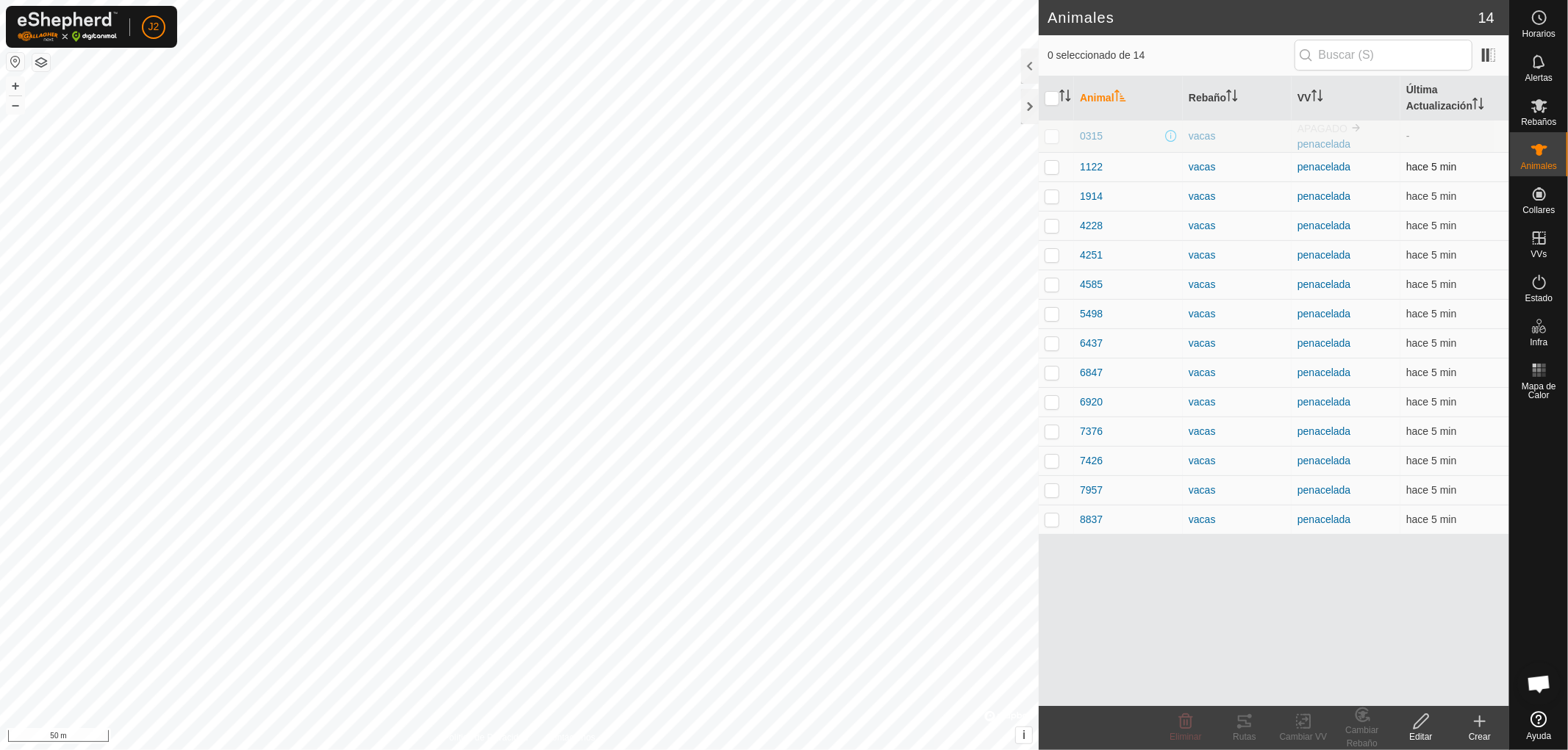
click at [1054, 168] on p-checkbox at bounding box center [1051, 166] width 15 height 11
click at [1243, 732] on div "Rutas" at bounding box center [1244, 736] width 59 height 13
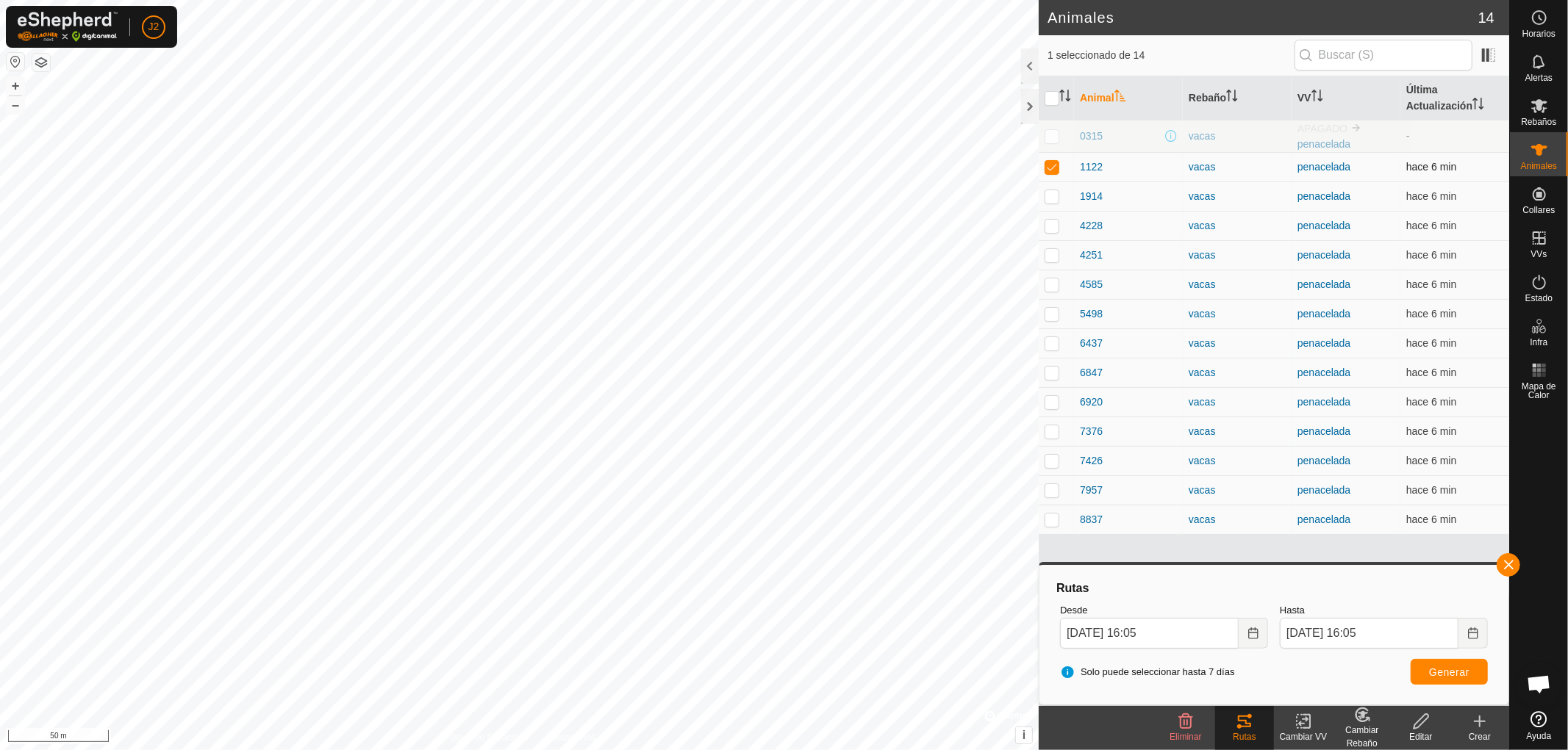
click at [1046, 168] on p-checkbox at bounding box center [1051, 166] width 15 height 11
checkbox input "false"
click at [1505, 559] on button "button" at bounding box center [1508, 565] width 24 height 24
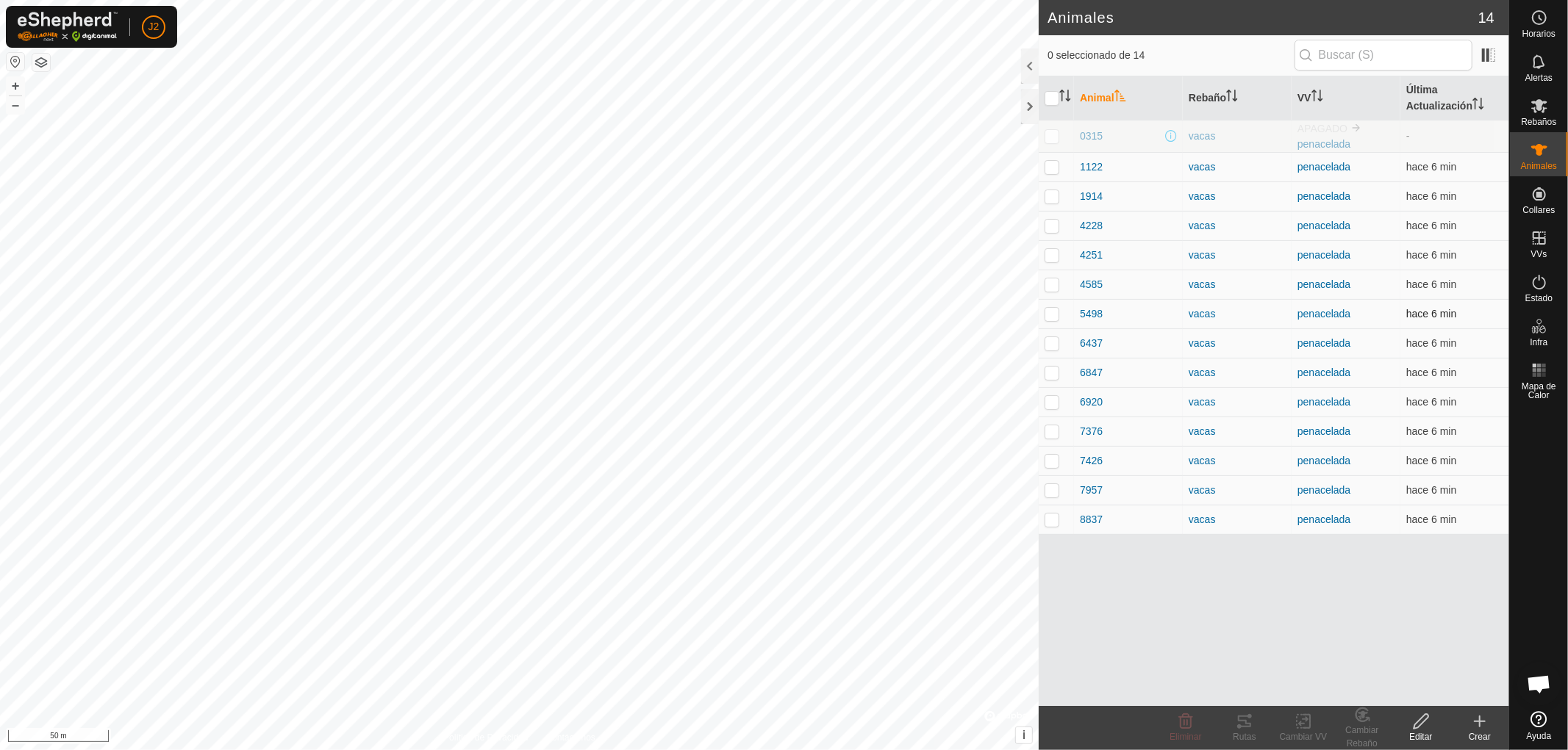
click at [1053, 313] on p-checkbox at bounding box center [1051, 313] width 15 height 11
click at [1240, 730] on div "Rutas" at bounding box center [1244, 736] width 59 height 13
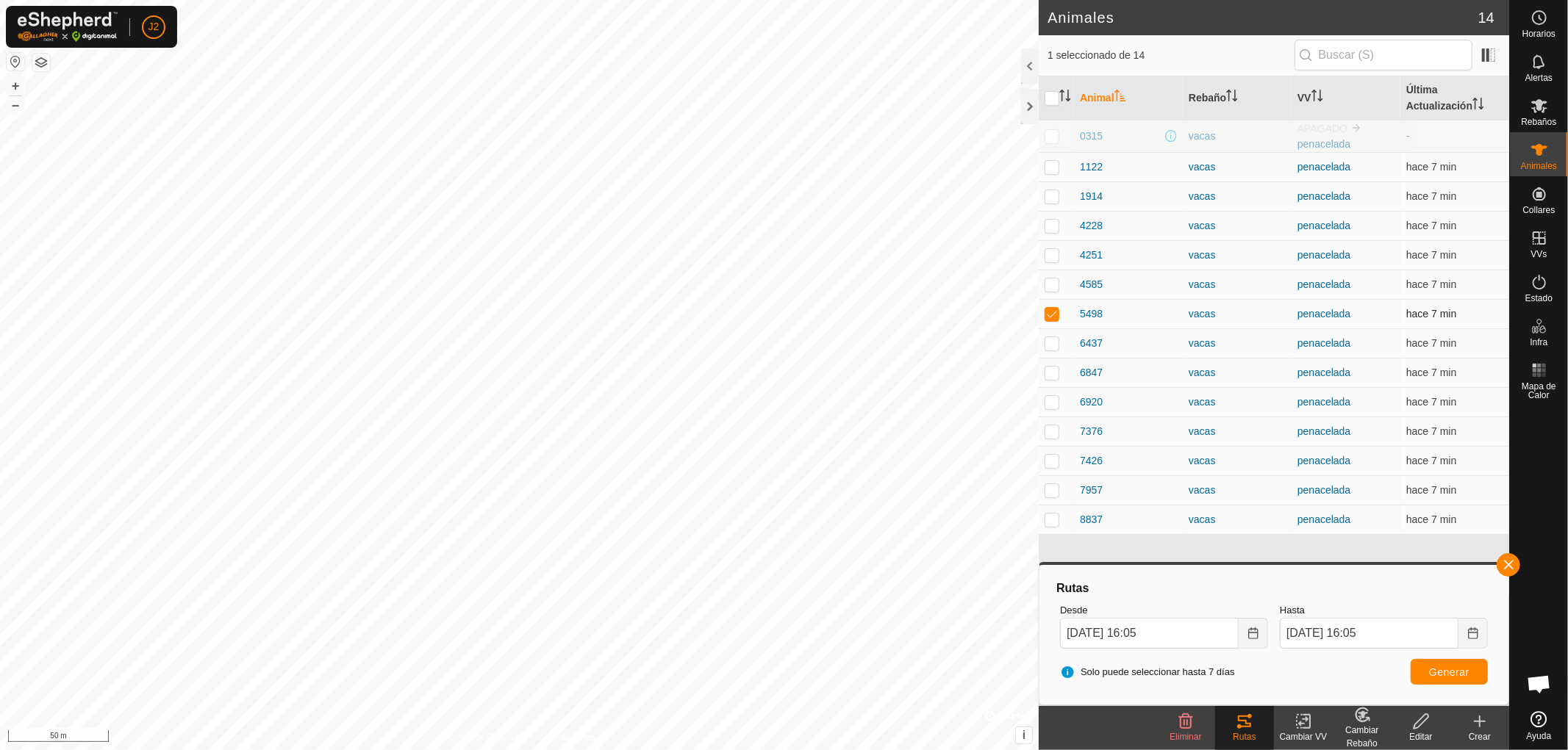
click at [1047, 317] on p-checkbox at bounding box center [1051, 313] width 15 height 11
checkbox input "false"
click at [1508, 563] on button "button" at bounding box center [1508, 565] width 24 height 24
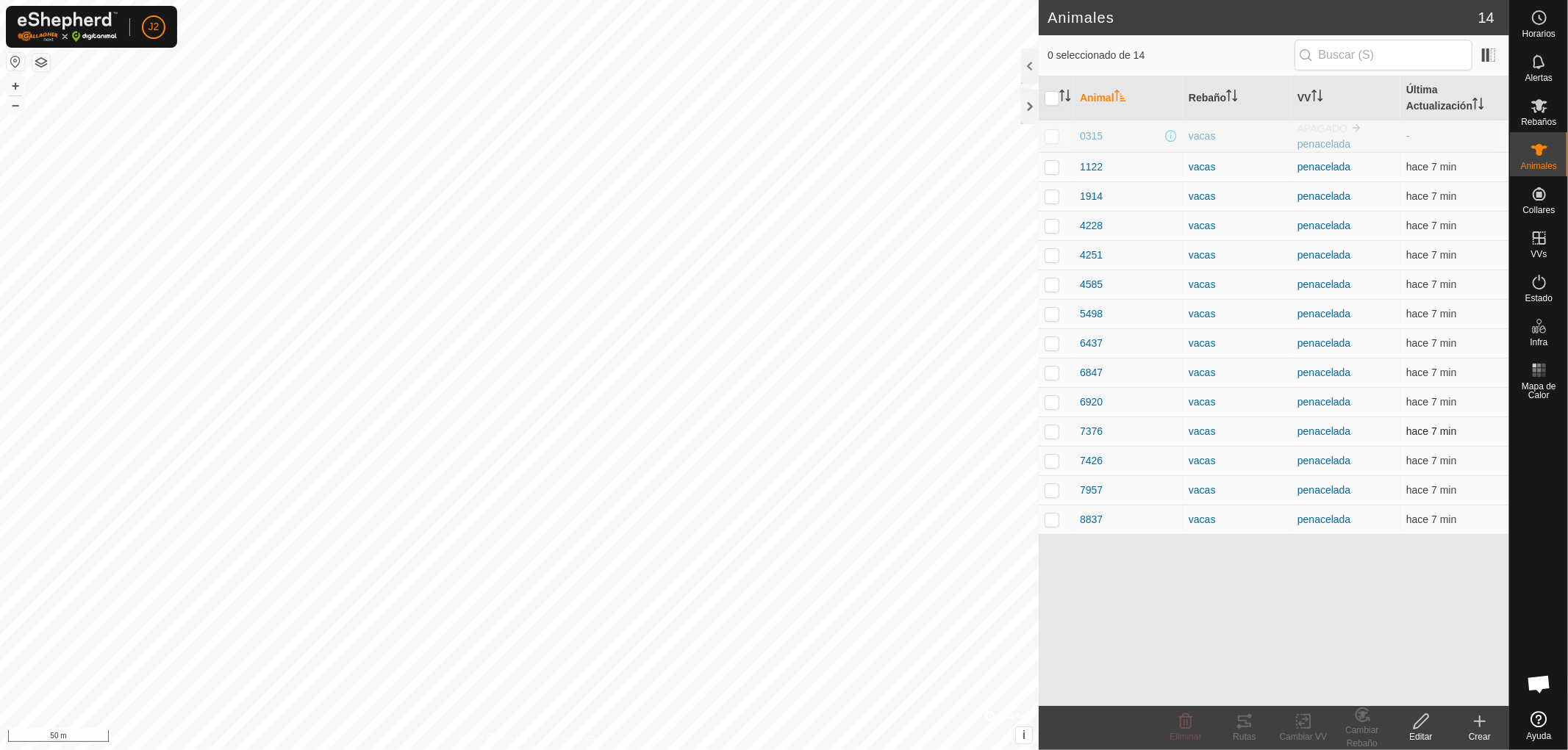
click at [1047, 432] on p-checkbox at bounding box center [1051, 431] width 15 height 11
click at [1243, 730] on div "Rutas" at bounding box center [1244, 736] width 59 height 13
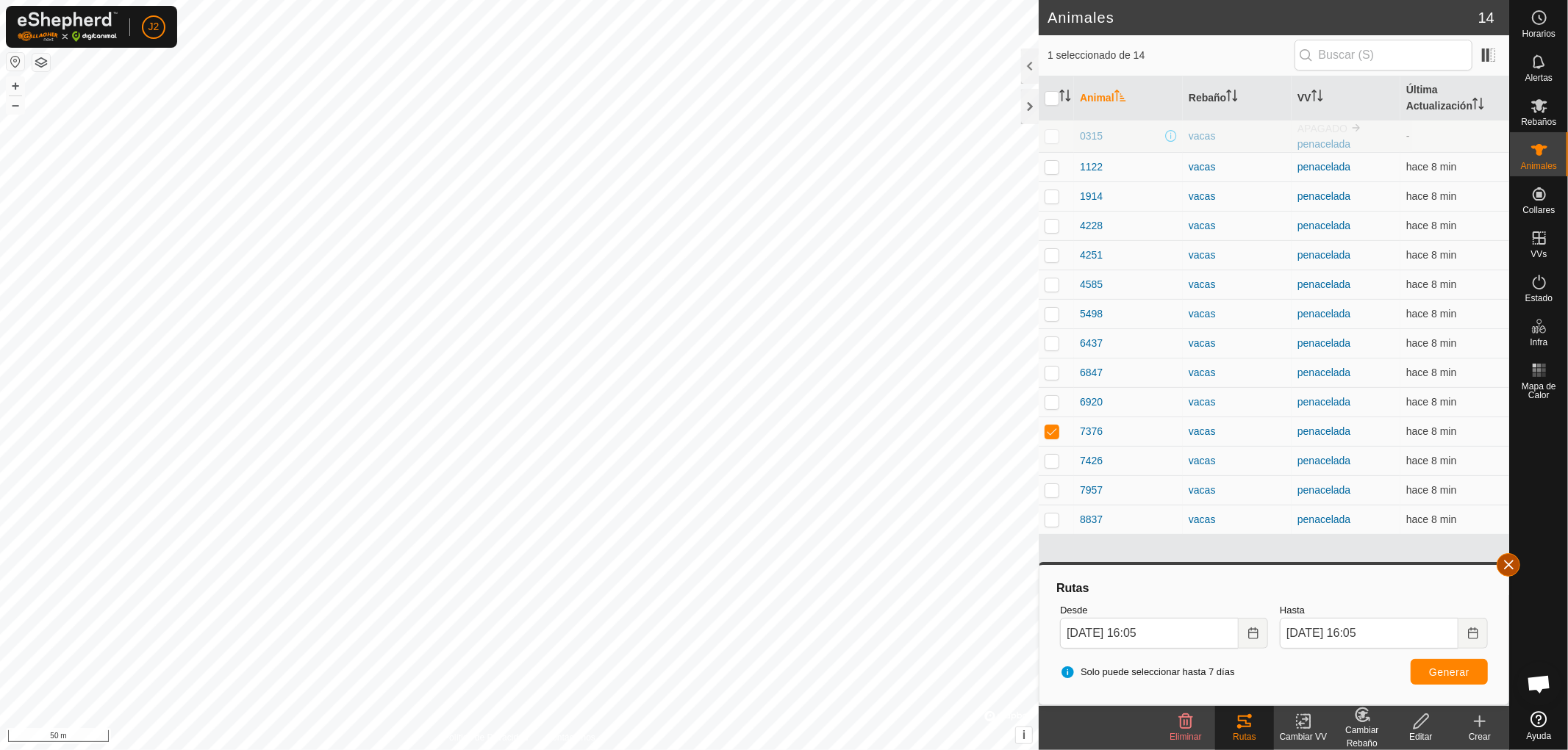
click at [1502, 559] on button "button" at bounding box center [1508, 565] width 24 height 24
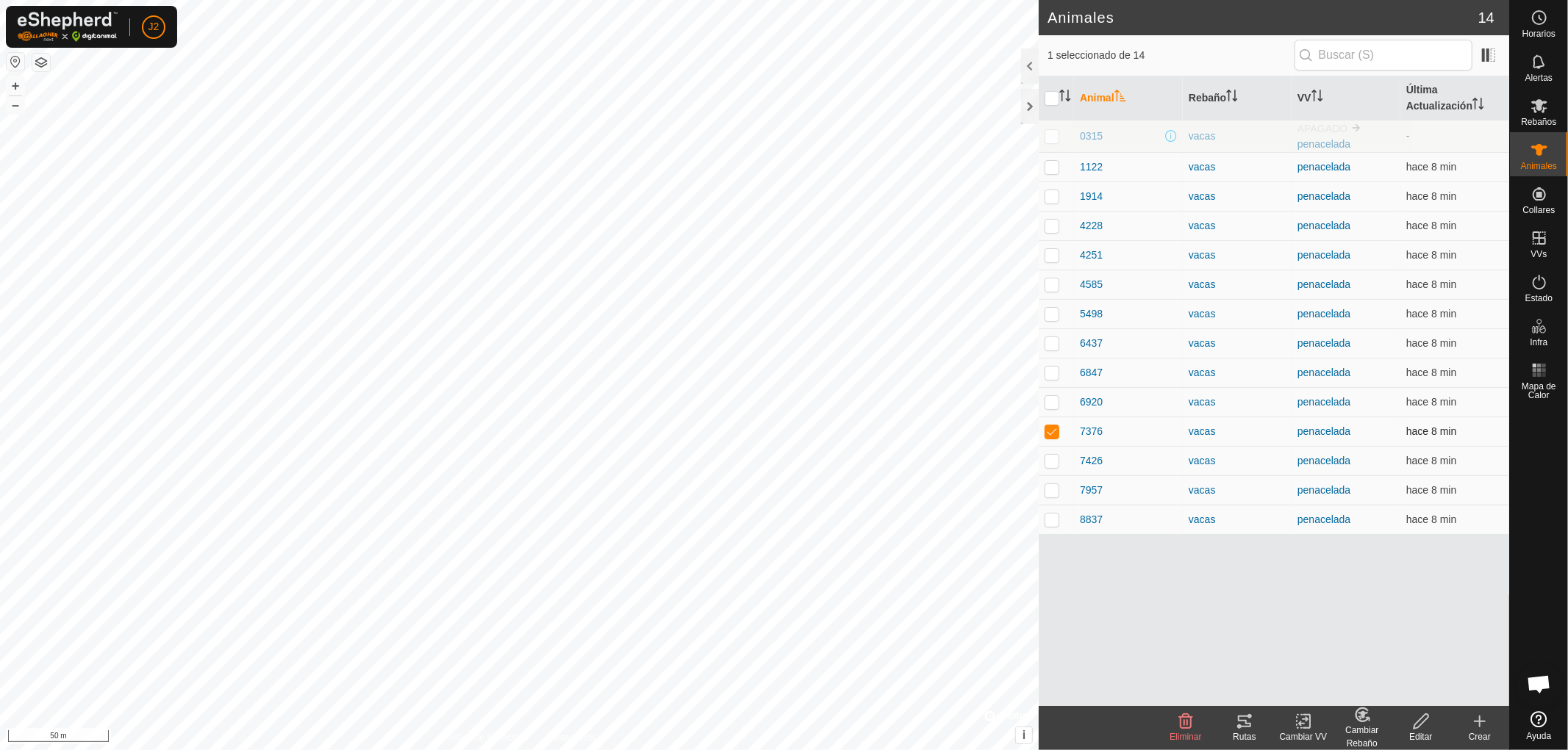
click at [1056, 430] on p-checkbox at bounding box center [1051, 431] width 15 height 11
checkbox input "false"
click at [1049, 284] on p-checkbox at bounding box center [1051, 284] width 15 height 11
click at [1245, 729] on icon at bounding box center [1244, 721] width 18 height 18
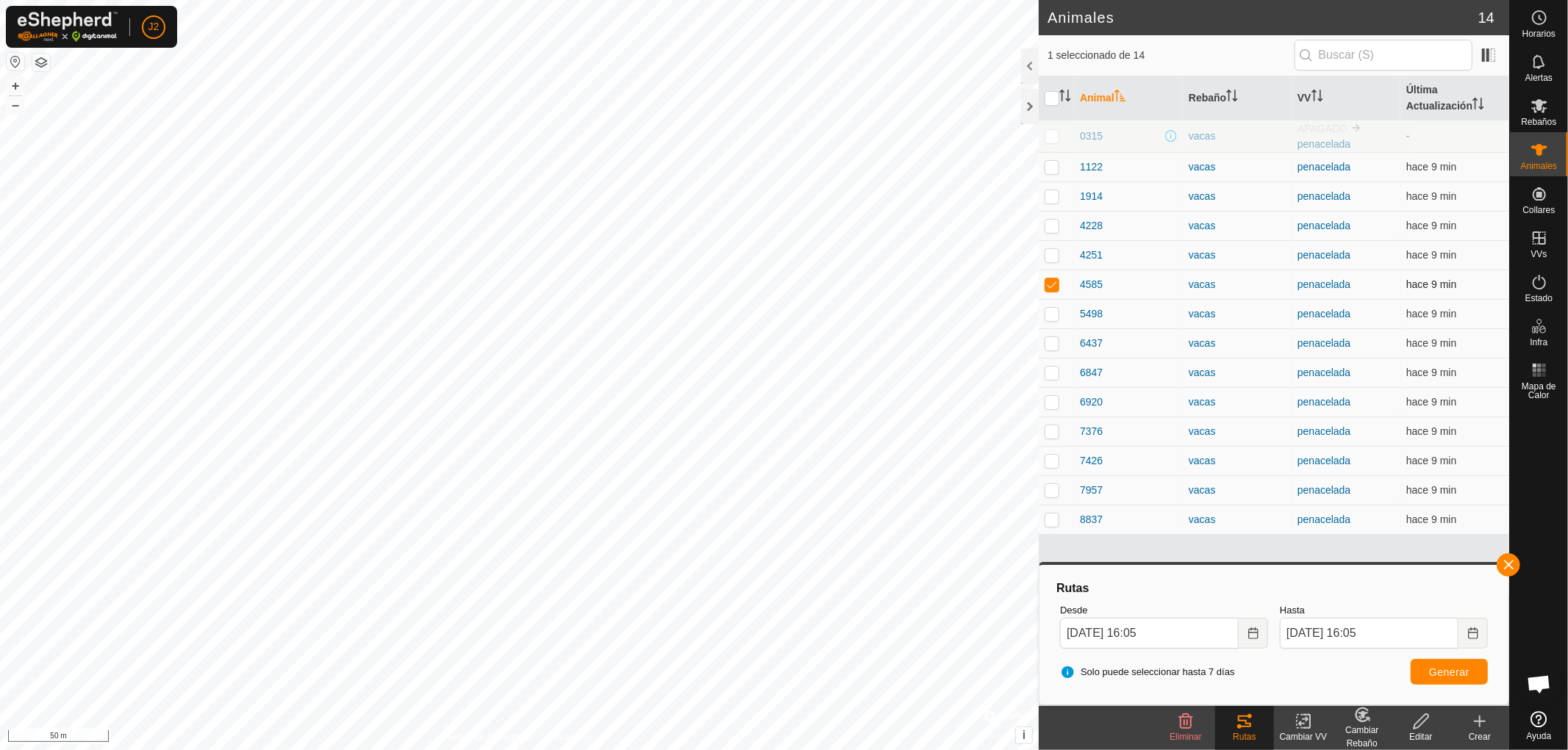
click at [1052, 282] on p-checkbox at bounding box center [1051, 284] width 15 height 11
checkbox input "false"
click at [1512, 567] on button "button" at bounding box center [1508, 565] width 24 height 24
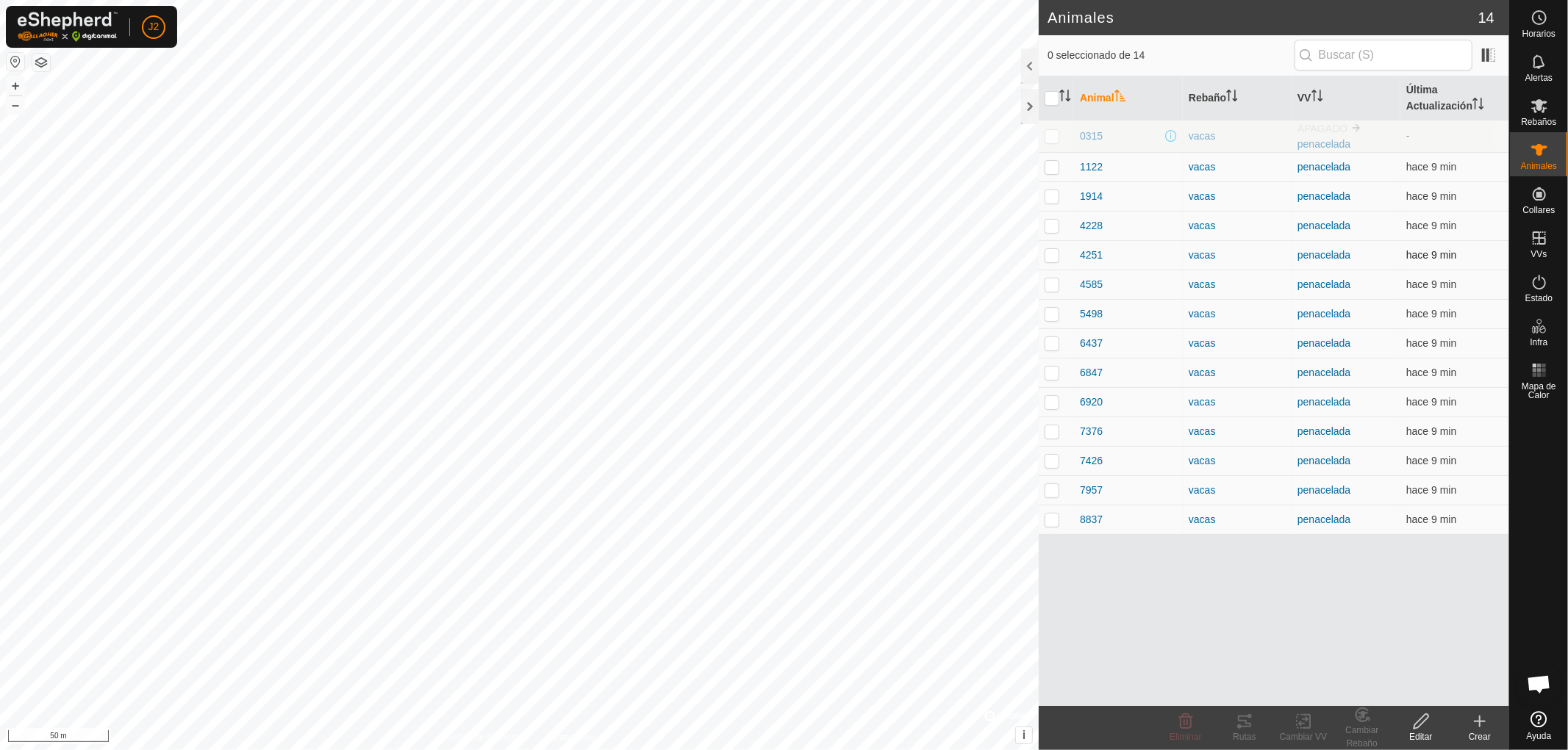
click at [1049, 256] on p-checkbox at bounding box center [1051, 254] width 15 height 11
click at [1240, 726] on icon at bounding box center [1244, 721] width 13 height 11
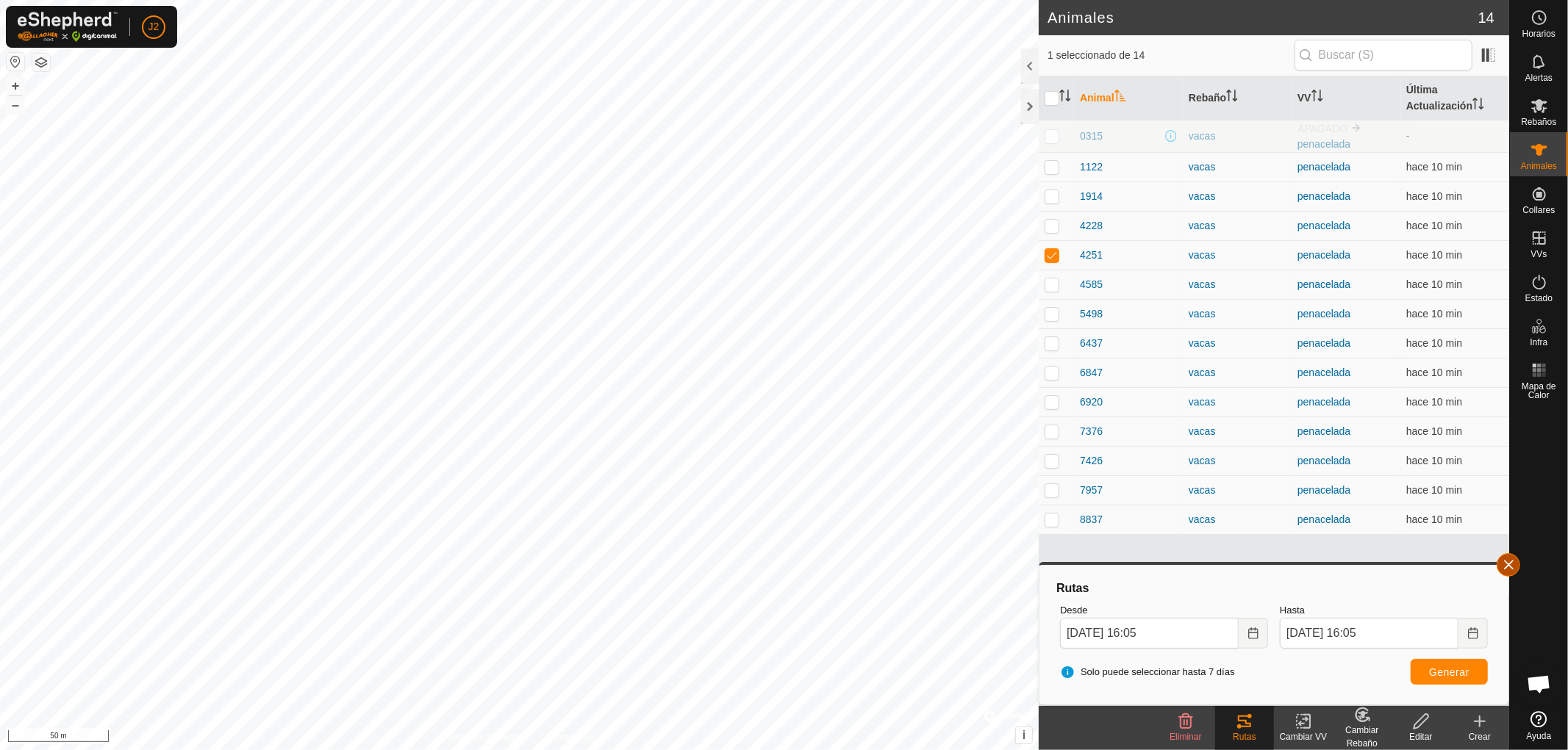
click at [1508, 562] on button "button" at bounding box center [1508, 565] width 24 height 24
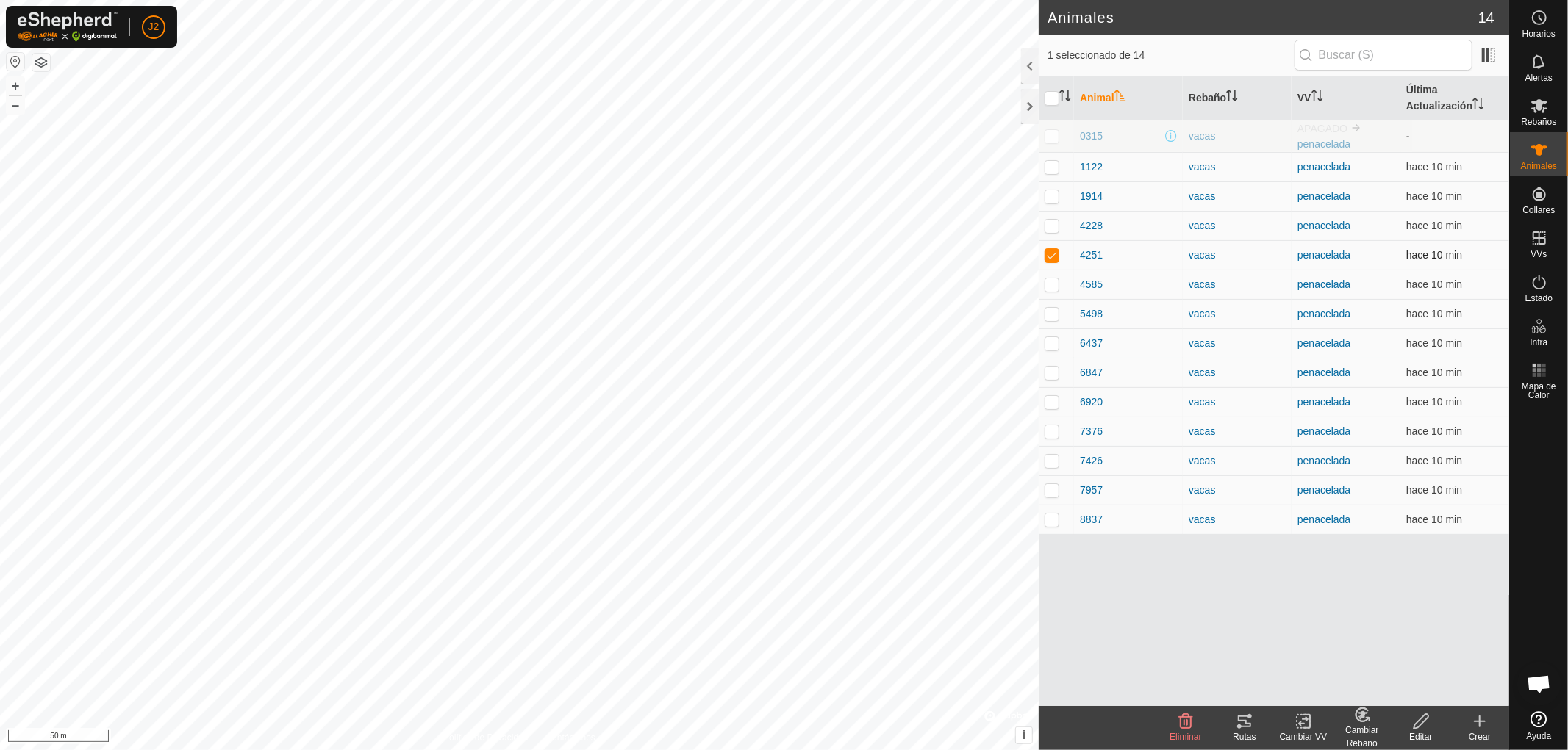
click at [1051, 257] on p-checkbox at bounding box center [1051, 254] width 15 height 11
checkbox input "false"
click at [1054, 372] on p-checkbox at bounding box center [1051, 372] width 15 height 11
click at [1251, 728] on icon at bounding box center [1244, 721] width 18 height 18
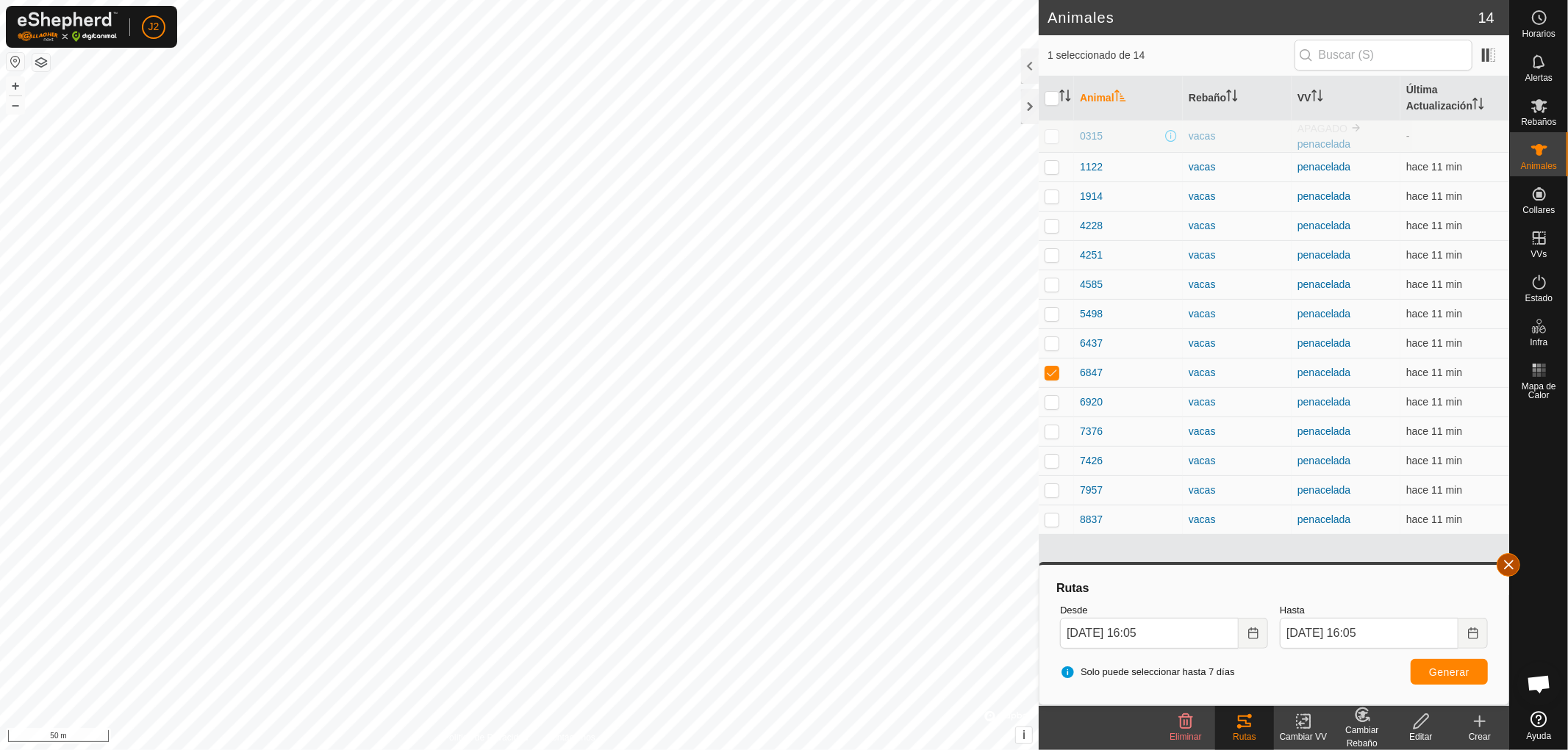
click at [1508, 555] on button "button" at bounding box center [1508, 565] width 24 height 24
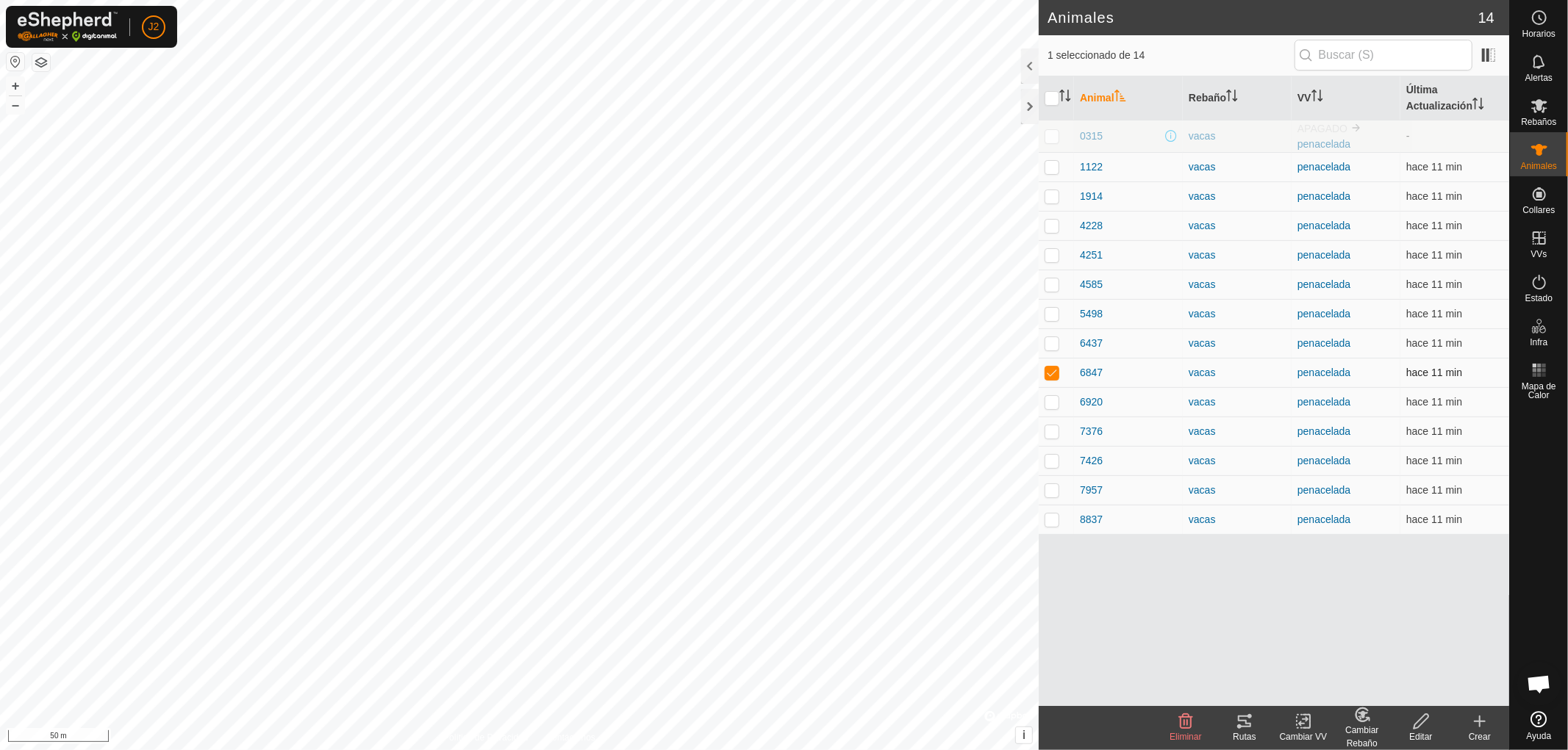
click at [1054, 367] on p-checkbox at bounding box center [1051, 372] width 15 height 11
checkbox input "false"
click at [1054, 467] on p-tablecheckbox at bounding box center [1051, 460] width 15 height 11
click at [1240, 726] on icon at bounding box center [1244, 721] width 13 height 11
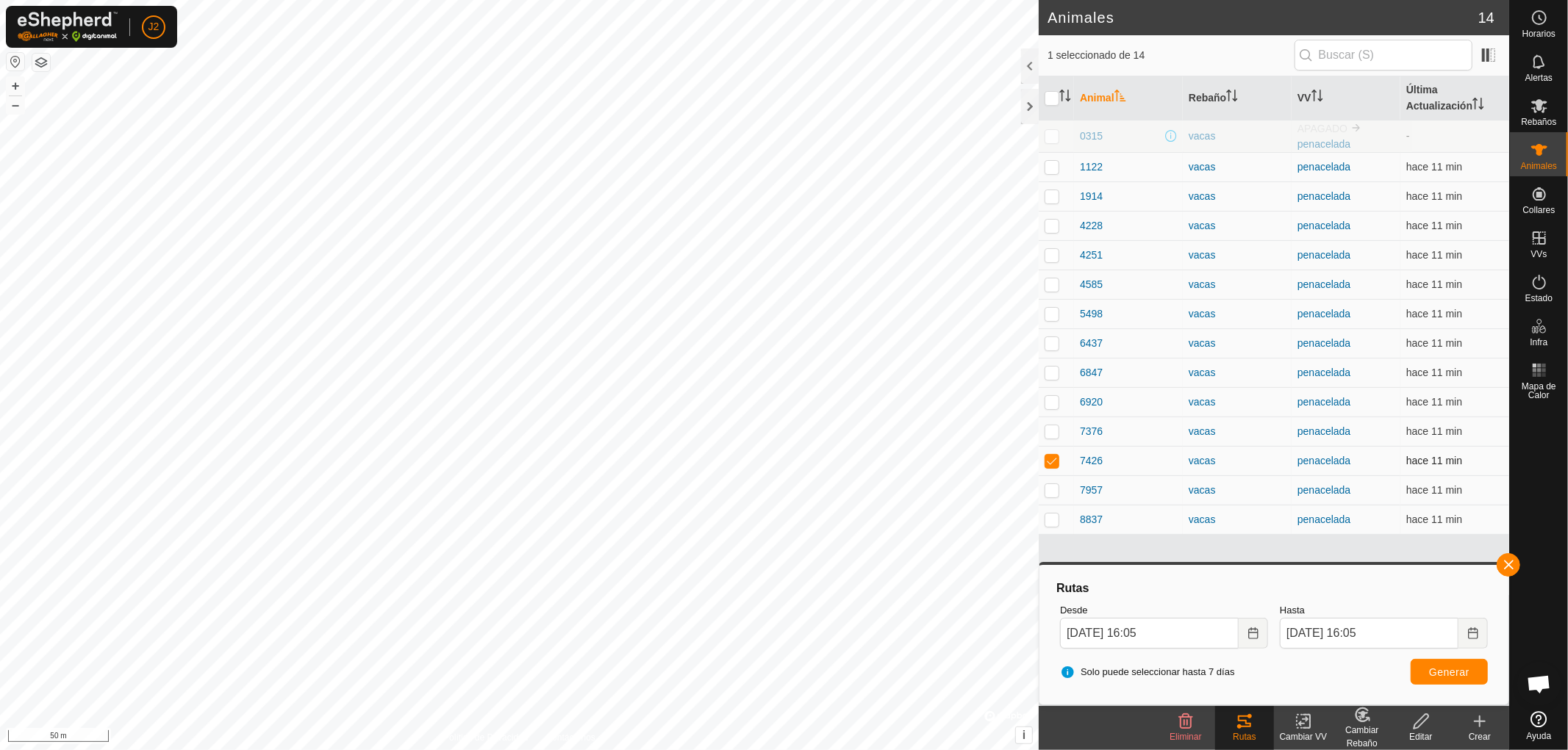
click at [1053, 463] on p-checkbox at bounding box center [1051, 460] width 15 height 11
checkbox input "false"
click at [1505, 562] on button "button" at bounding box center [1508, 565] width 24 height 24
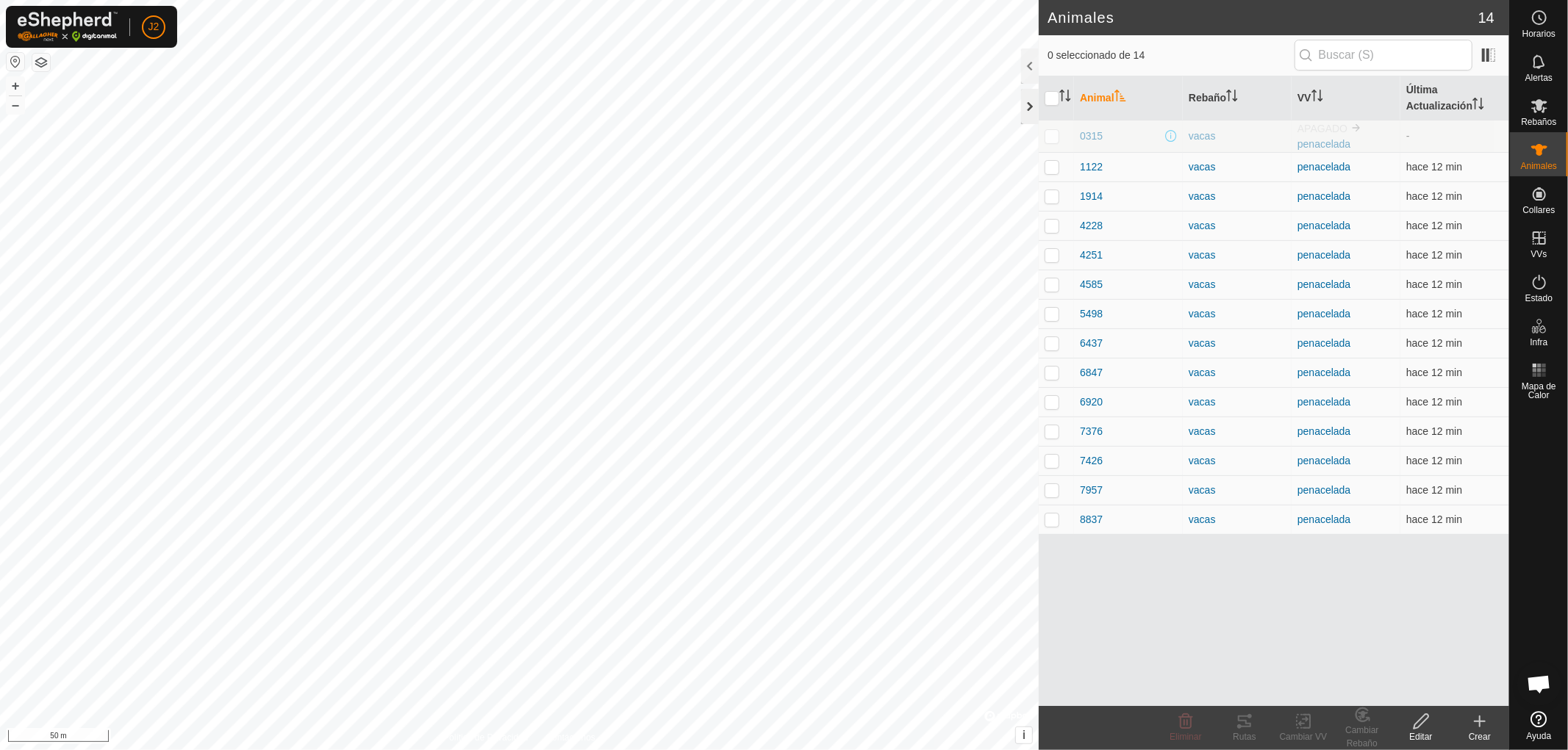
click at [1027, 102] on div at bounding box center [1030, 106] width 18 height 35
